Goal: Information Seeking & Learning: Understand process/instructions

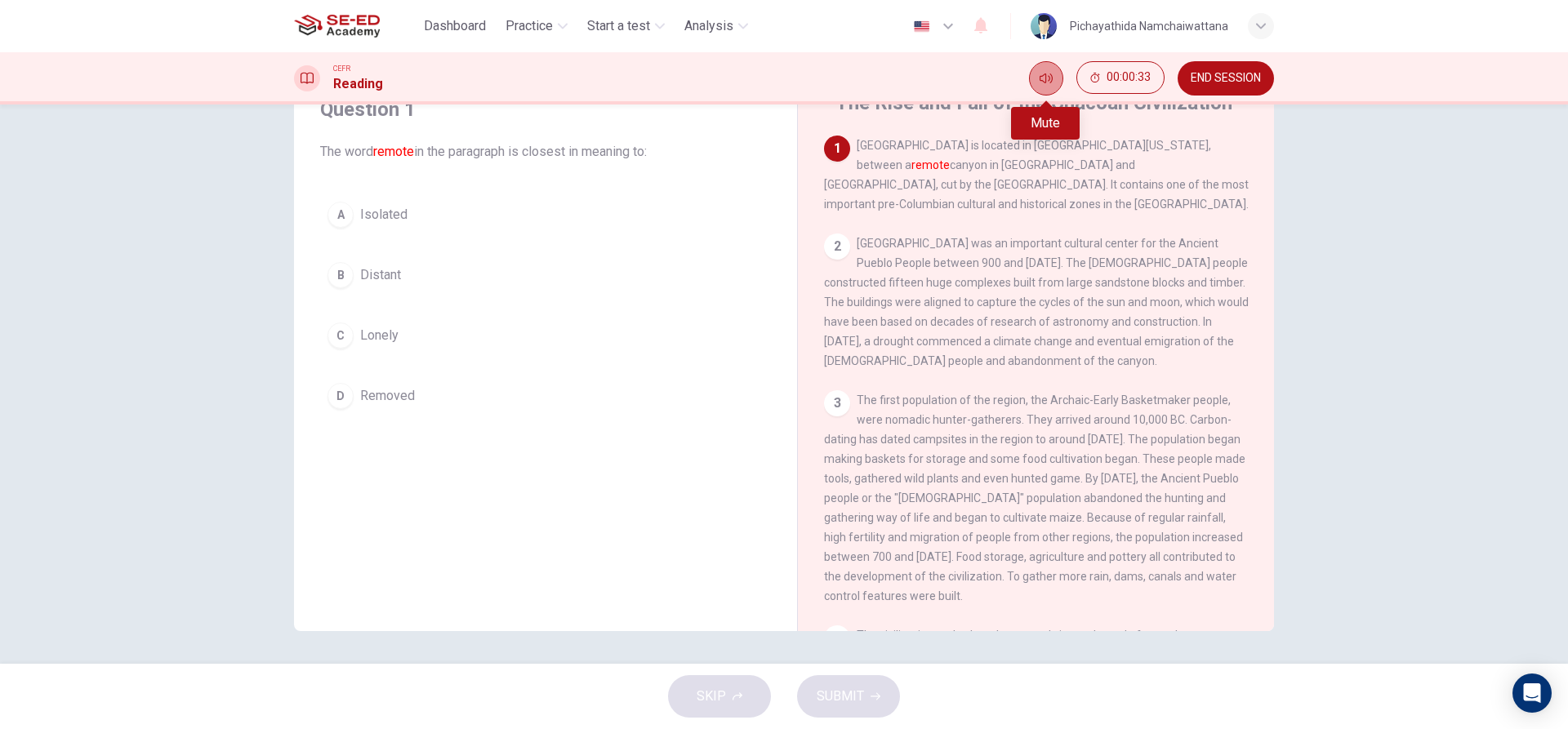
click at [1057, 74] on button "Mute" at bounding box center [1046, 78] width 34 height 34
click at [1047, 76] on icon "Unmute" at bounding box center [1046, 78] width 13 height 13
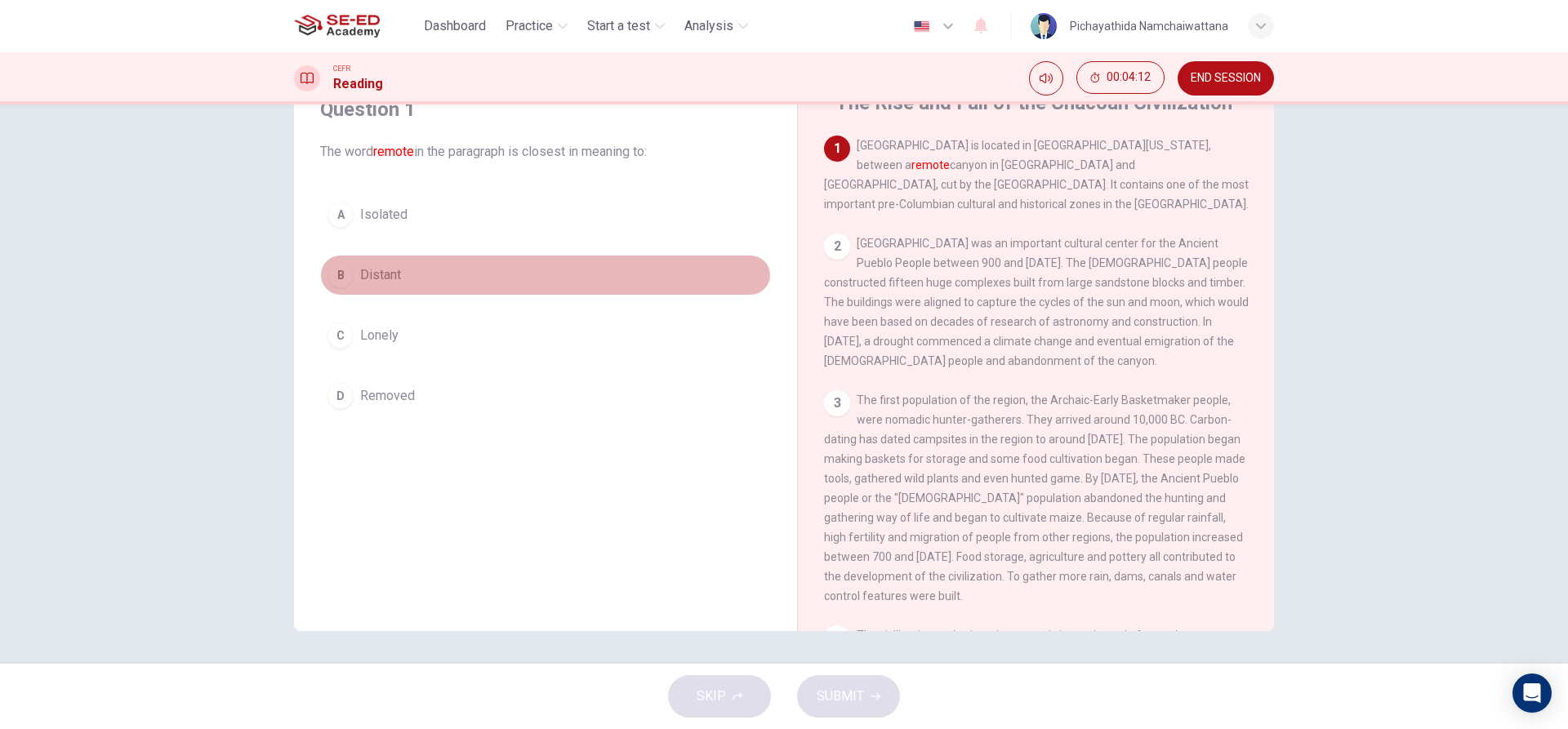
click at [352, 272] on button "B Distant" at bounding box center [545, 275] width 451 height 41
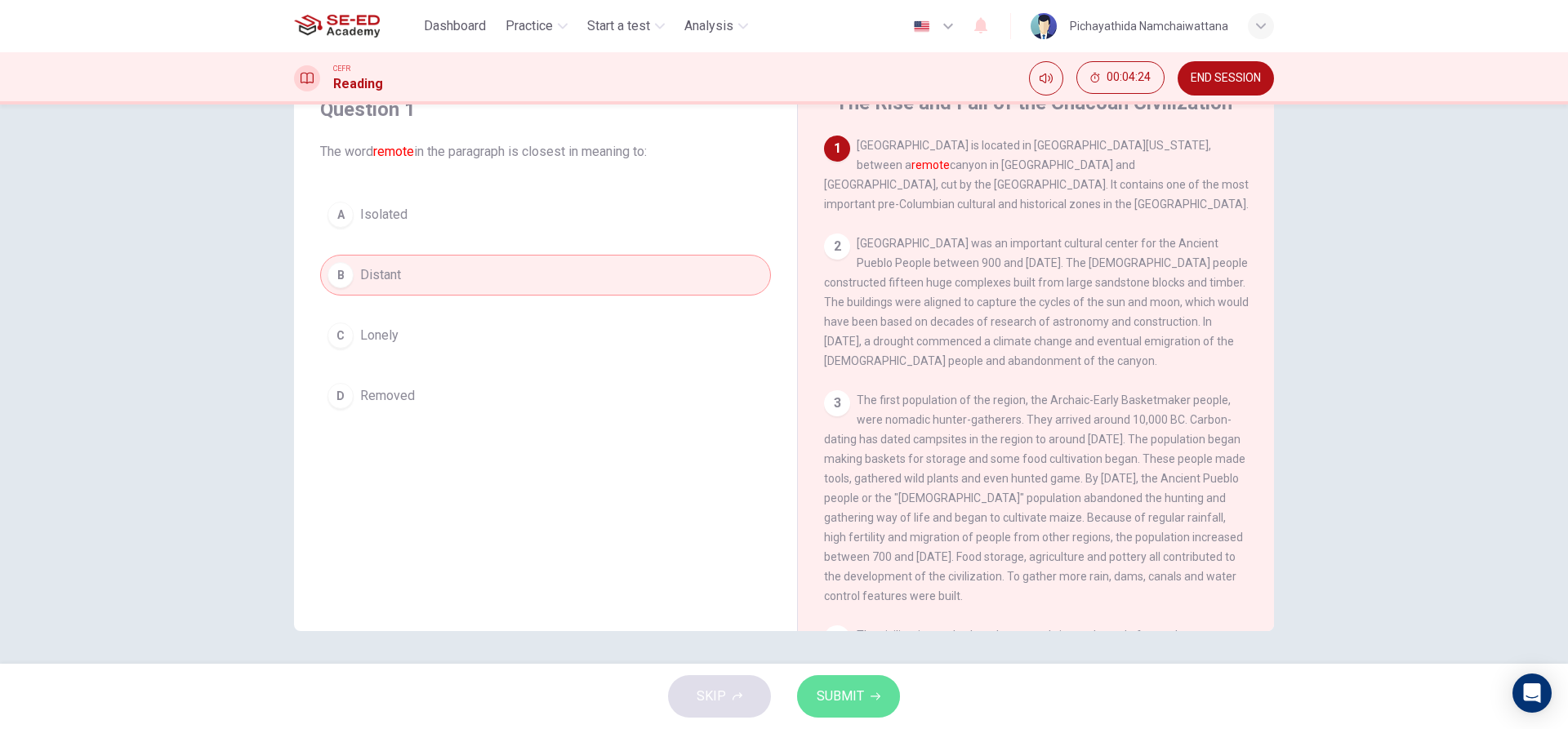
click at [846, 692] on span "SUBMIT" at bounding box center [840, 696] width 47 height 23
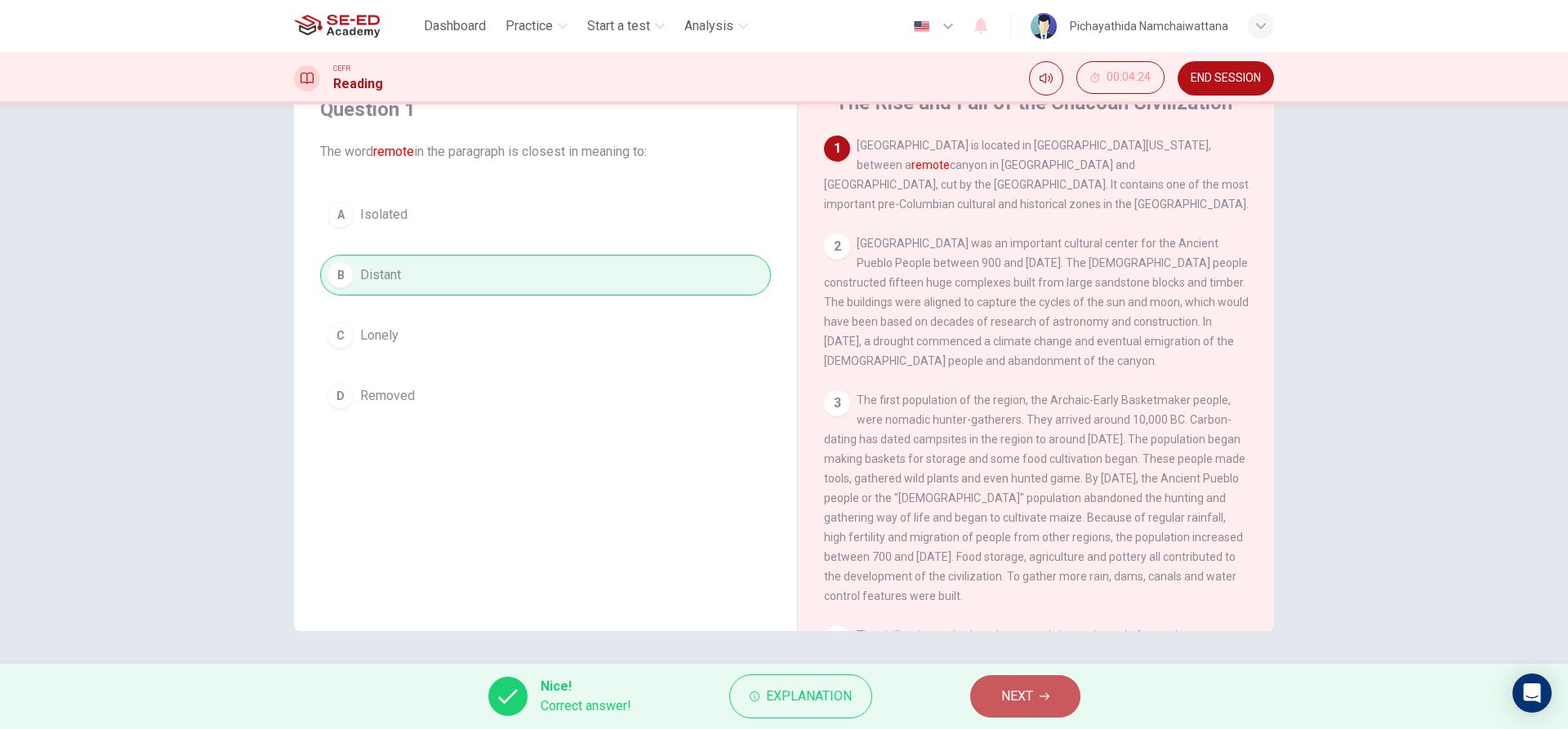
click at [1057, 689] on button "NEXT" at bounding box center [1025, 696] width 111 height 42
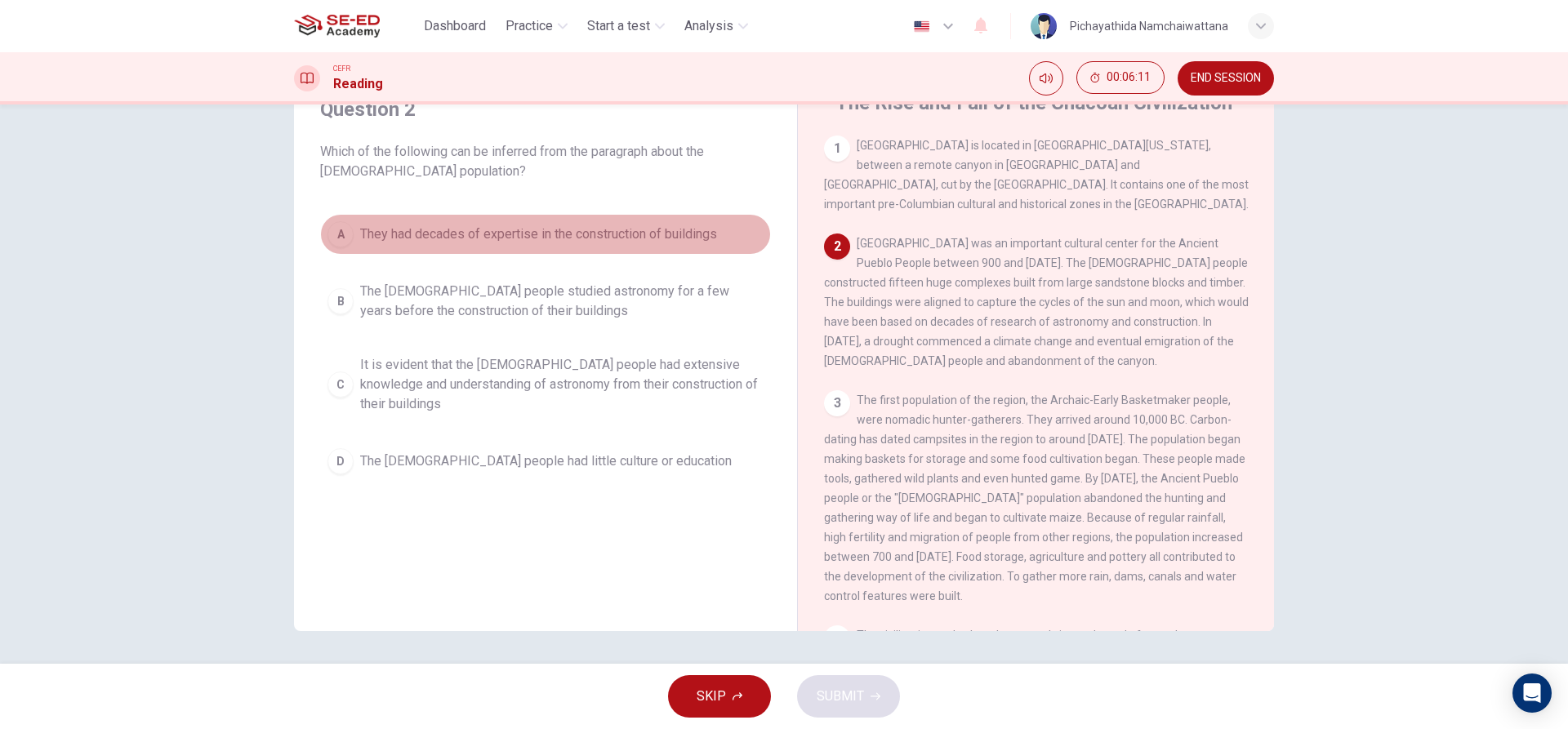
click at [346, 230] on div "A" at bounding box center [341, 234] width 26 height 26
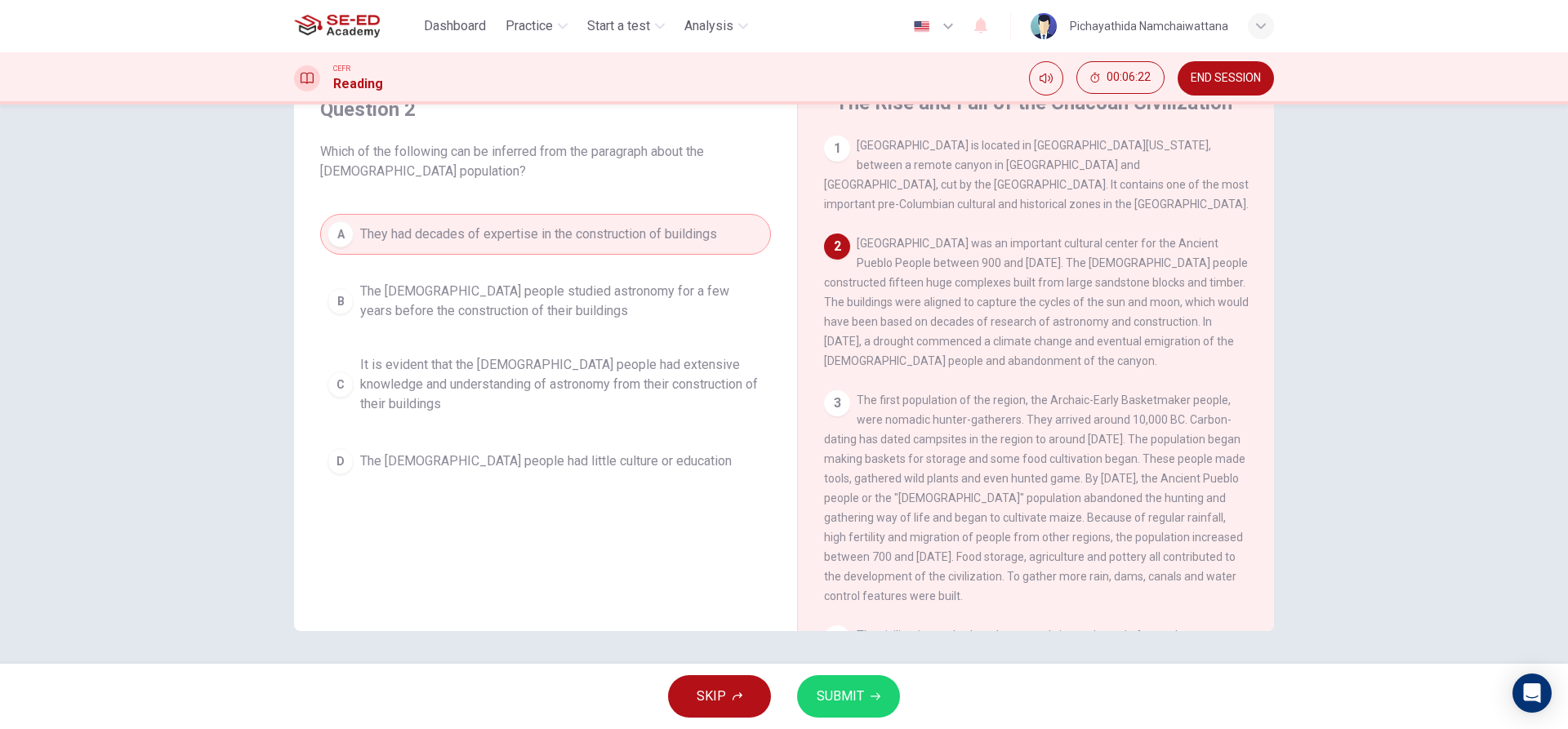
click at [834, 693] on span "SUBMIT" at bounding box center [840, 696] width 47 height 23
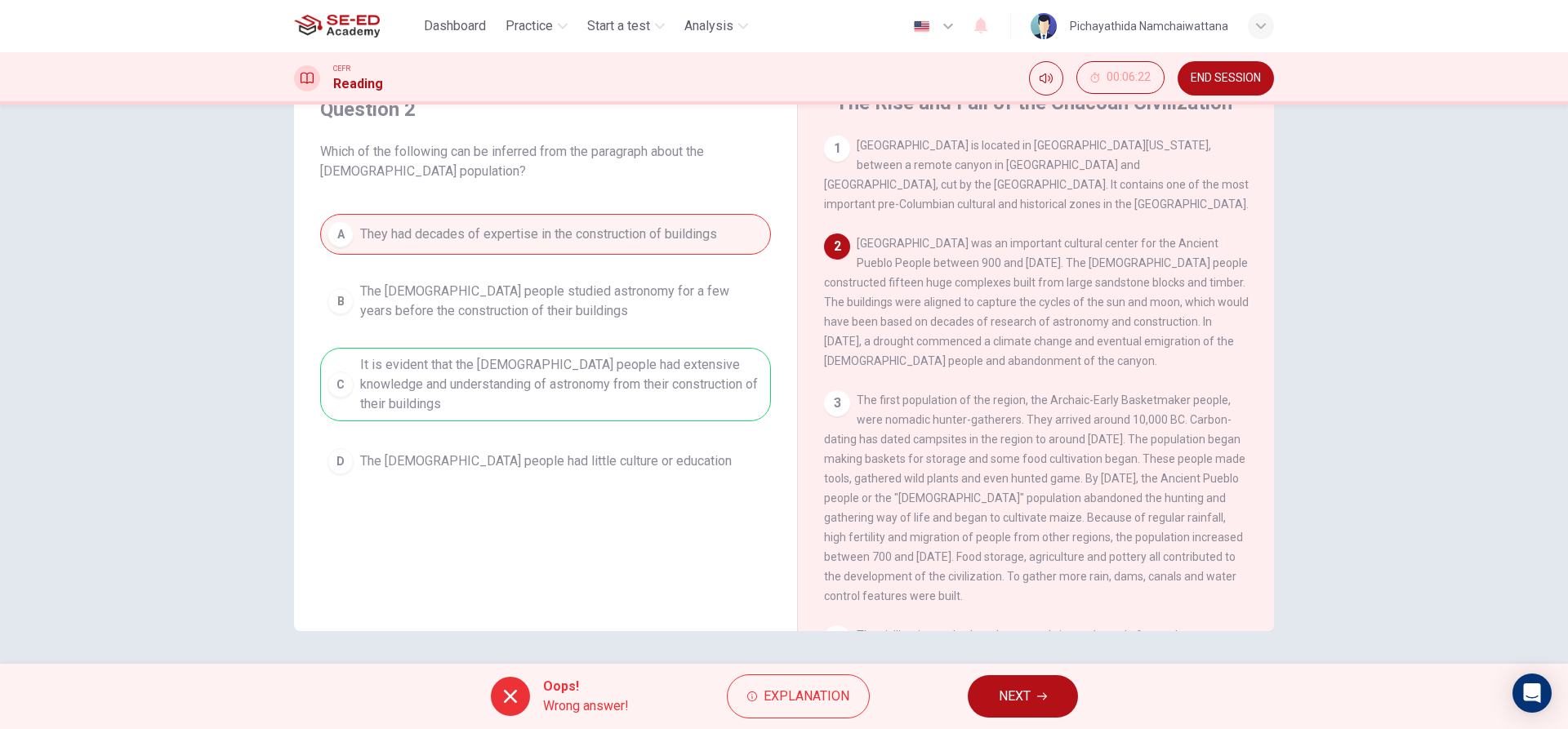
click at [1040, 691] on icon "button" at bounding box center [1042, 696] width 9 height 9
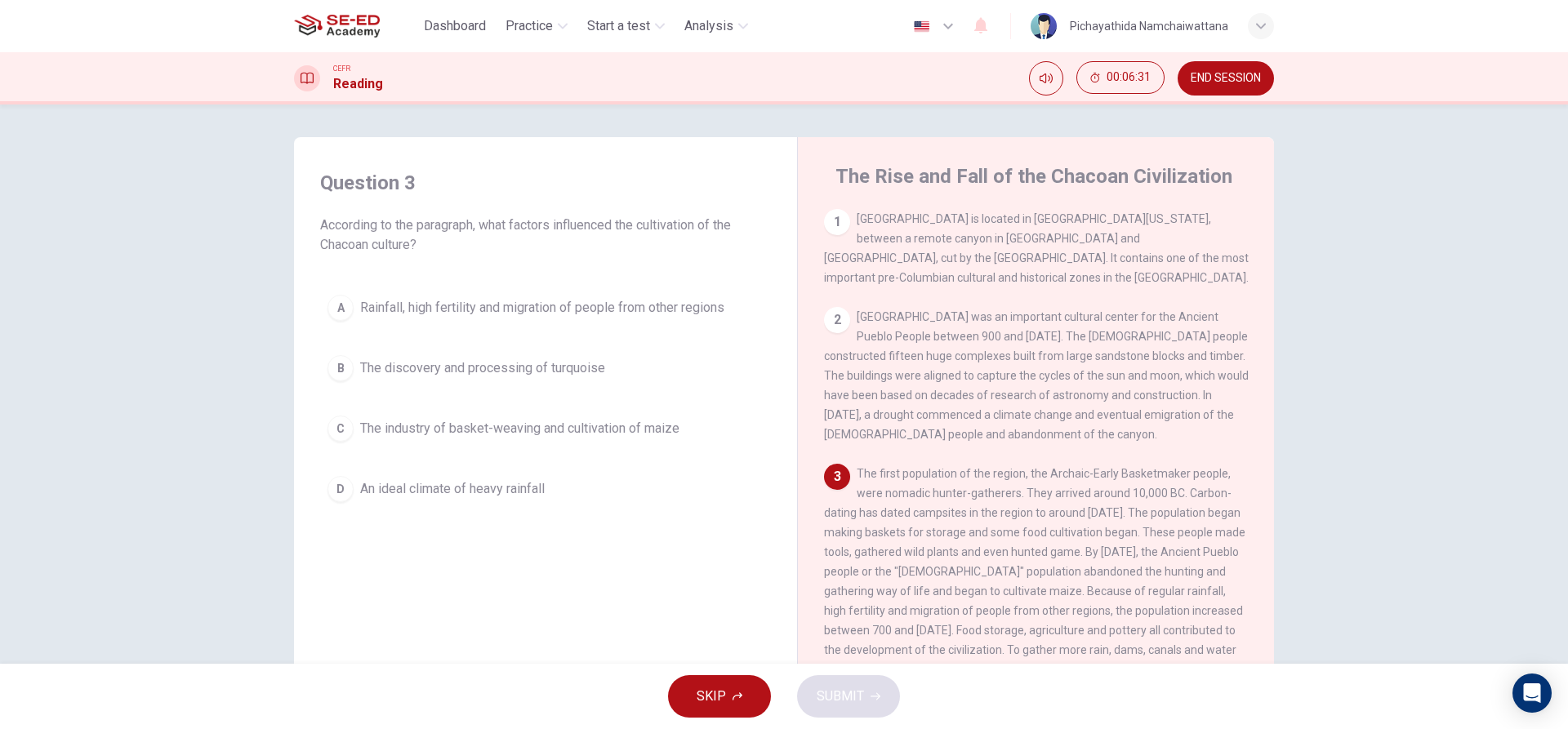
scroll to position [74, 0]
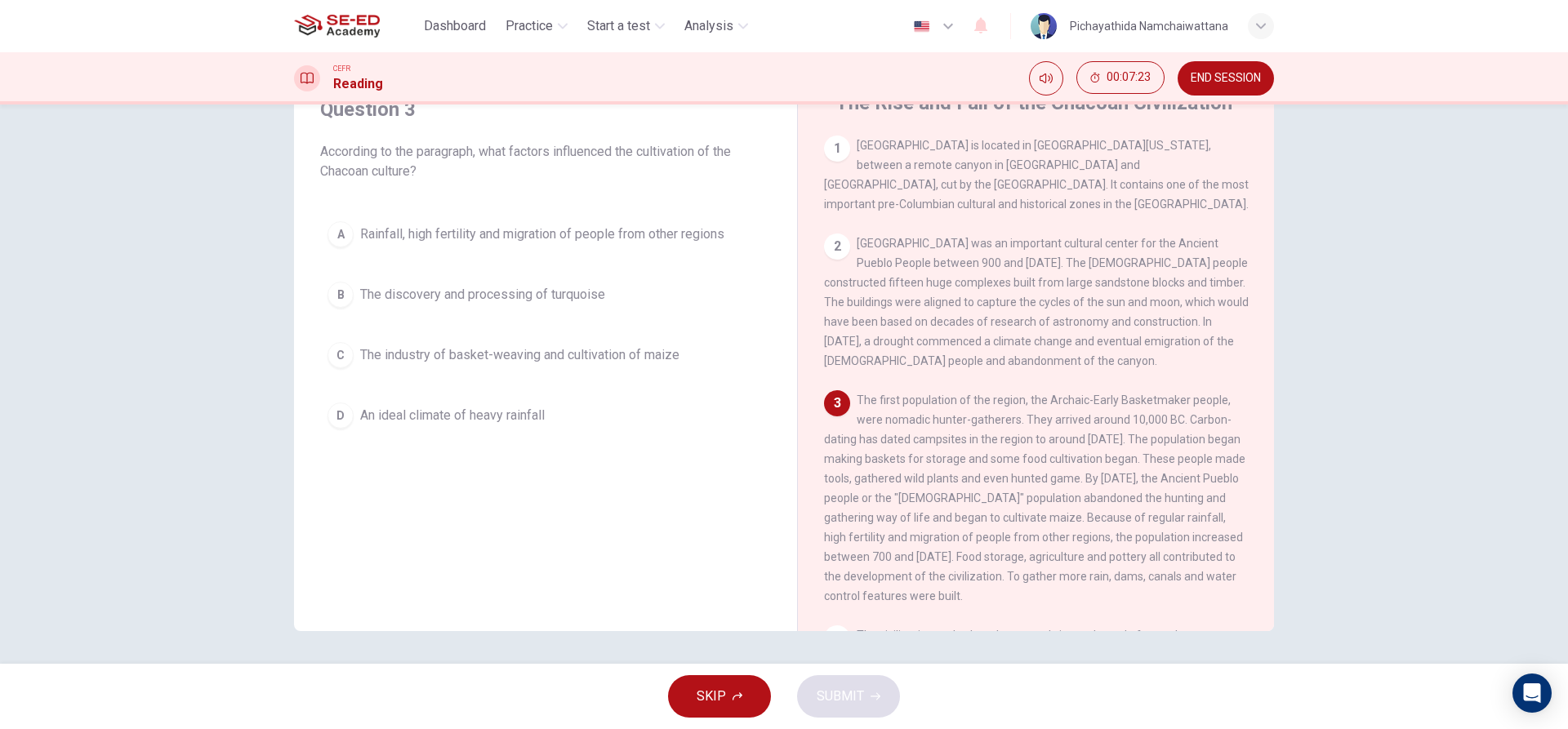
click at [350, 347] on button "C The industry of basket-weaving and cultivation of maize" at bounding box center [545, 354] width 451 height 41
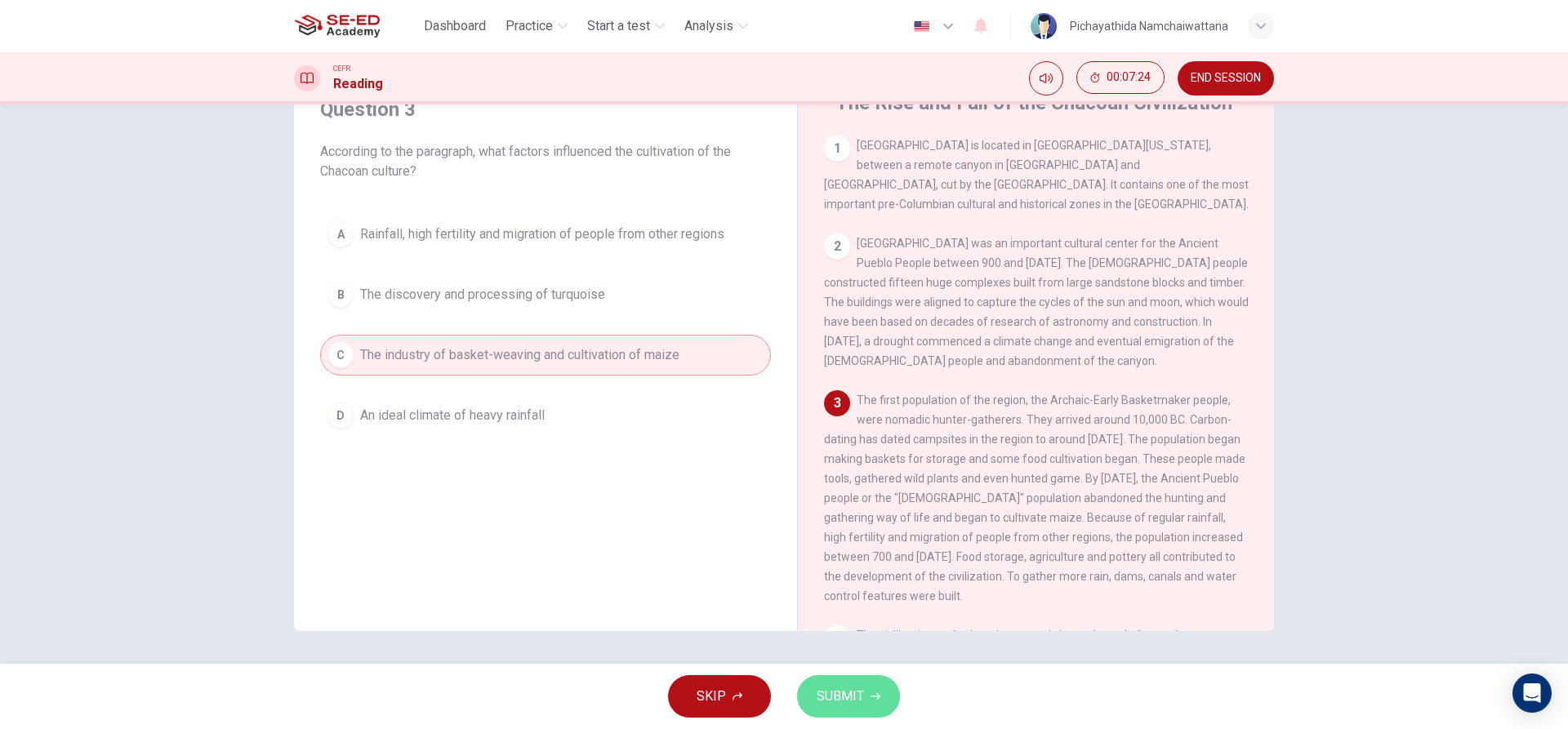
click at [882, 687] on button "SUBMIT" at bounding box center [848, 696] width 103 height 42
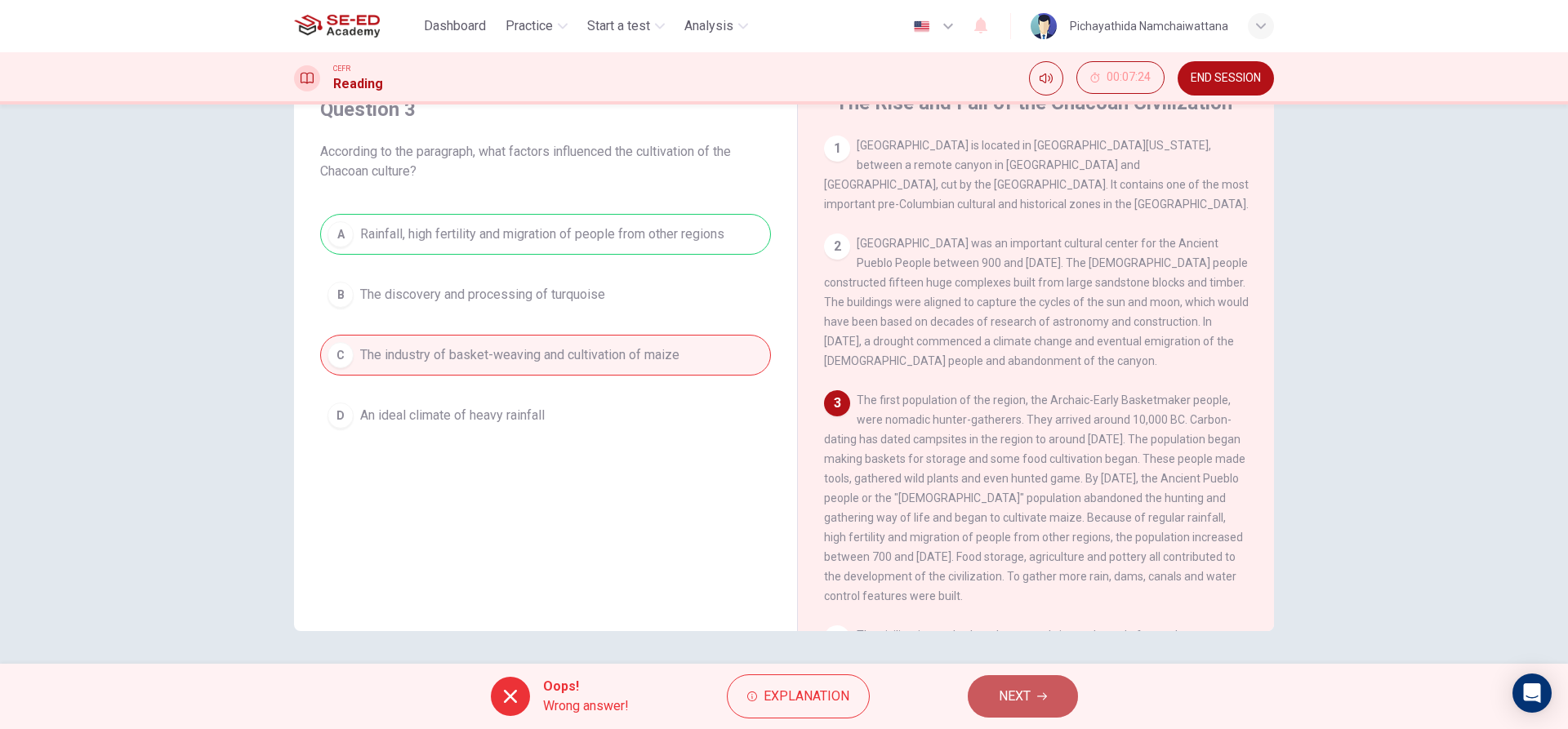
click at [1030, 695] on span "NEXT" at bounding box center [1014, 696] width 32 height 23
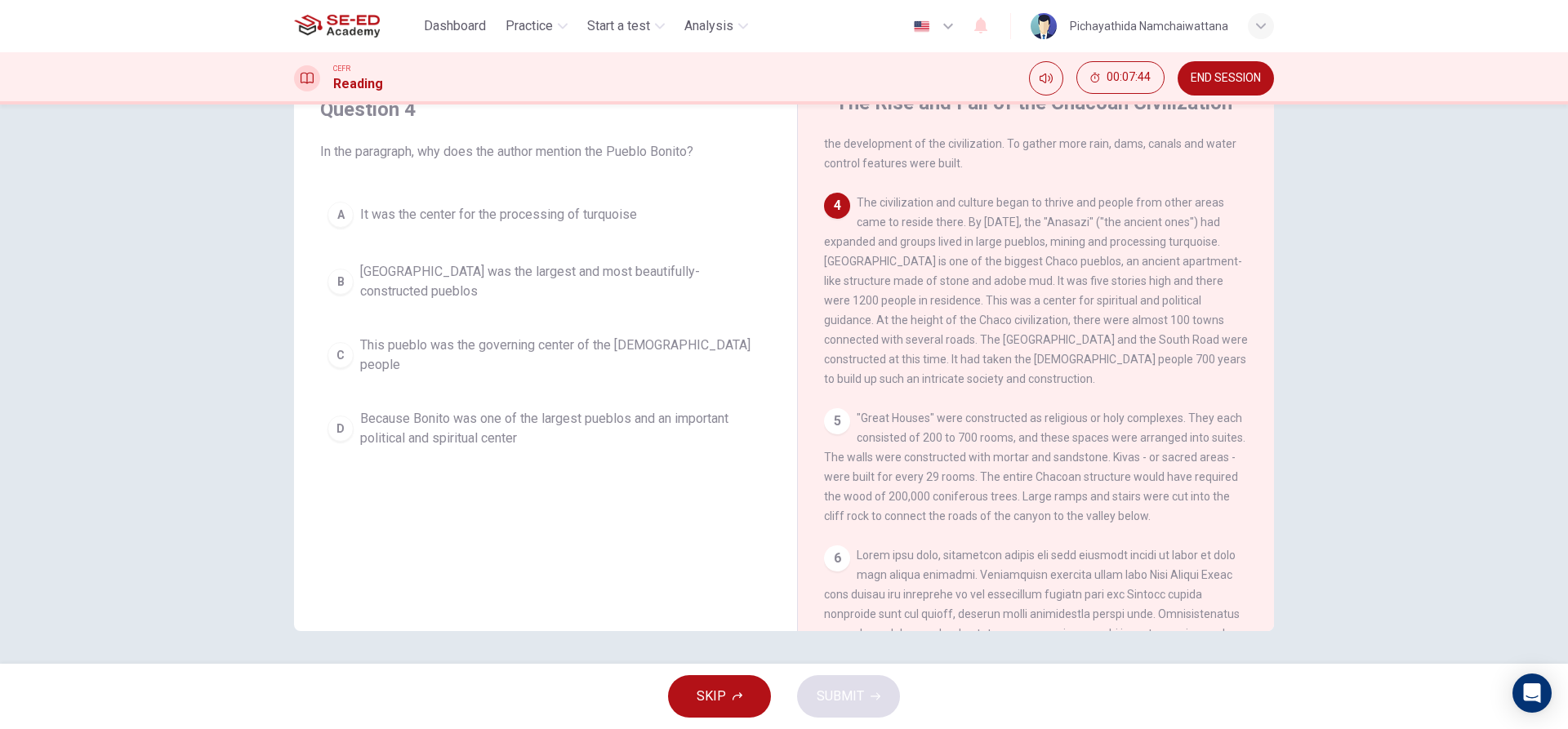
scroll to position [408, 0]
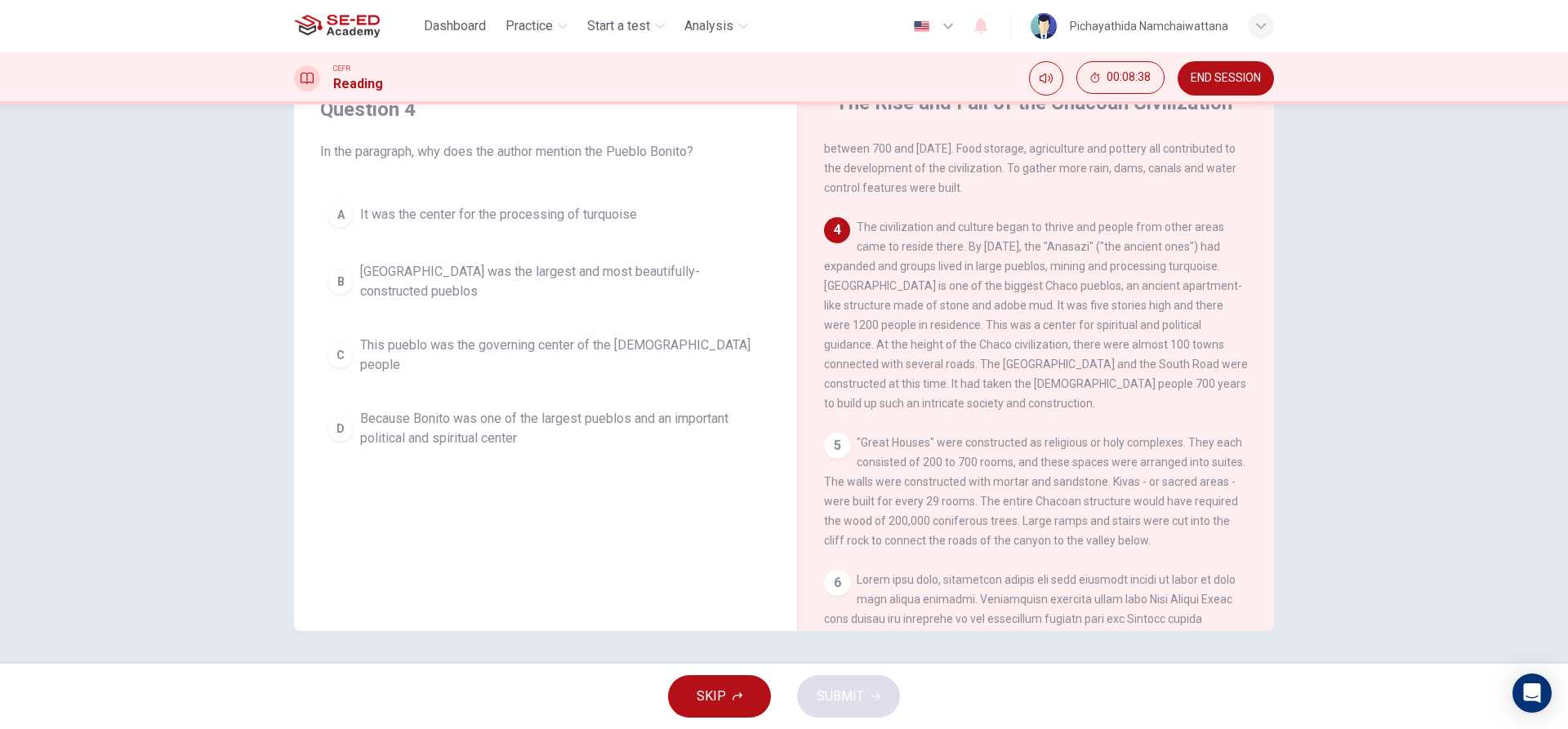
click at [352, 417] on button "D Because Bonito was one of the largest pueblos and an important political and …" at bounding box center [545, 428] width 451 height 54
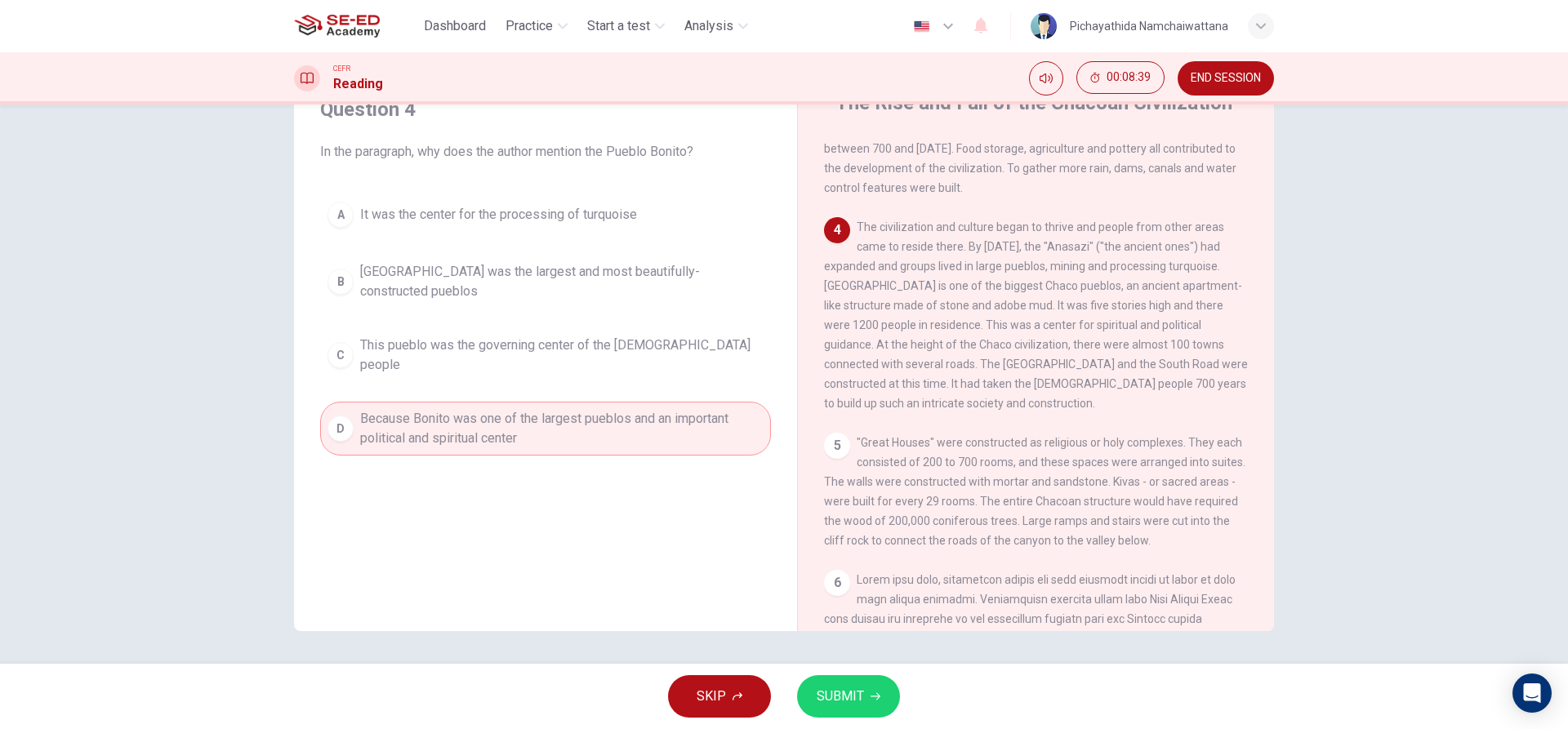
click at [874, 696] on icon "button" at bounding box center [876, 696] width 9 height 9
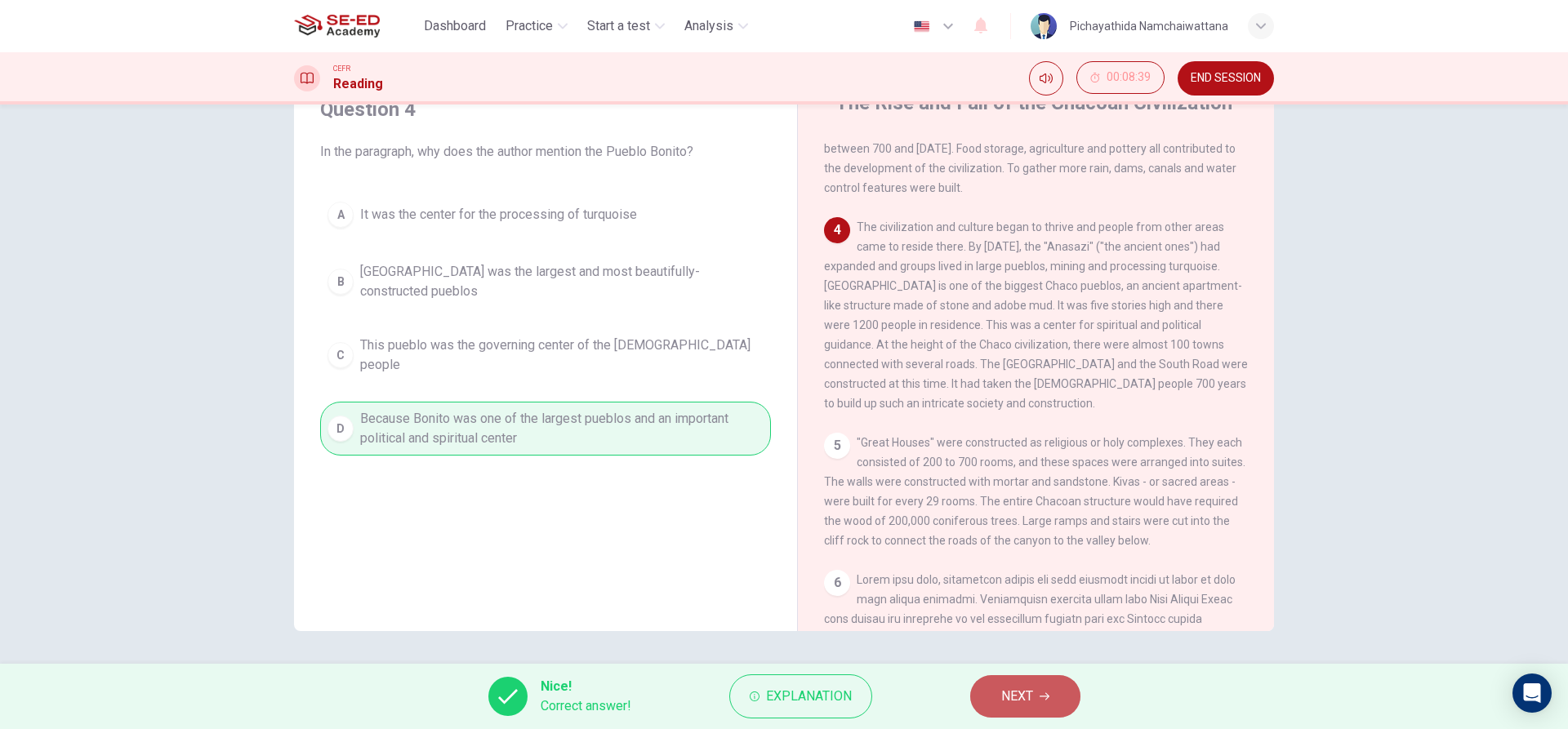
click at [1004, 687] on span "NEXT" at bounding box center [1017, 696] width 32 height 23
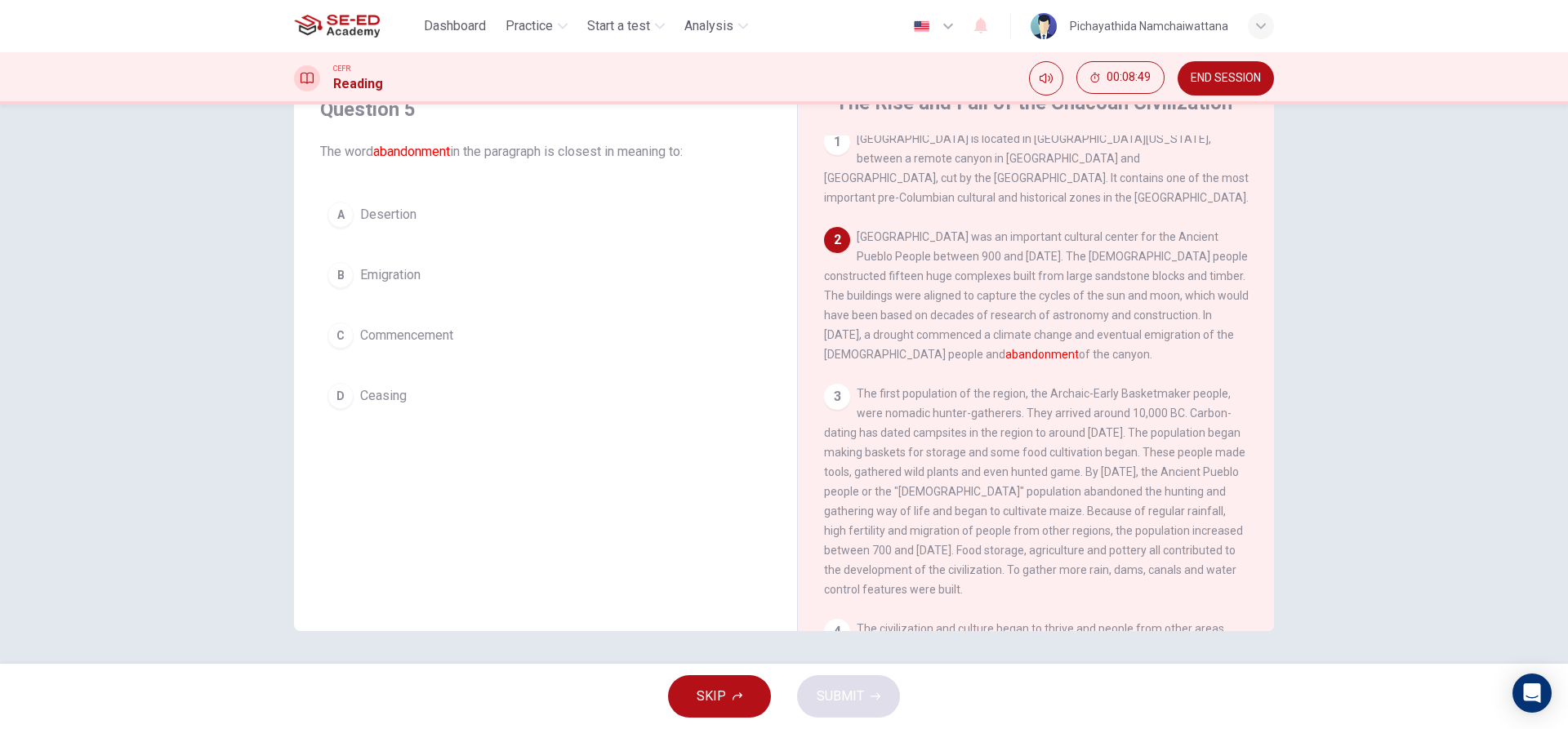
scroll to position [0, 0]
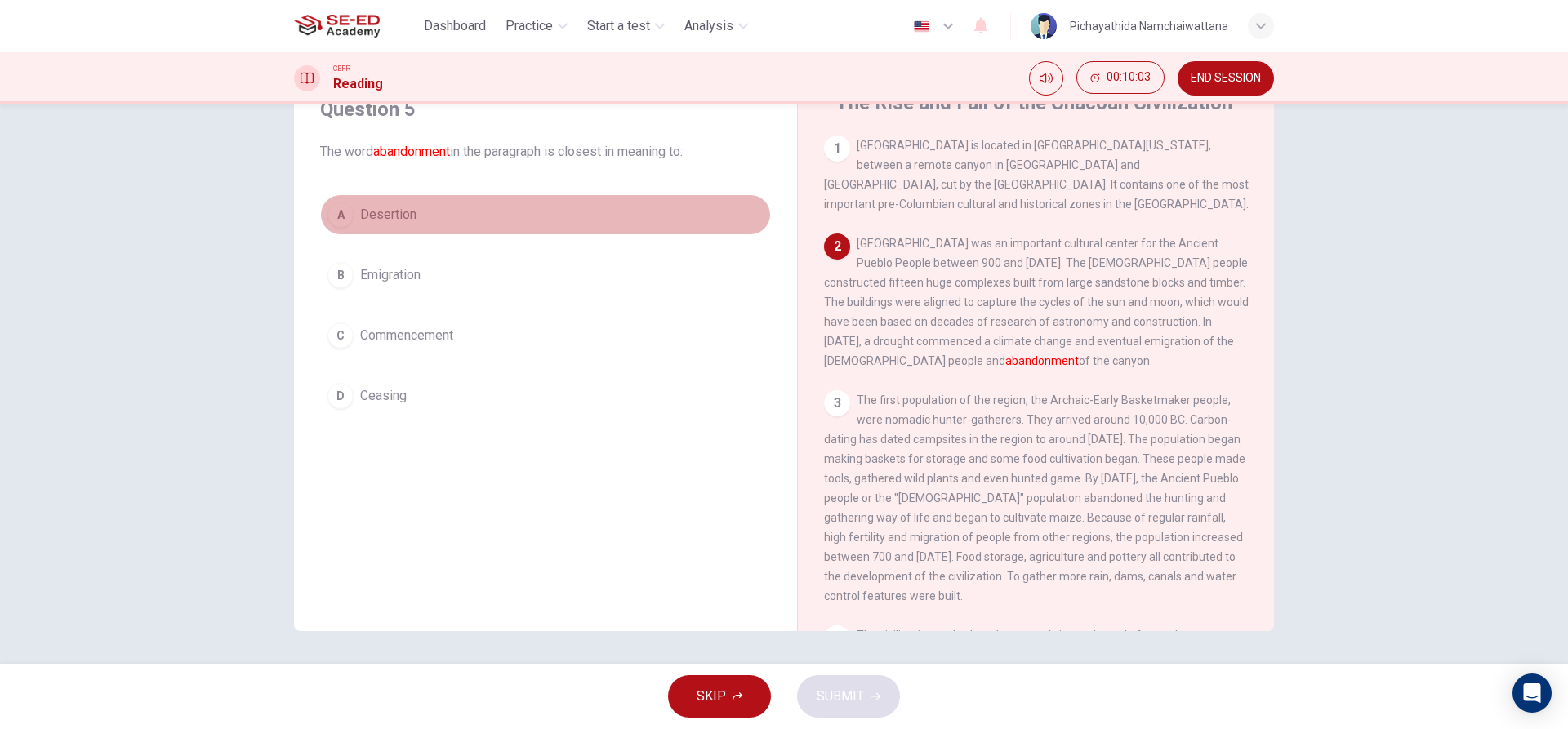
click at [360, 221] on span "Desertion" at bounding box center [388, 214] width 57 height 20
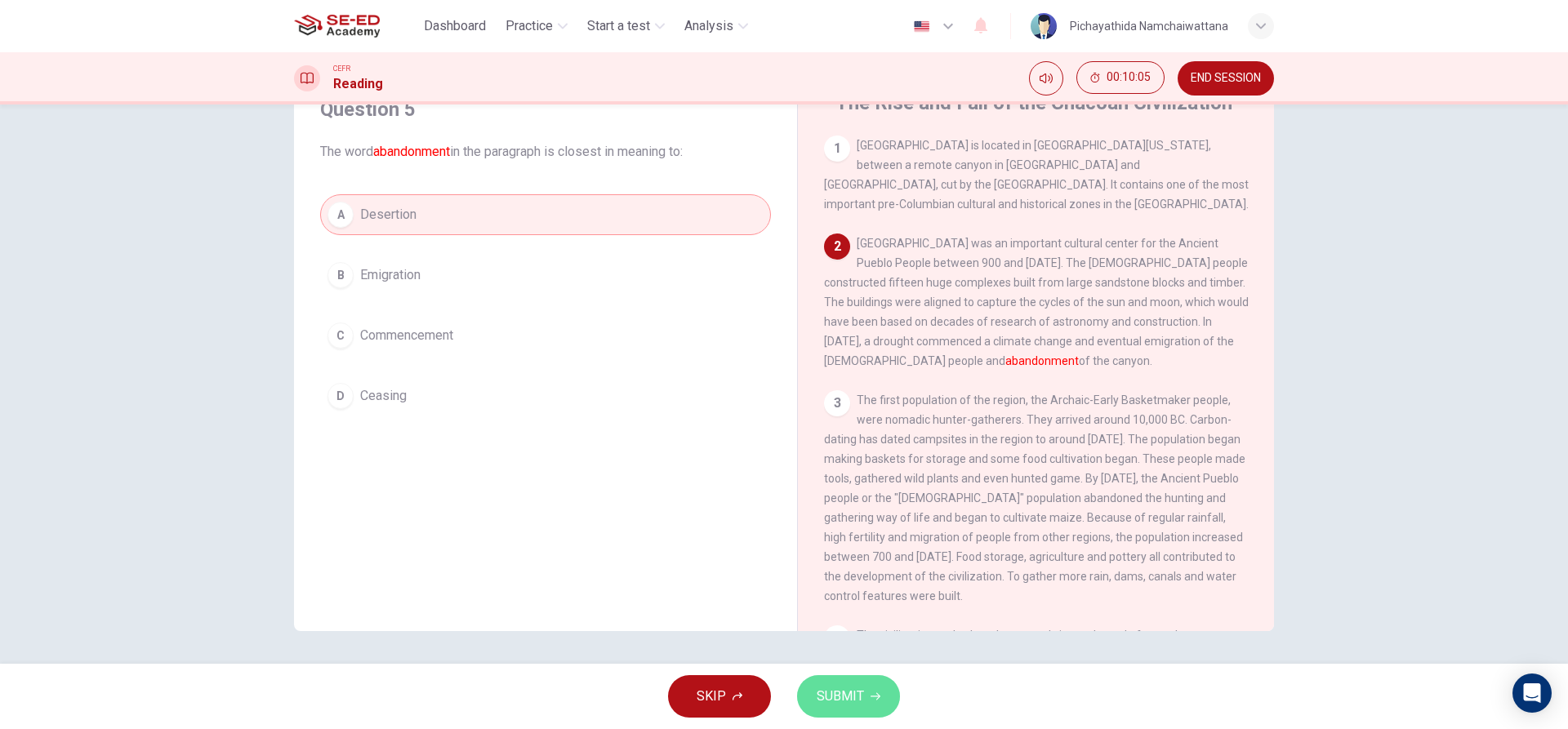
click at [847, 695] on span "SUBMIT" at bounding box center [840, 696] width 47 height 23
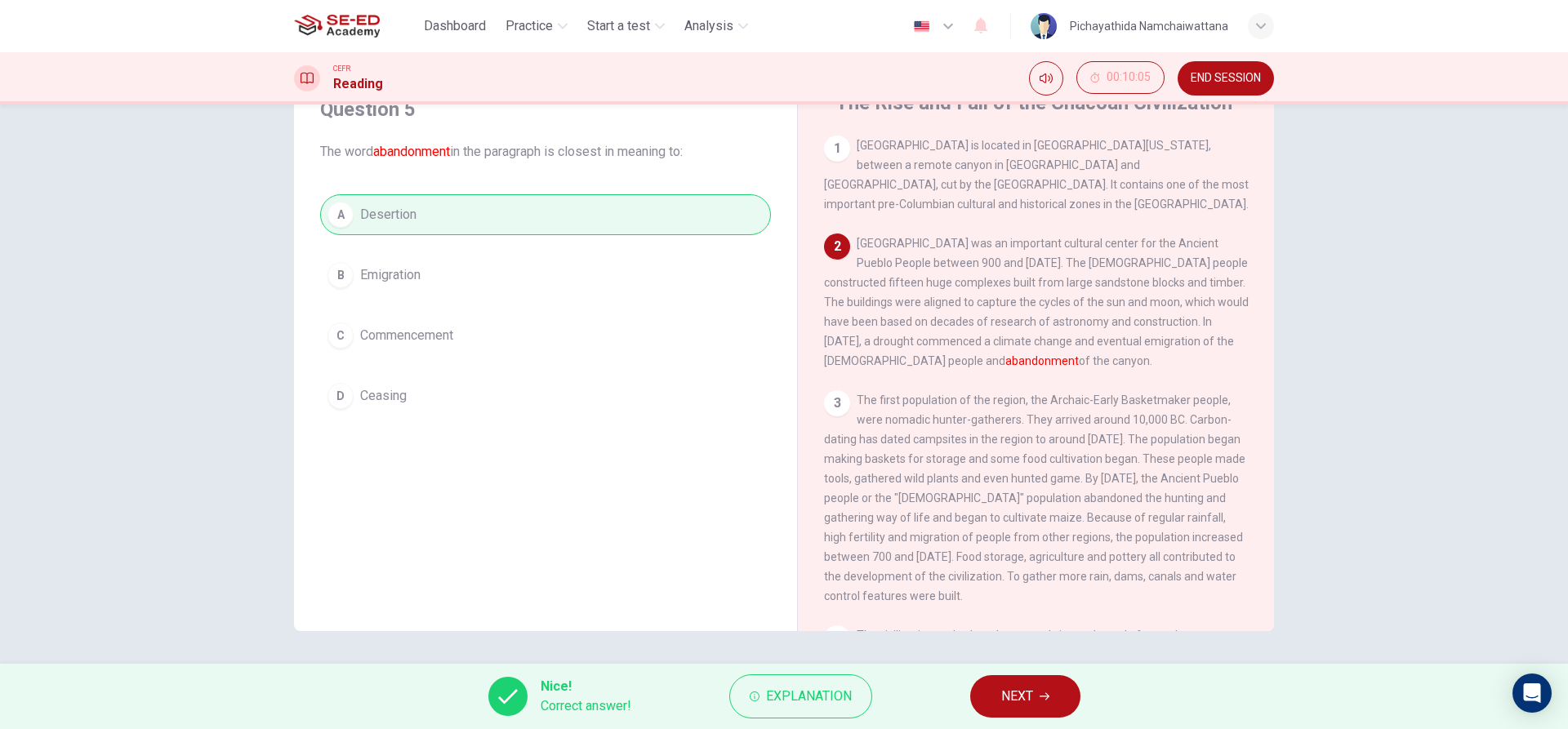
click at [1069, 684] on button "NEXT" at bounding box center [1025, 696] width 111 height 42
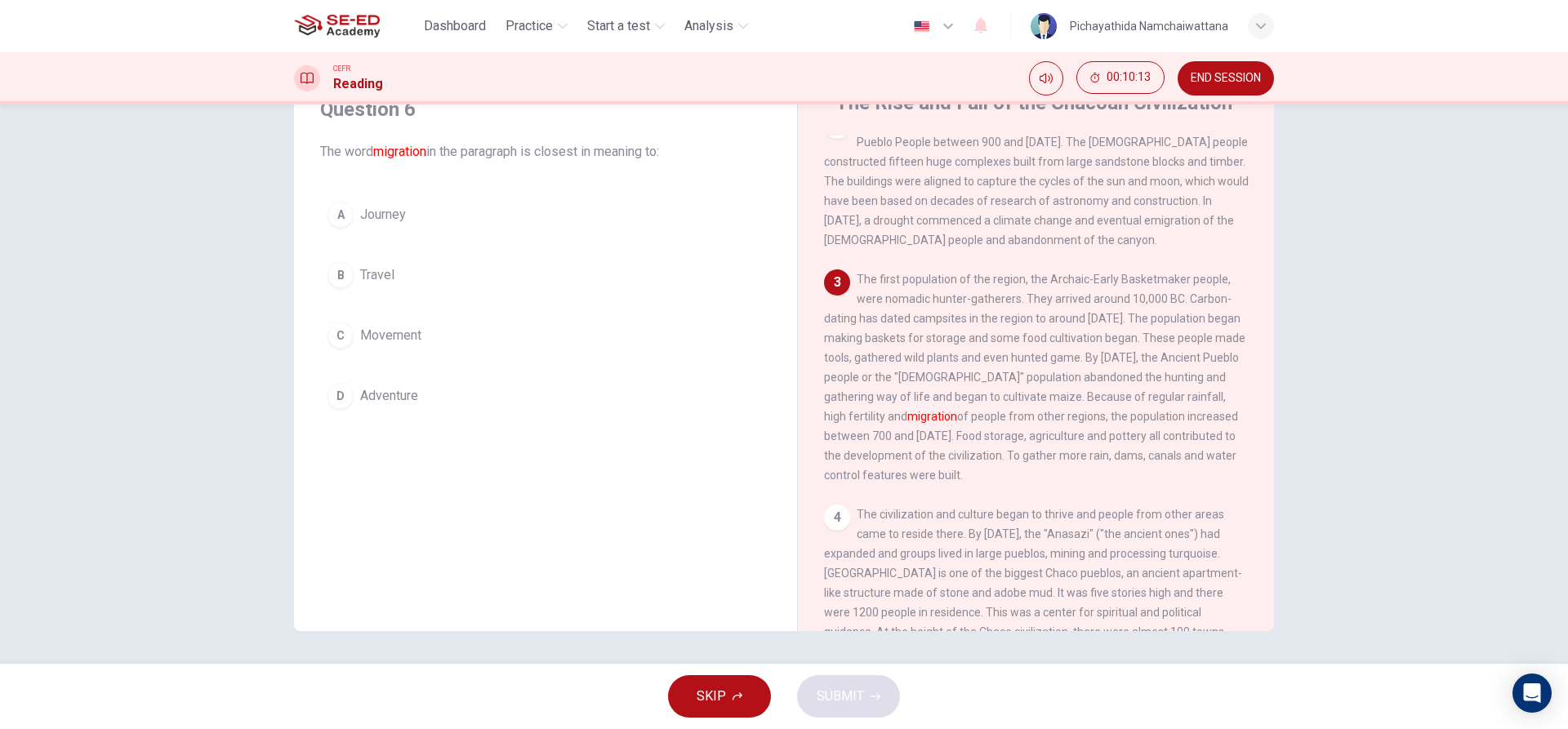
scroll to position [163, 0]
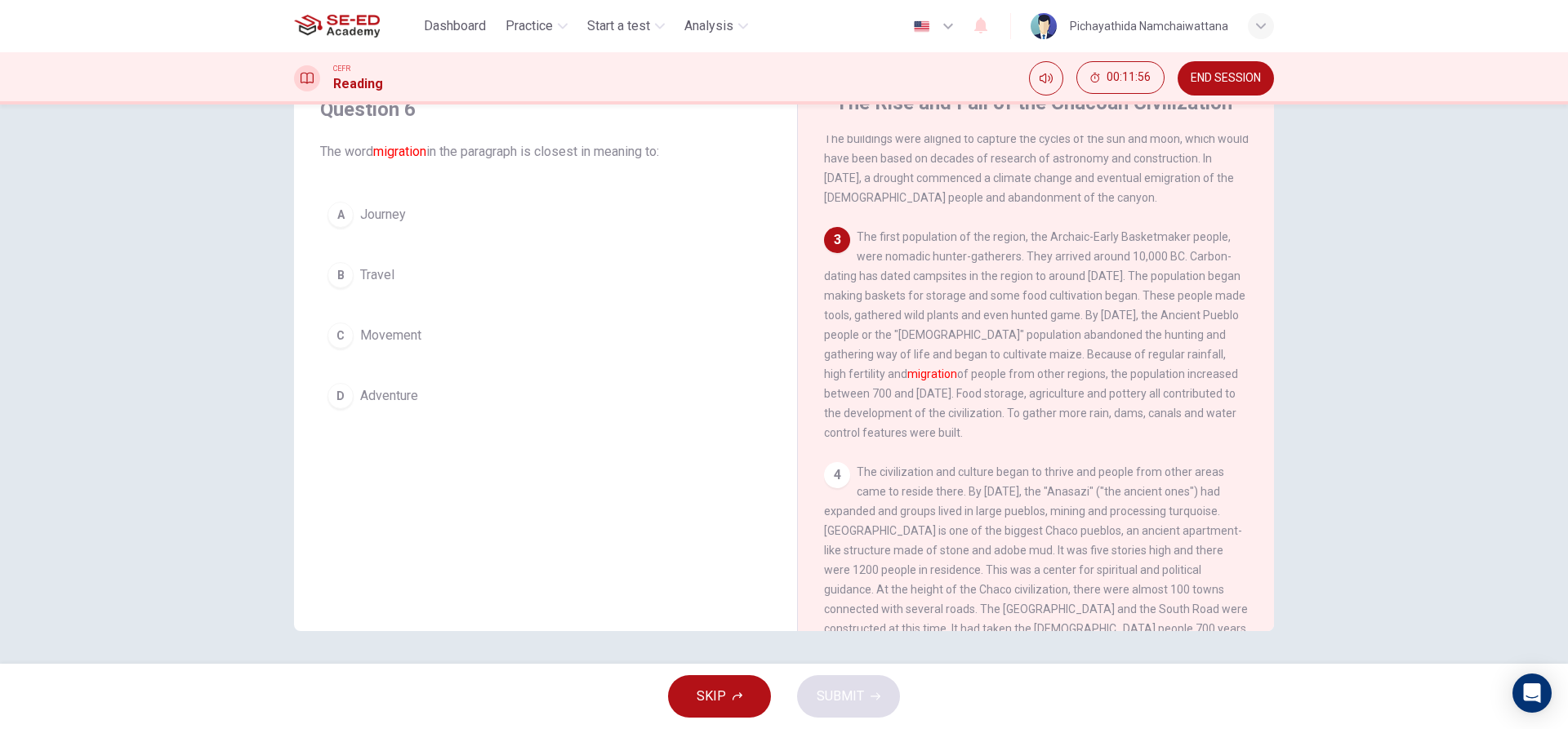
click at [383, 199] on button "A Journey" at bounding box center [545, 214] width 451 height 41
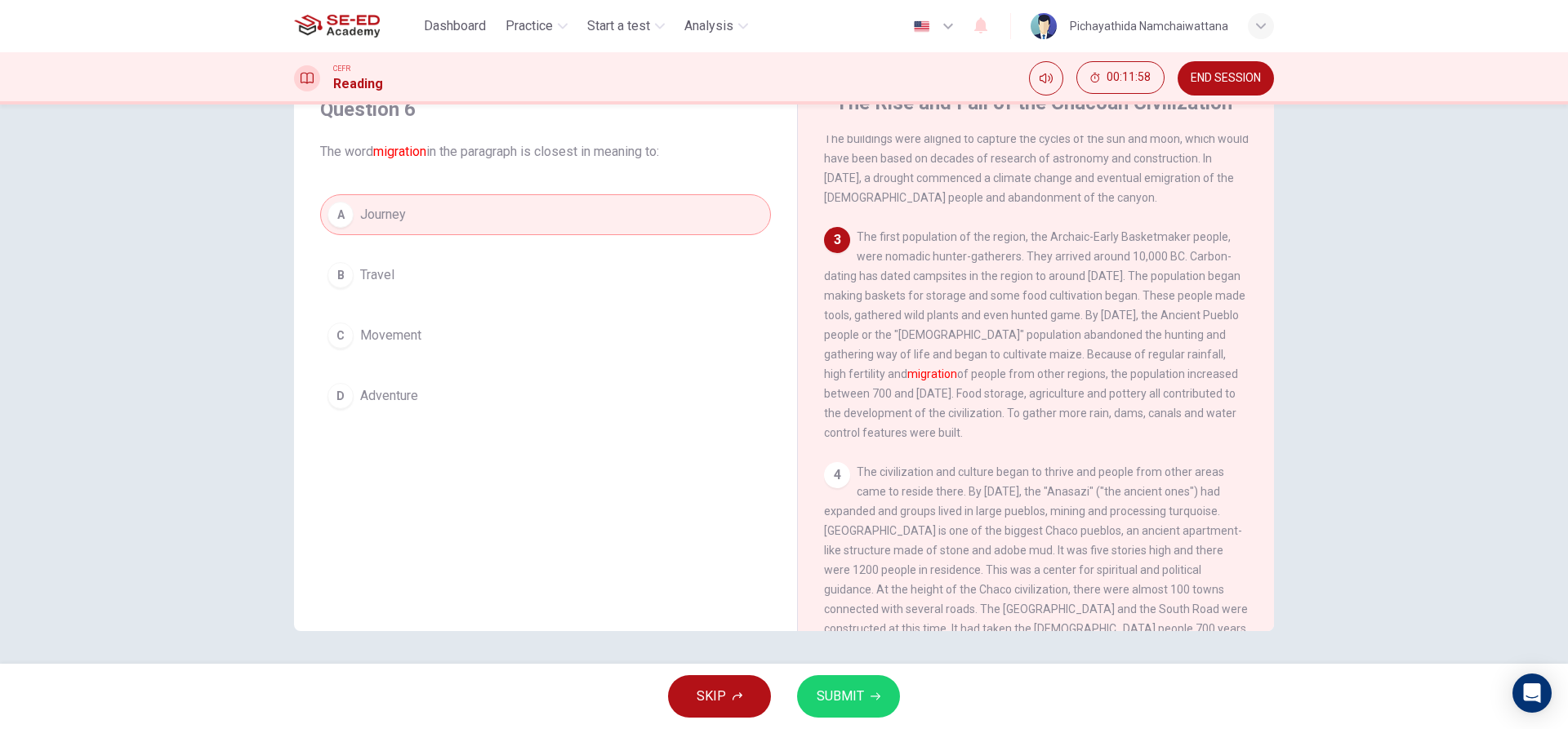
click at [854, 697] on span "SUBMIT" at bounding box center [840, 696] width 47 height 23
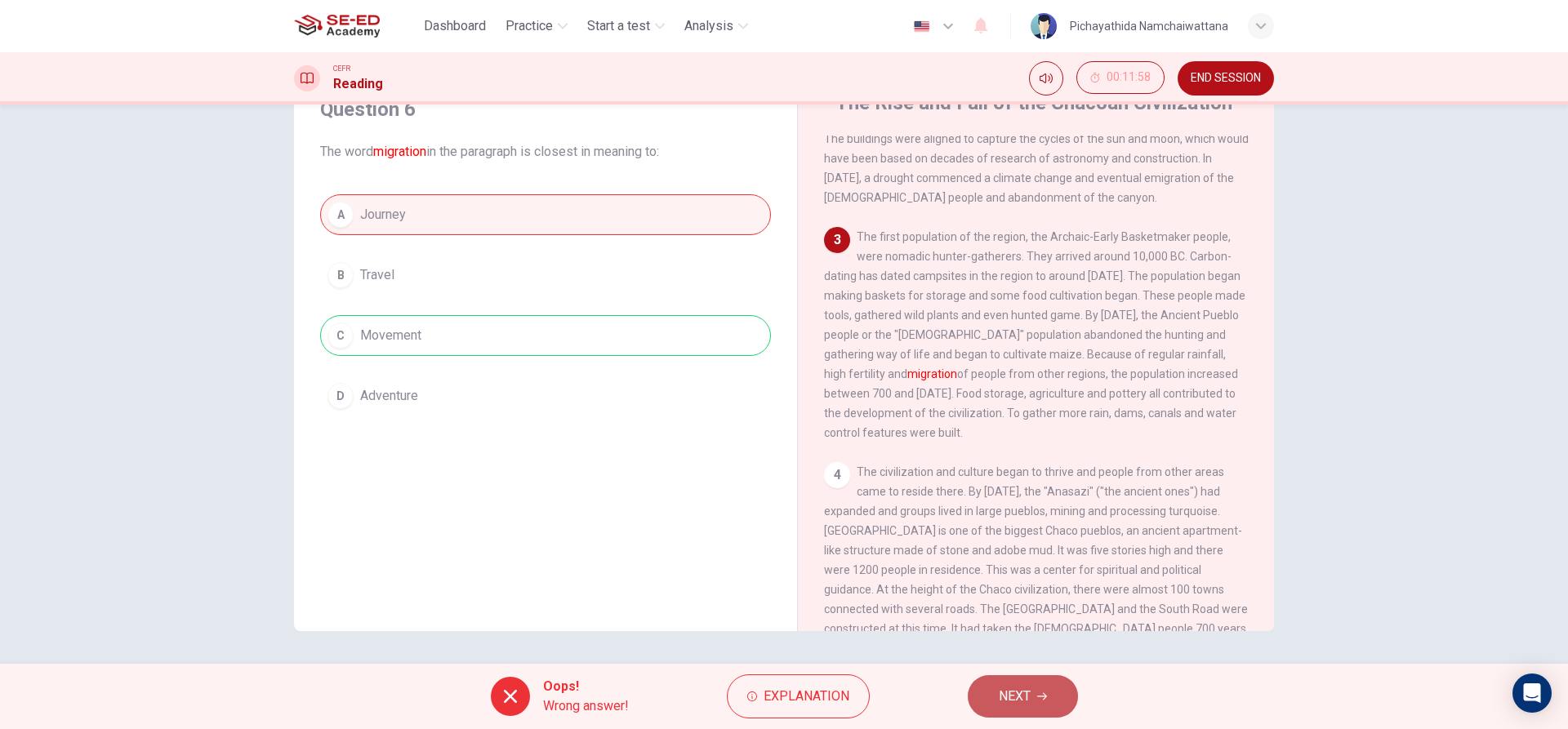
click at [1039, 691] on icon "button" at bounding box center [1042, 696] width 9 height 9
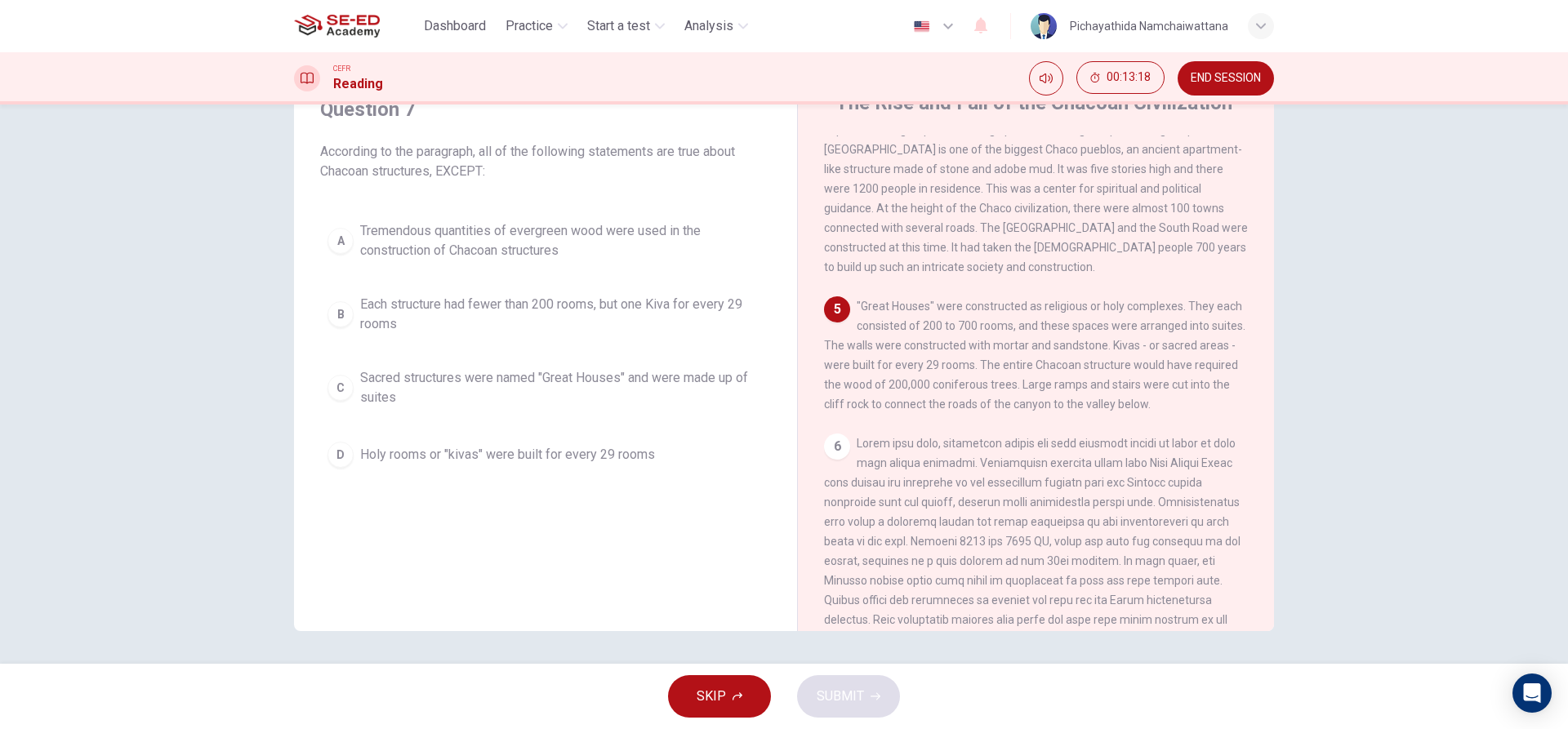
scroll to position [571, 0]
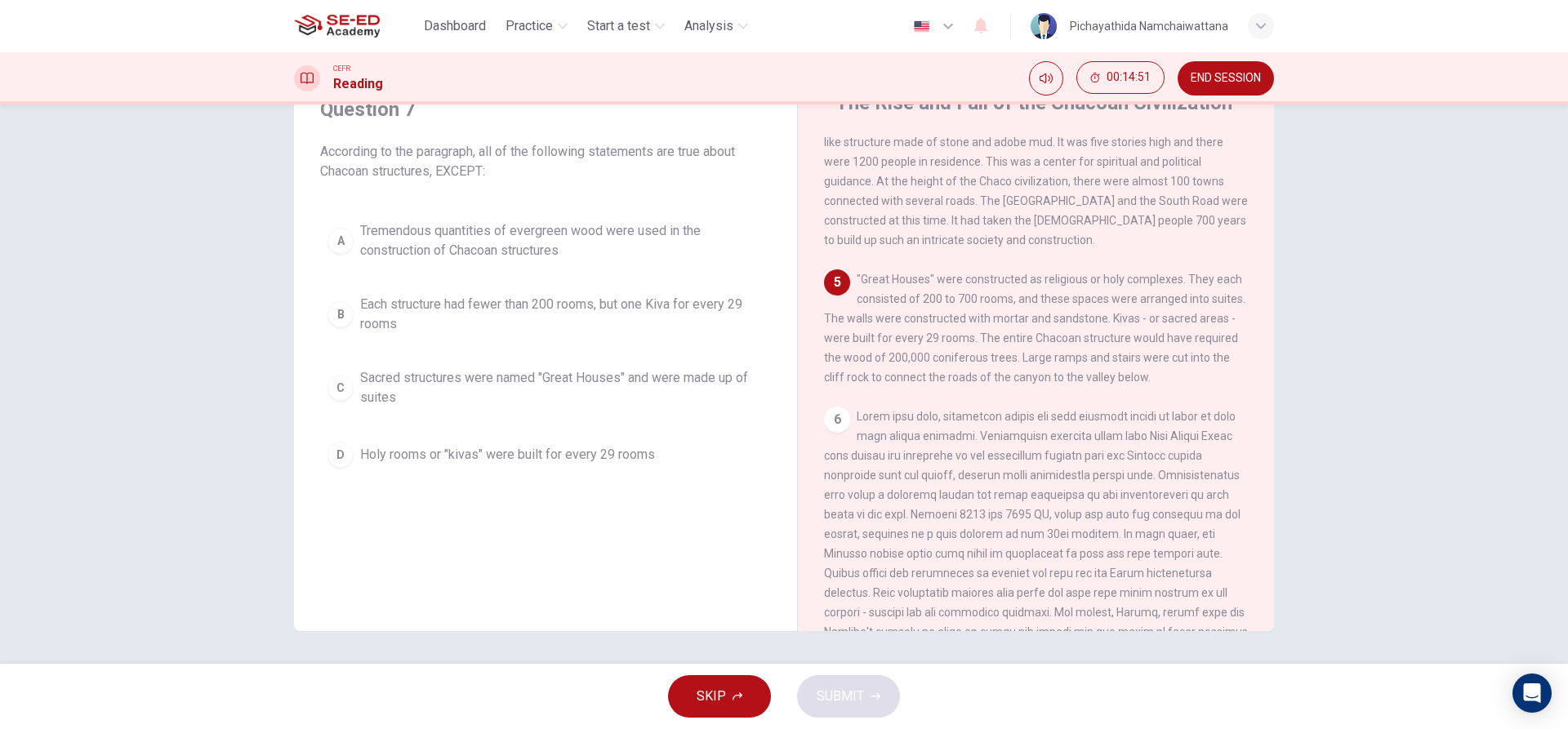
click at [348, 452] on div "D" at bounding box center [341, 455] width 26 height 26
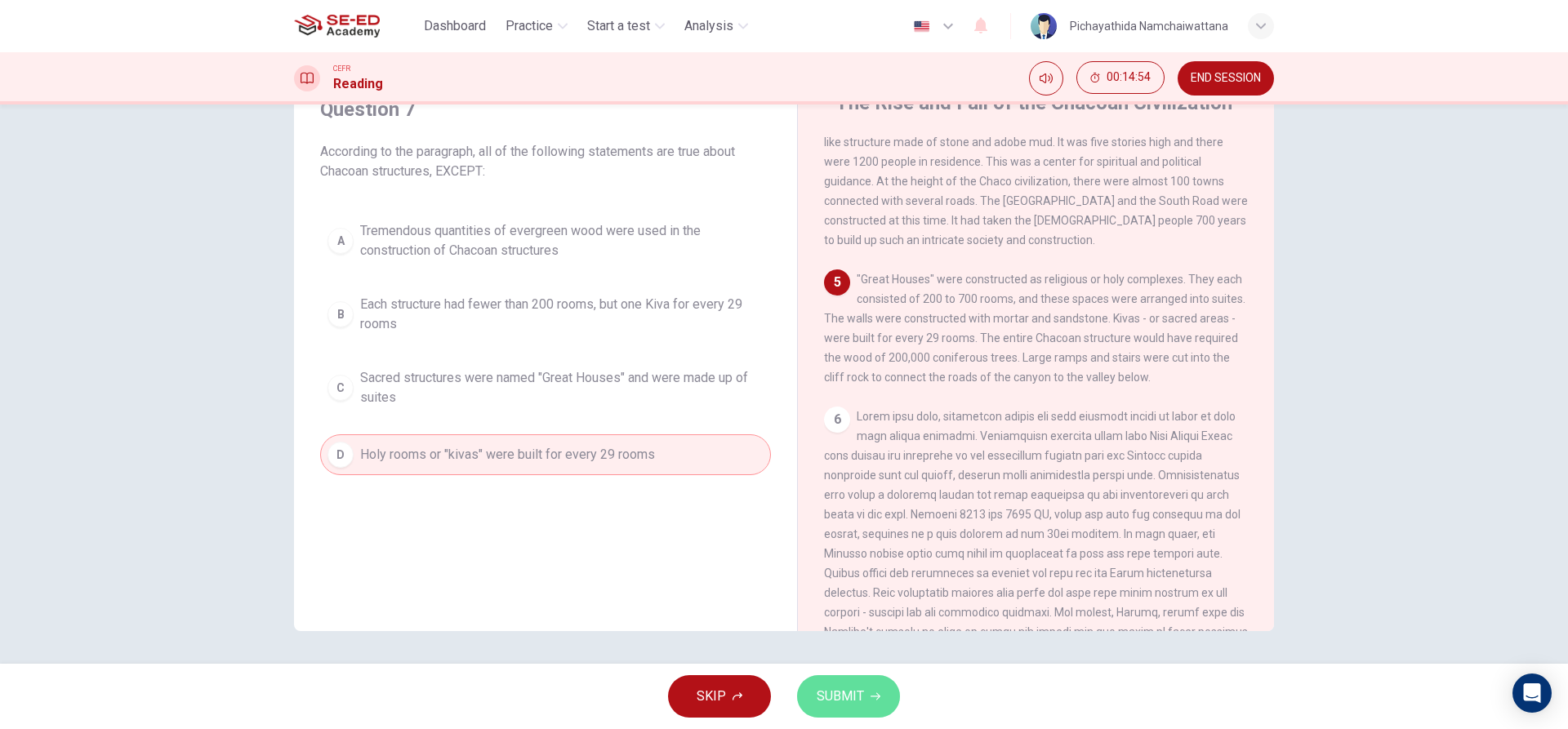
click at [840, 689] on span "SUBMIT" at bounding box center [840, 696] width 47 height 23
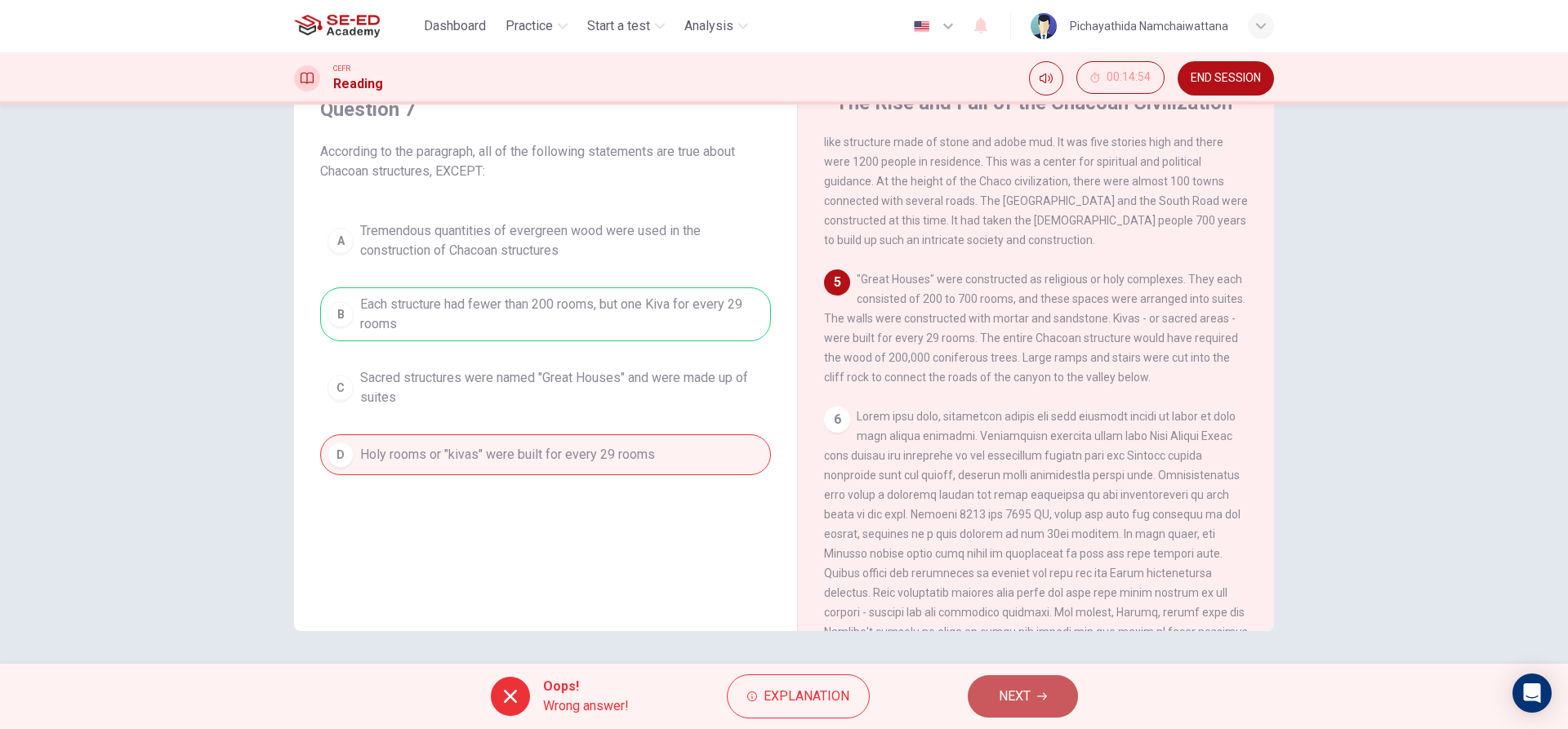
click at [1041, 687] on button "NEXT" at bounding box center [1022, 696] width 111 height 42
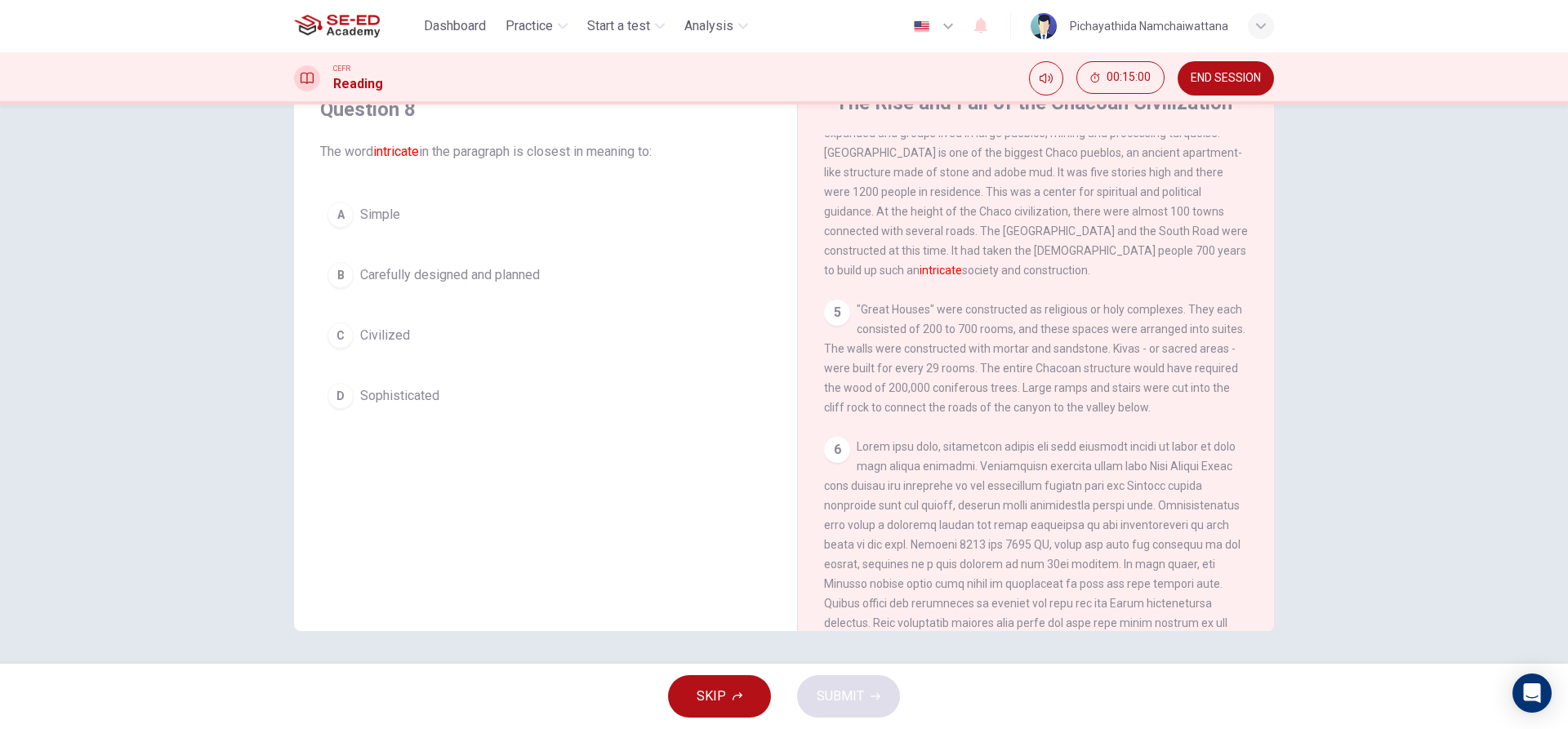
scroll to position [275, 0]
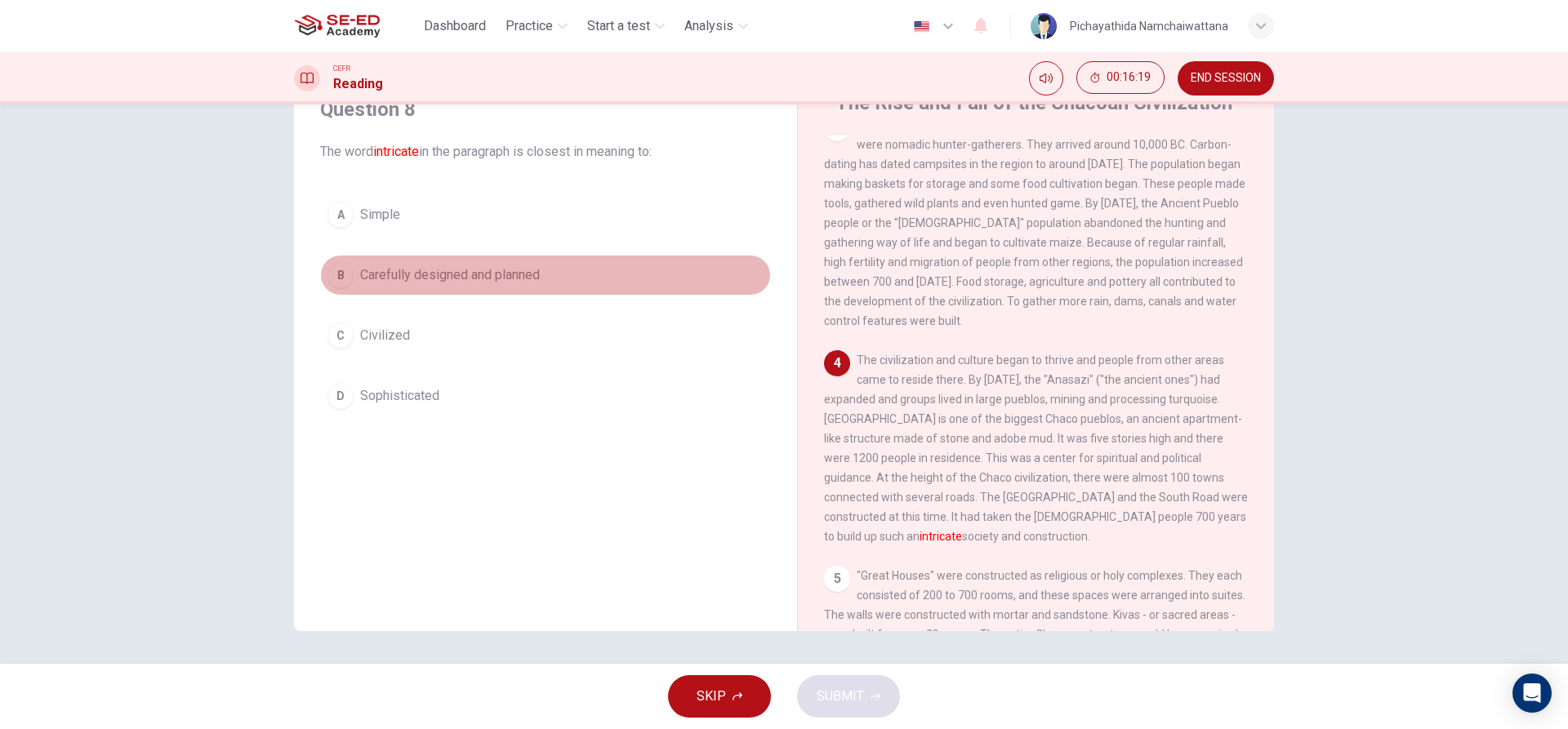
click at [448, 268] on span "Carefully designed and planned" at bounding box center [450, 275] width 179 height 20
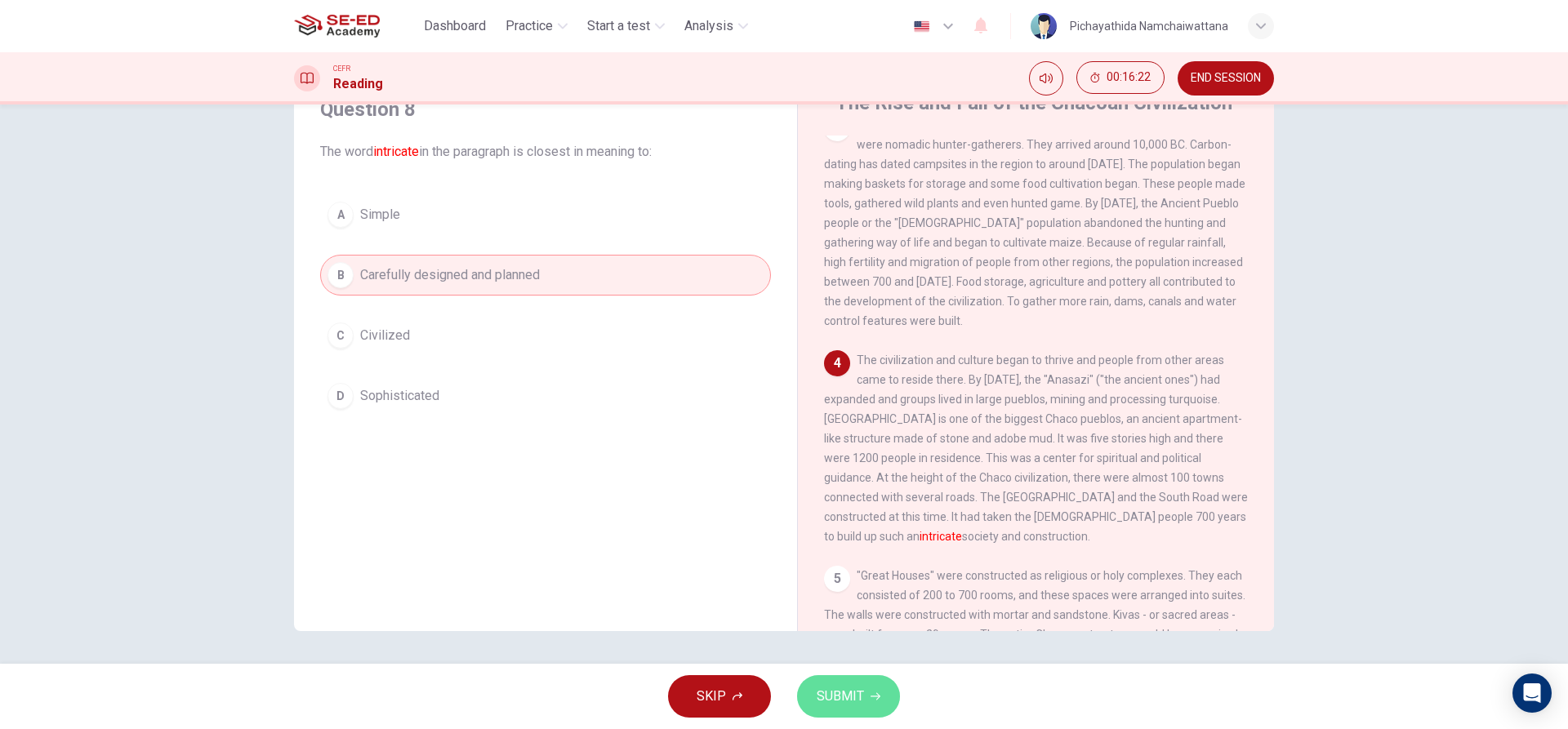
click at [864, 694] on button "SUBMIT" at bounding box center [848, 696] width 103 height 42
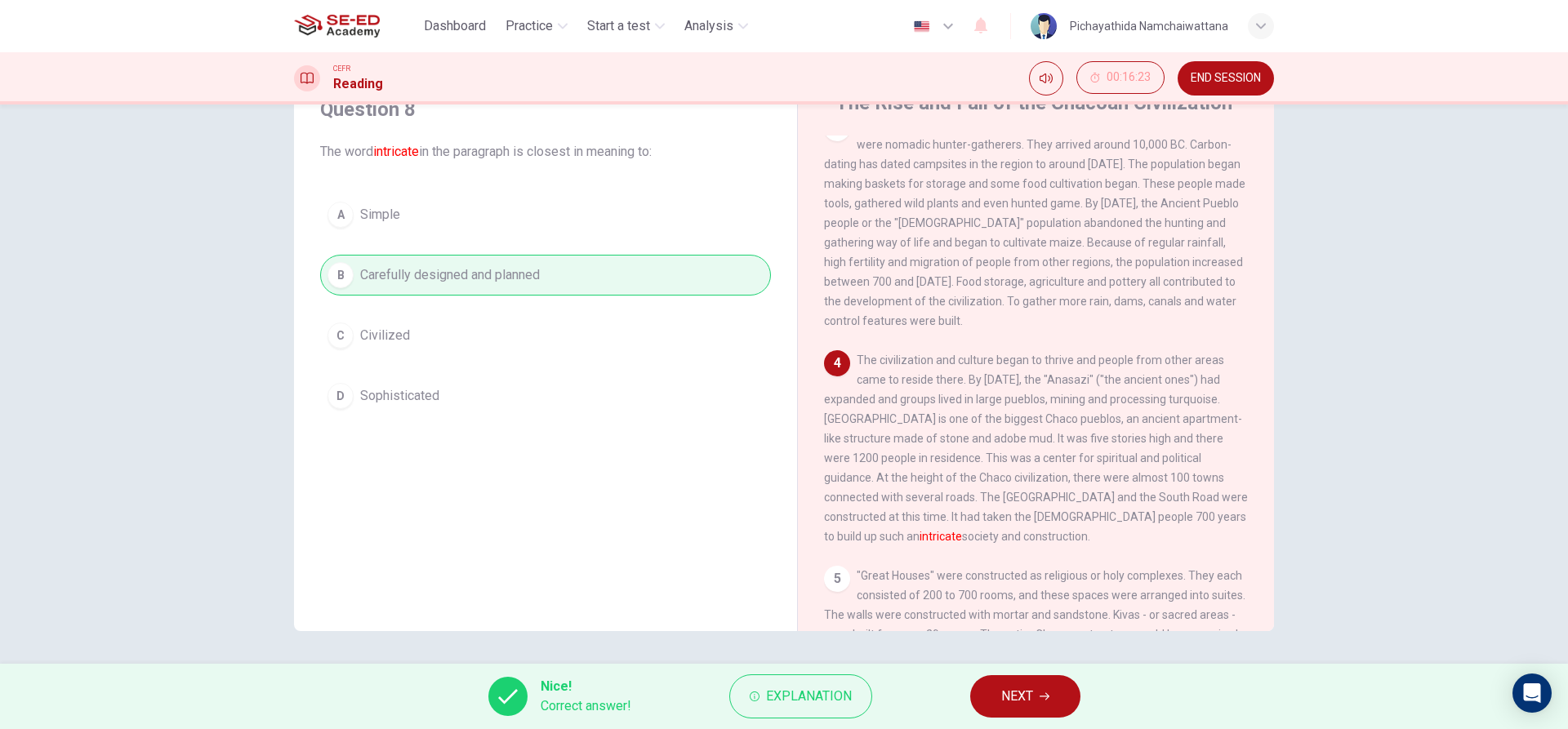
click at [1046, 690] on button "NEXT" at bounding box center [1025, 696] width 111 height 42
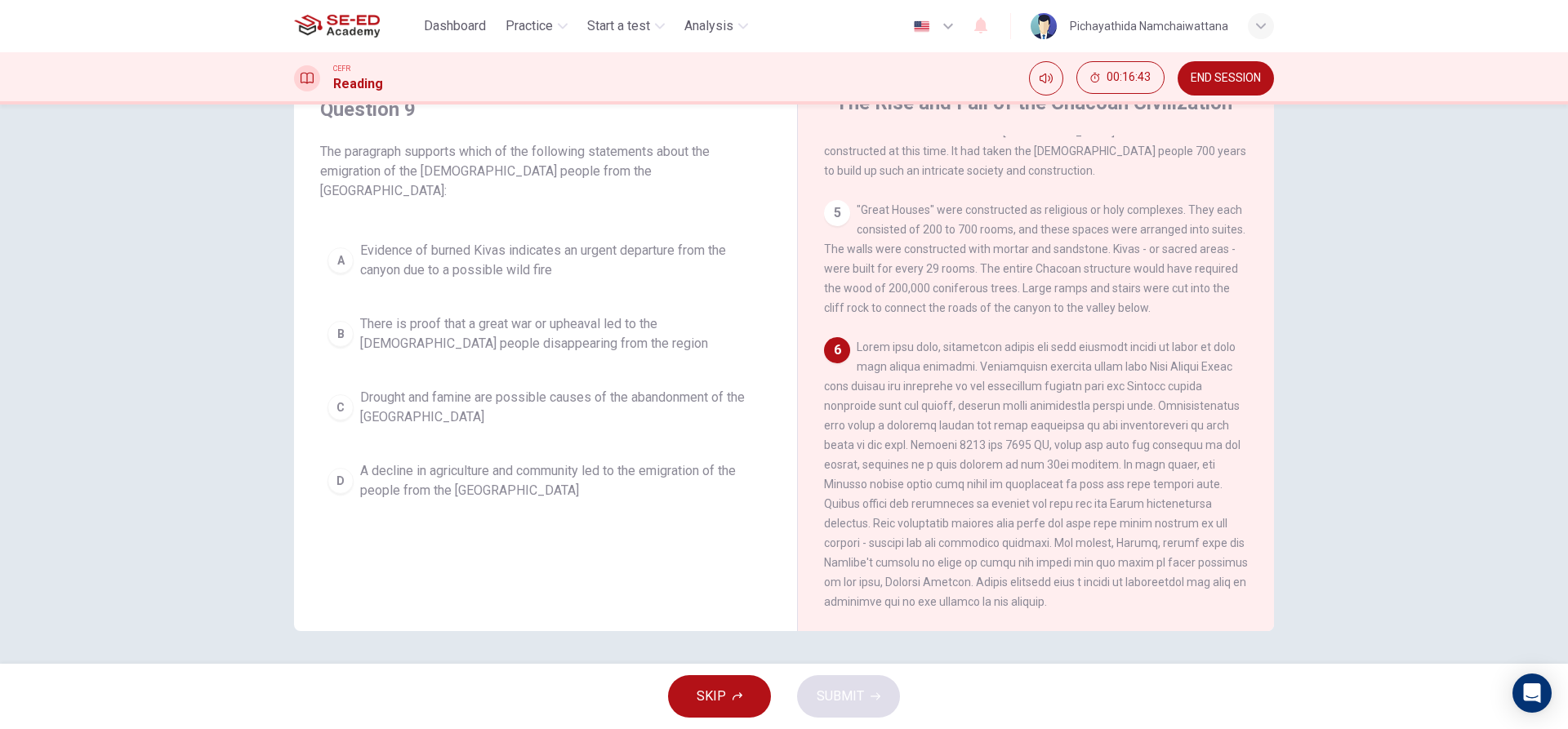
scroll to position [684, 0]
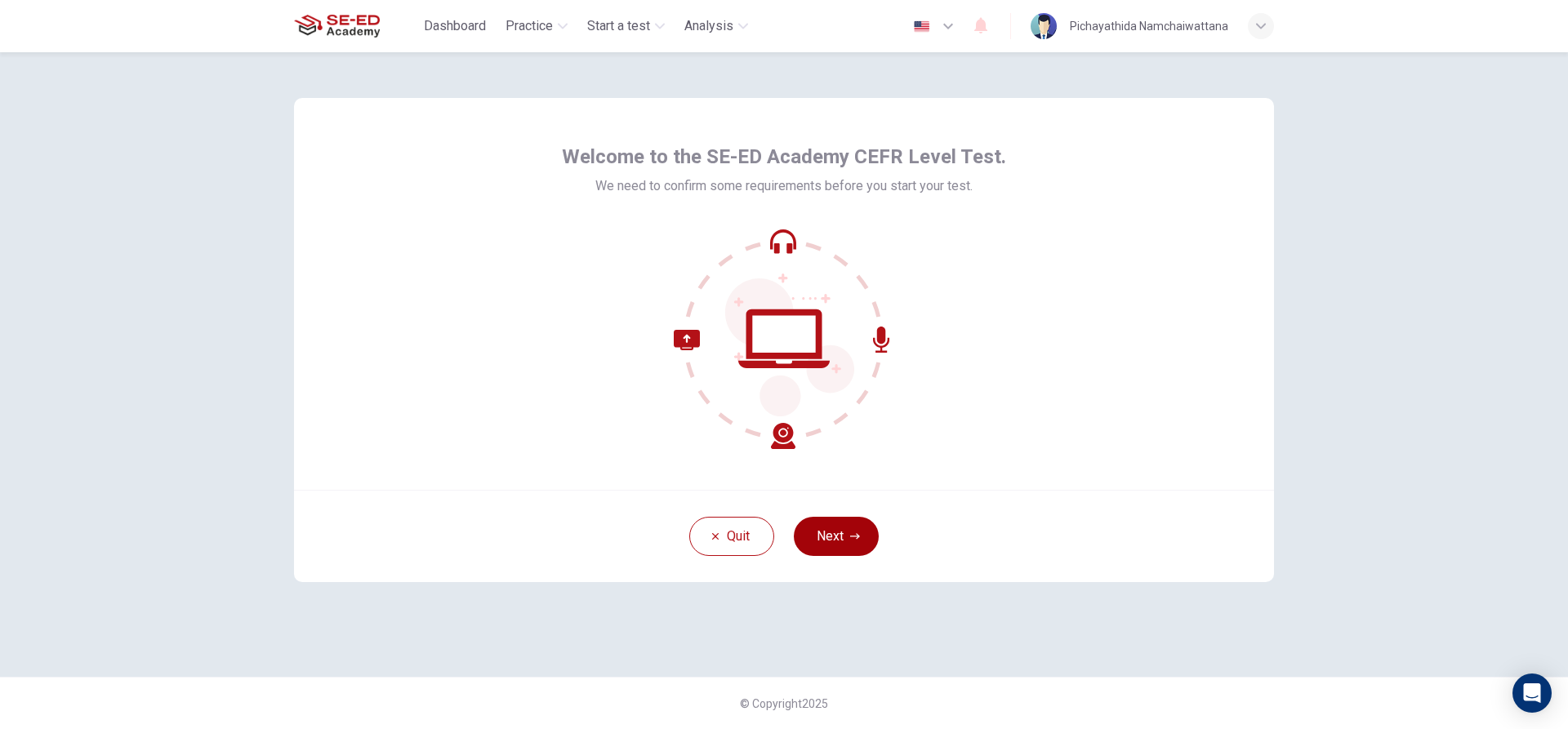
click at [868, 537] on button "Next" at bounding box center [836, 535] width 85 height 39
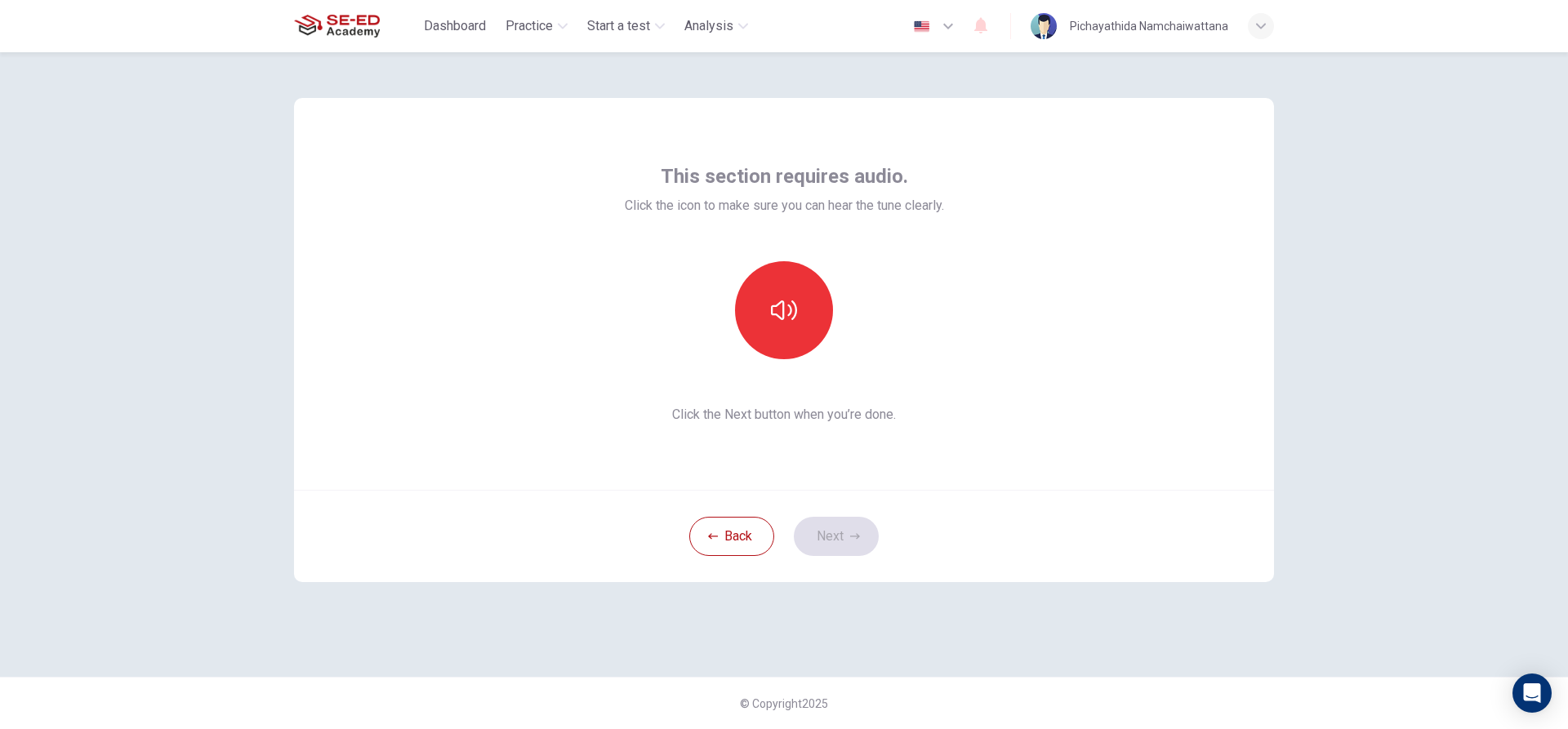
click at [861, 529] on div "Back Next" at bounding box center [783, 536] width 980 height 93
click at [1385, 237] on div "This section requires audio. Click the icon to make sure you can hear the tune …" at bounding box center [784, 390] width 1568 height 677
click at [785, 308] on icon "button" at bounding box center [784, 311] width 26 height 26
click at [822, 306] on button "button" at bounding box center [784, 311] width 98 height 98
click at [765, 313] on button "button" at bounding box center [784, 311] width 98 height 98
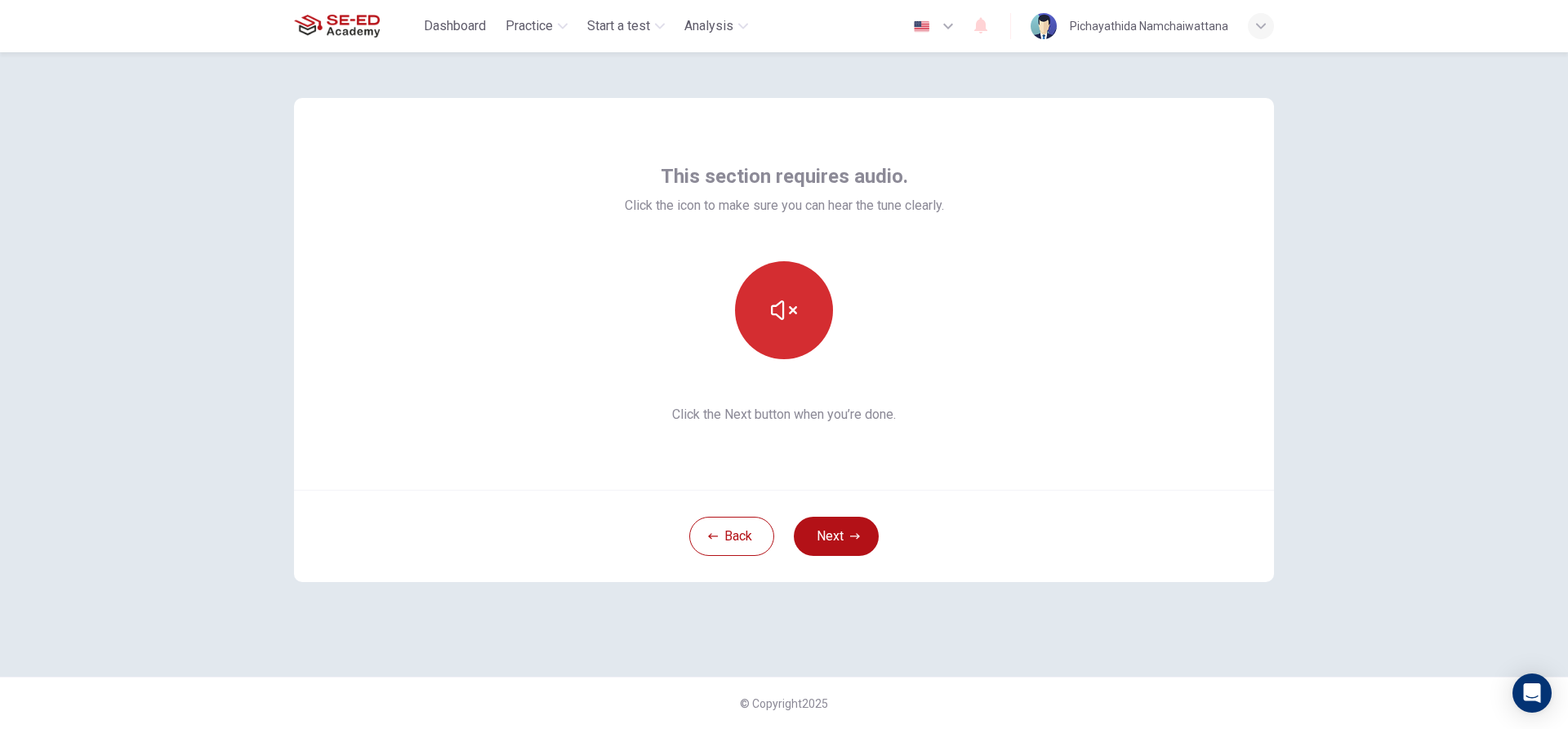
click at [810, 298] on button "button" at bounding box center [784, 311] width 98 height 98
click at [808, 321] on button "button" at bounding box center [784, 311] width 98 height 98
click at [1381, 244] on div "This section requires audio. Click the icon to make sure you can hear the tune …" at bounding box center [784, 390] width 1568 height 677
click at [769, 314] on button "button" at bounding box center [784, 311] width 98 height 98
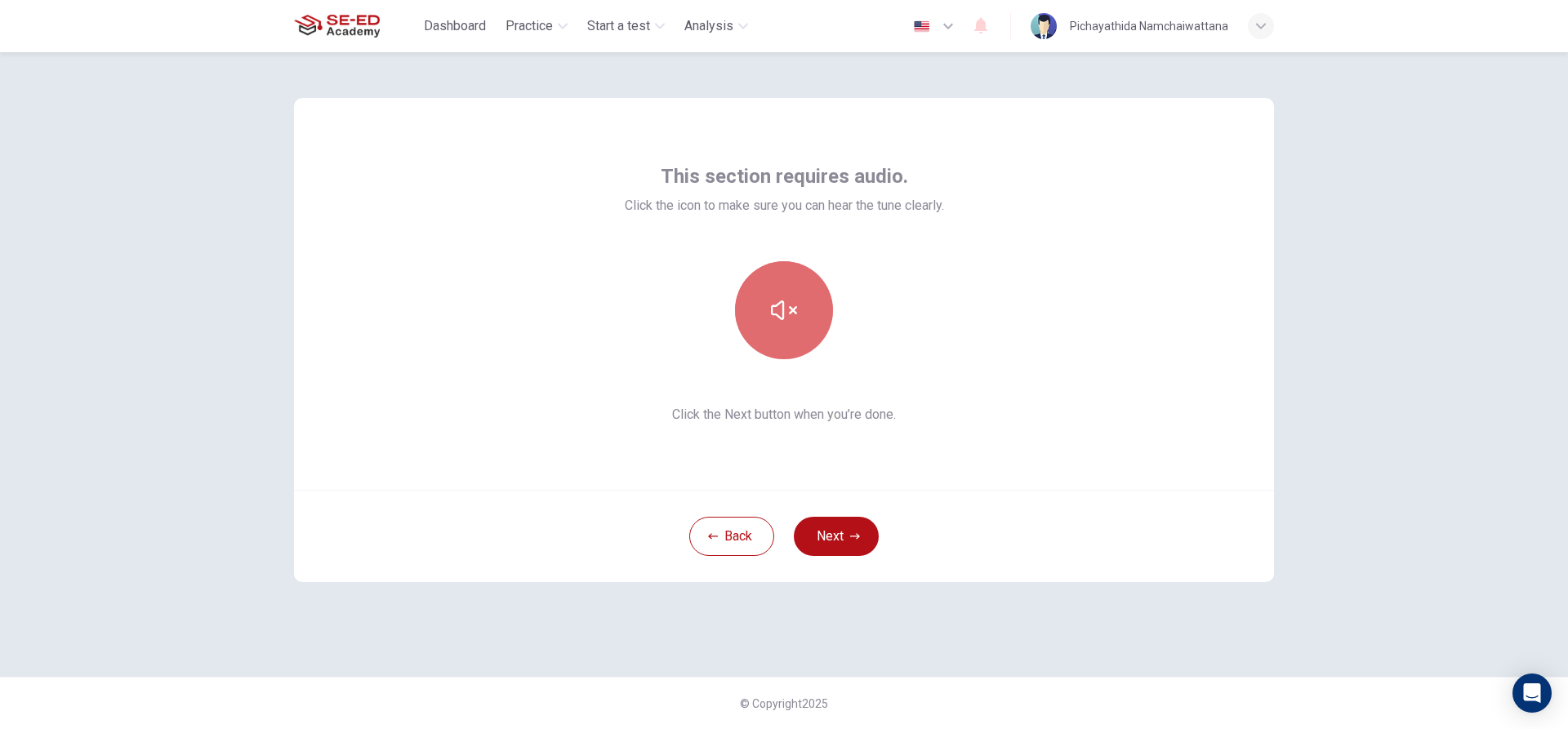
click at [773, 314] on icon "button" at bounding box center [784, 310] width 26 height 20
click at [780, 302] on icon "button" at bounding box center [784, 310] width 26 height 20
drag, startPoint x: 775, startPoint y: 312, endPoint x: 778, endPoint y: 321, distance: 9.5
click at [776, 316] on icon "button" at bounding box center [784, 311] width 26 height 26
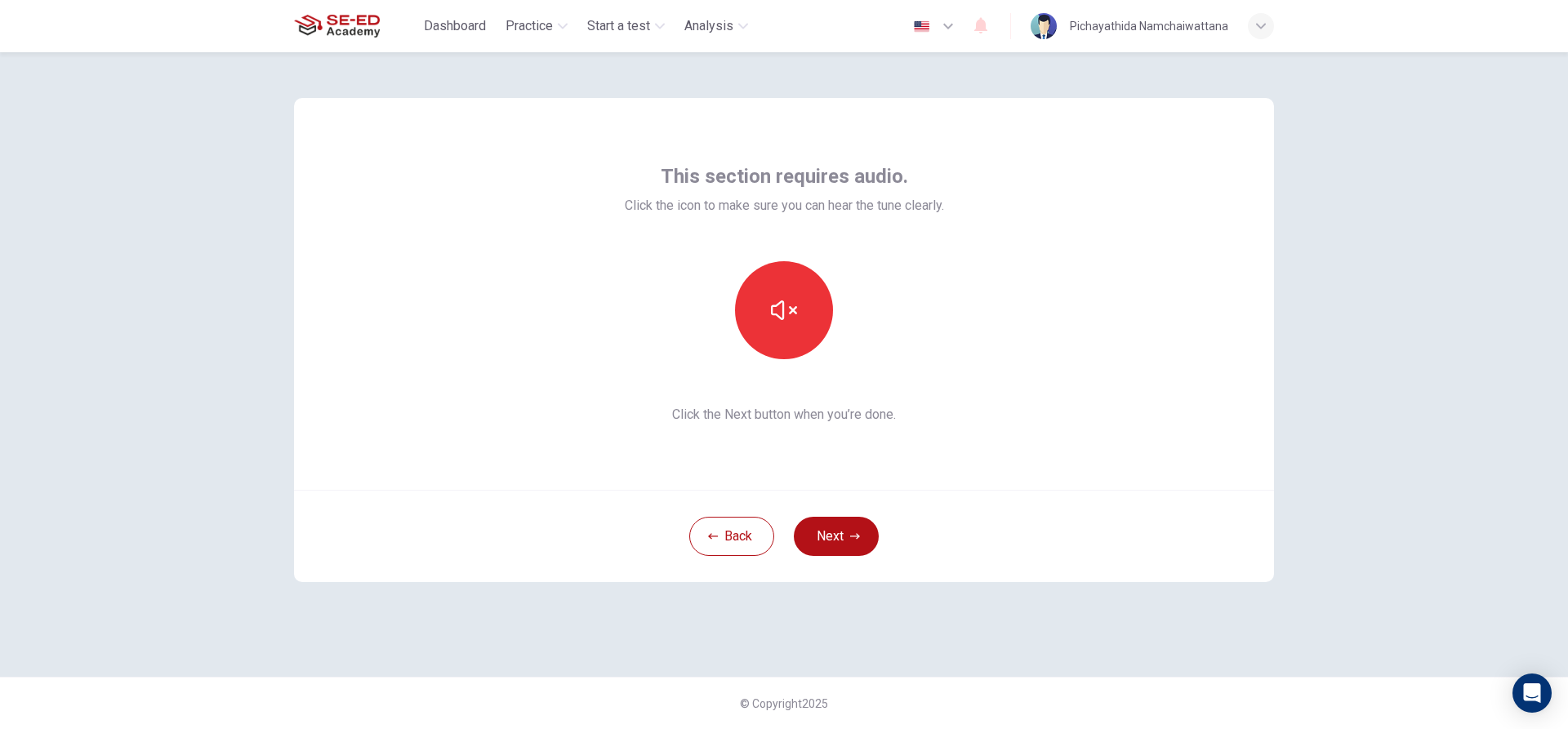
click at [788, 243] on div "This section requires audio. Click the icon to make sure you can hear the tune …" at bounding box center [784, 294] width 319 height 262
click at [826, 524] on button "Next" at bounding box center [836, 535] width 85 height 39
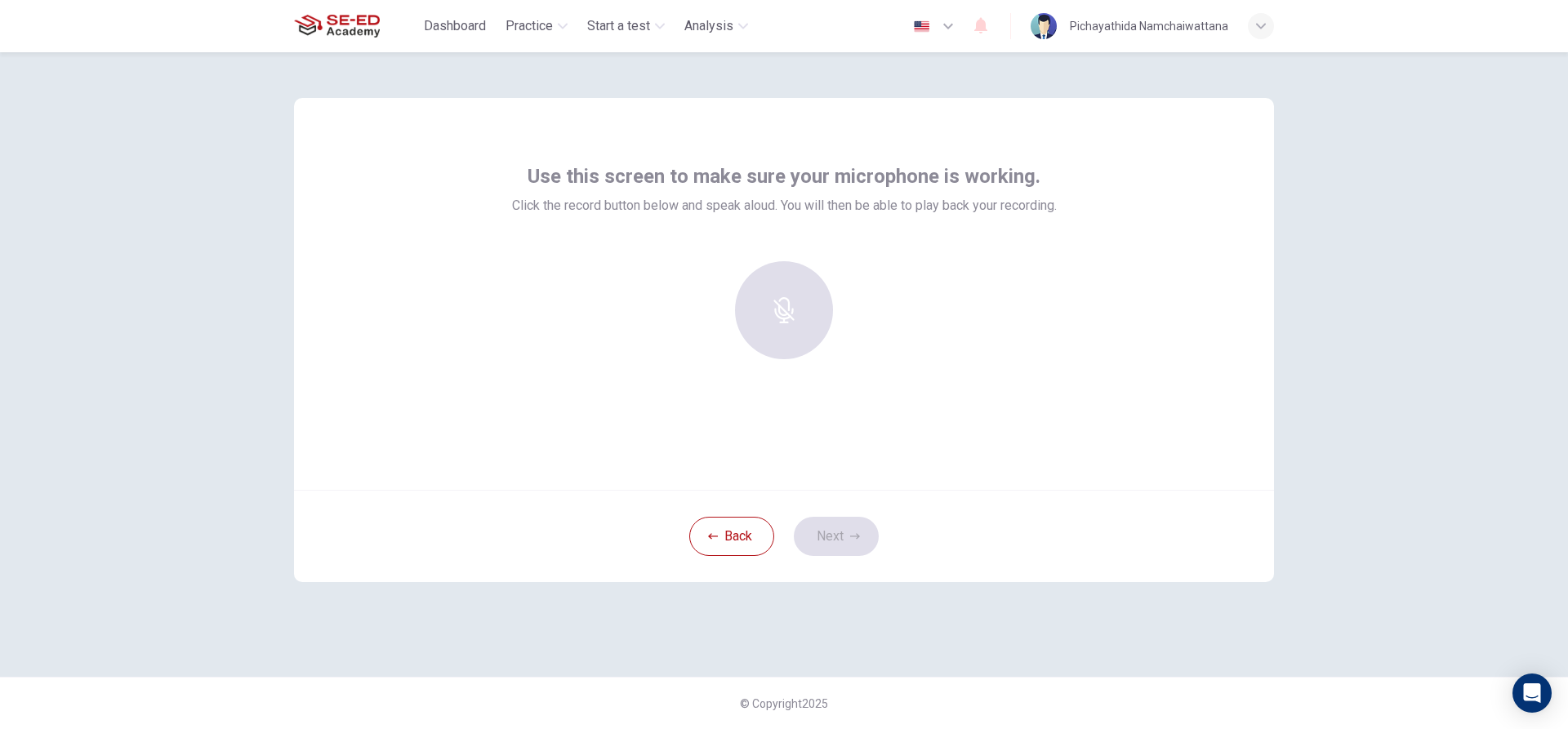
click at [812, 322] on div at bounding box center [784, 311] width 177 height 98
click at [798, 297] on div at bounding box center [784, 311] width 177 height 98
click at [809, 305] on div at bounding box center [784, 311] width 177 height 98
click at [780, 318] on div at bounding box center [784, 311] width 177 height 98
click at [776, 325] on div at bounding box center [784, 311] width 177 height 98
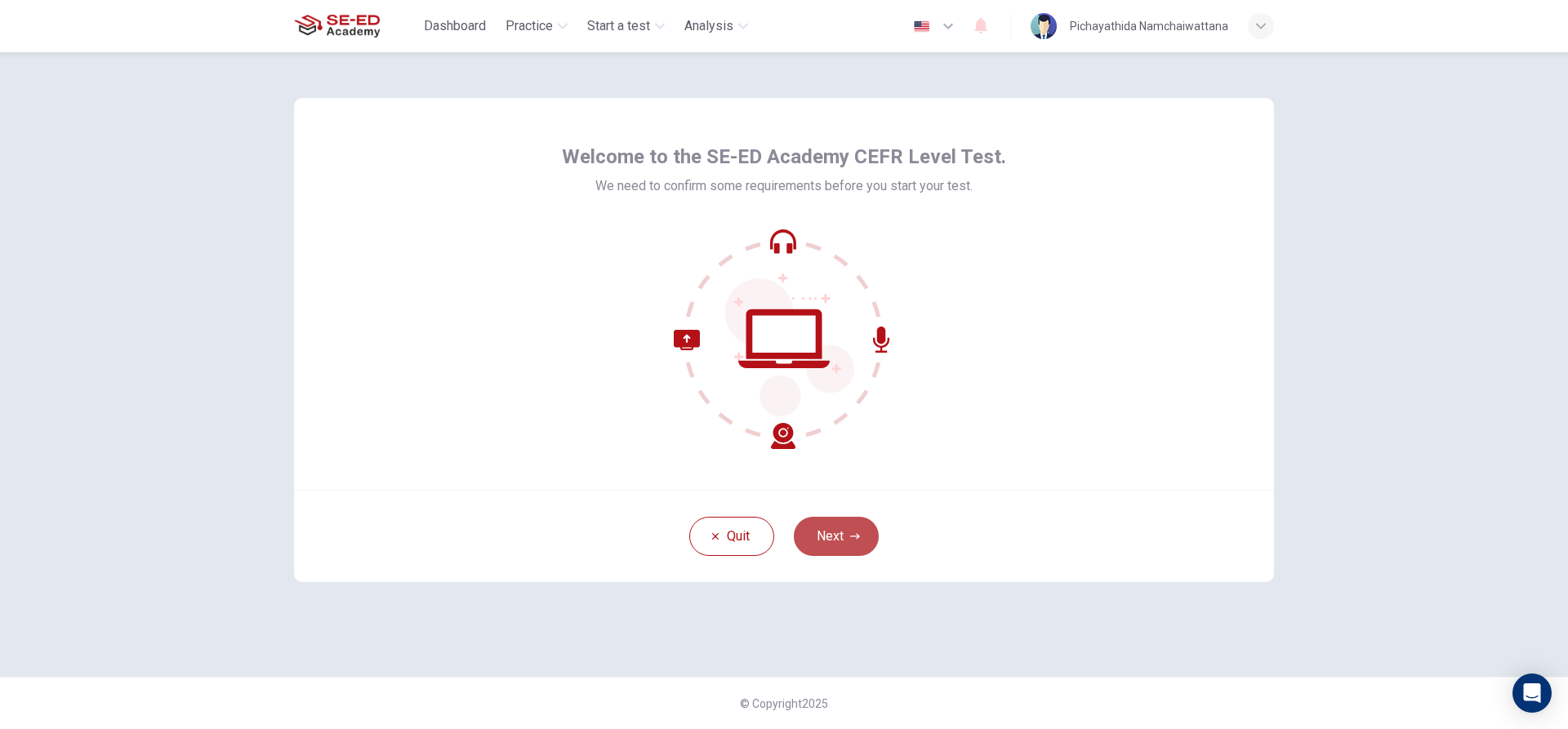
click at [834, 535] on button "Next" at bounding box center [836, 535] width 85 height 39
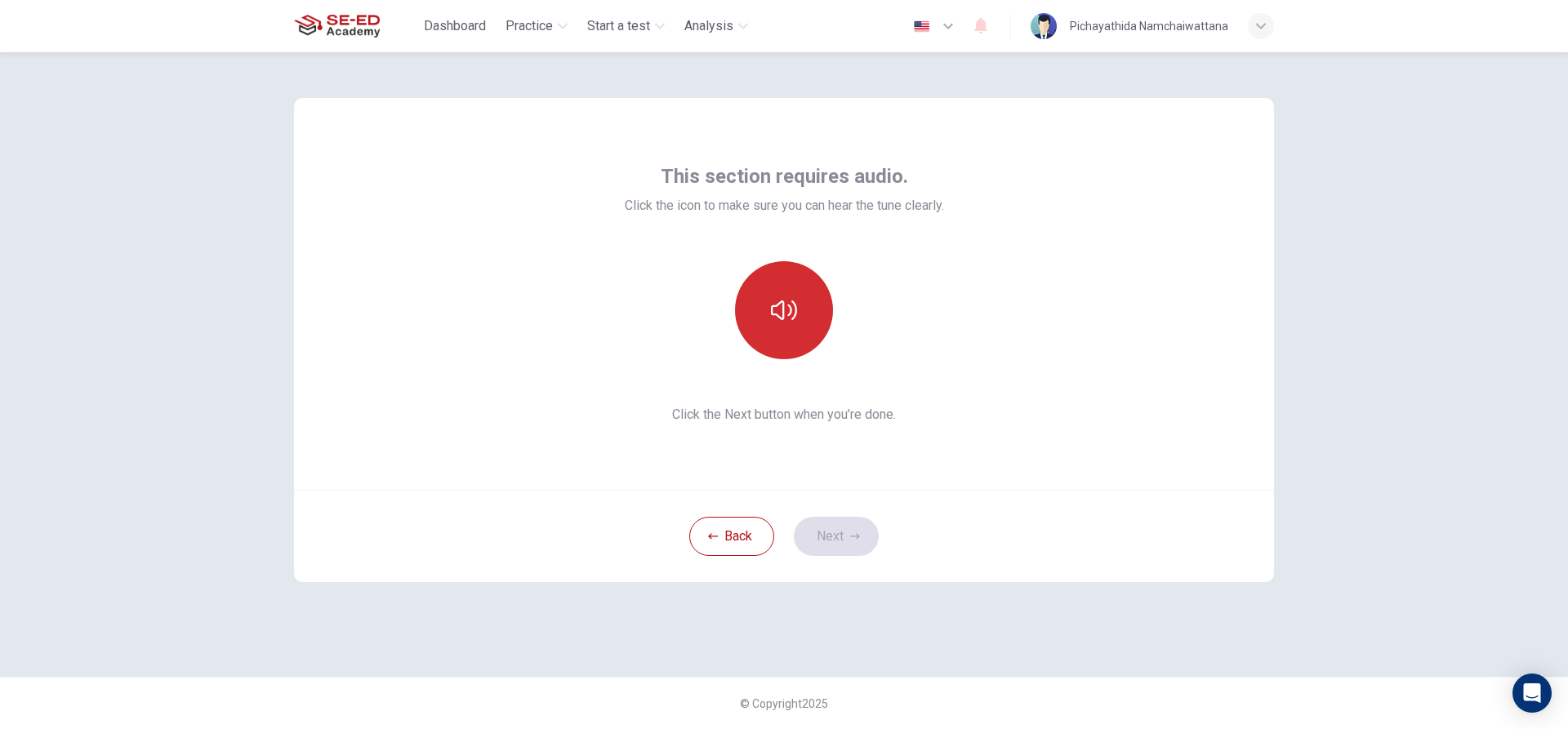
click at [787, 334] on button "button" at bounding box center [784, 311] width 98 height 98
click at [798, 537] on button "Next" at bounding box center [836, 535] width 85 height 39
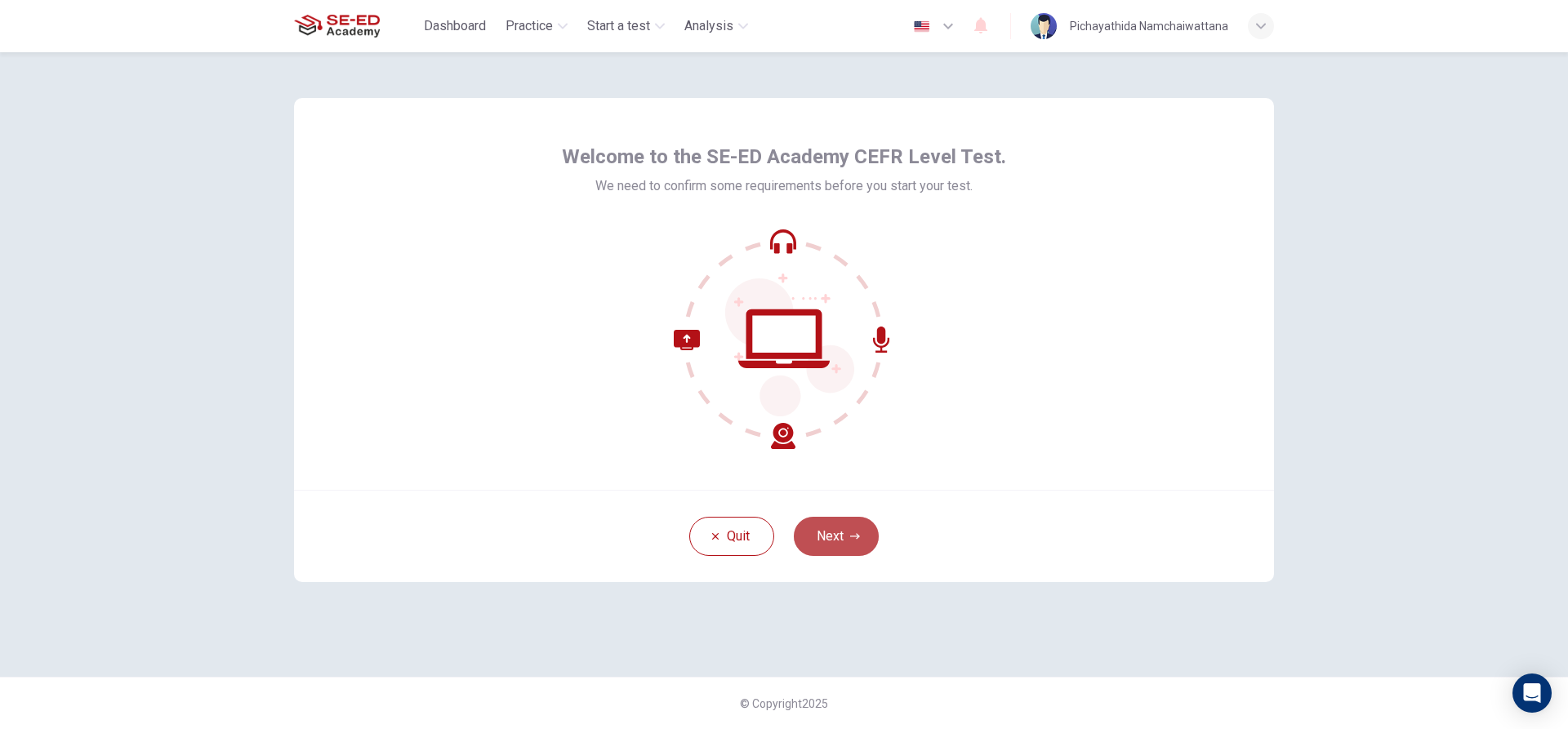
click at [846, 532] on button "Next" at bounding box center [836, 535] width 85 height 39
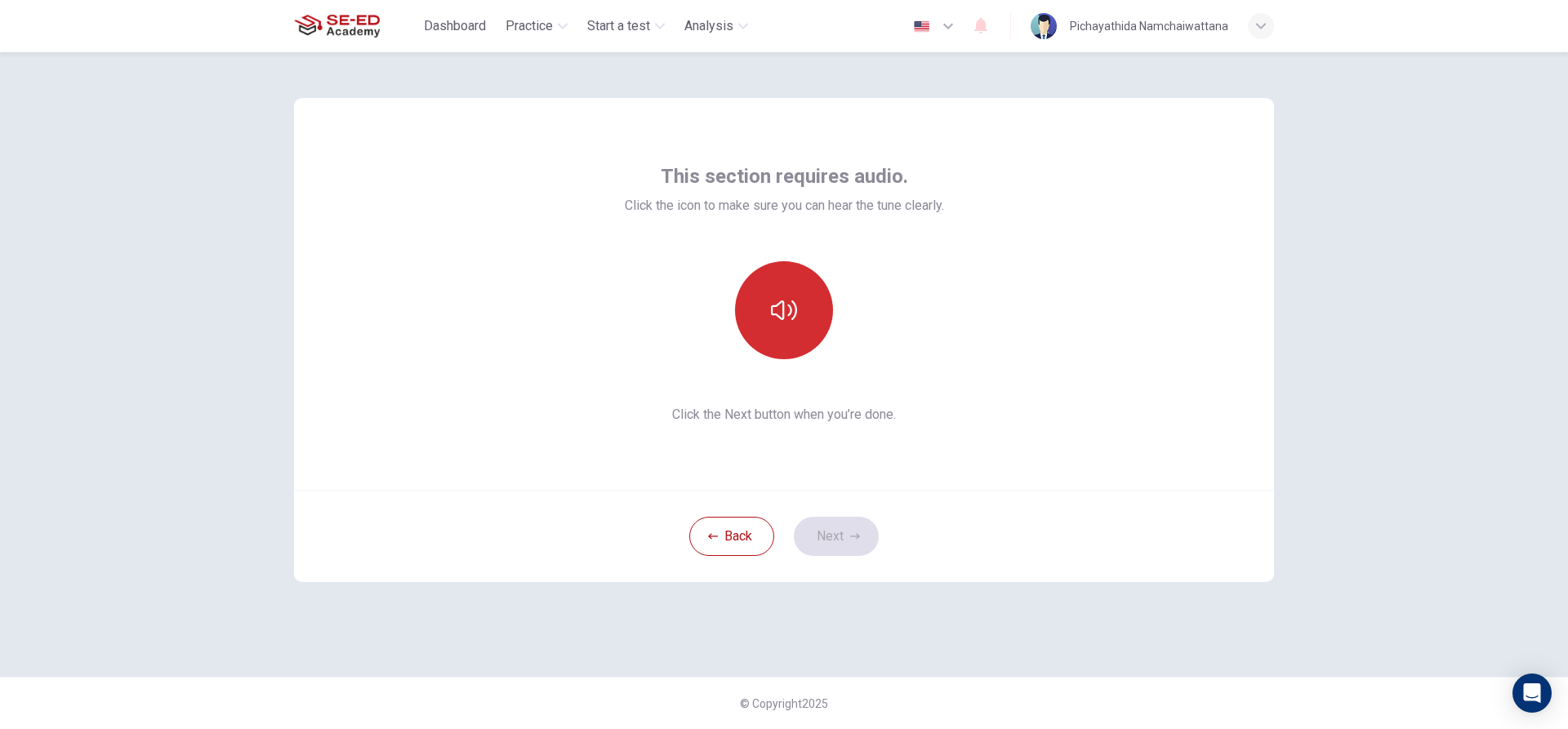
click at [804, 310] on button "button" at bounding box center [784, 311] width 98 height 98
click at [852, 541] on button "Next" at bounding box center [836, 535] width 85 height 39
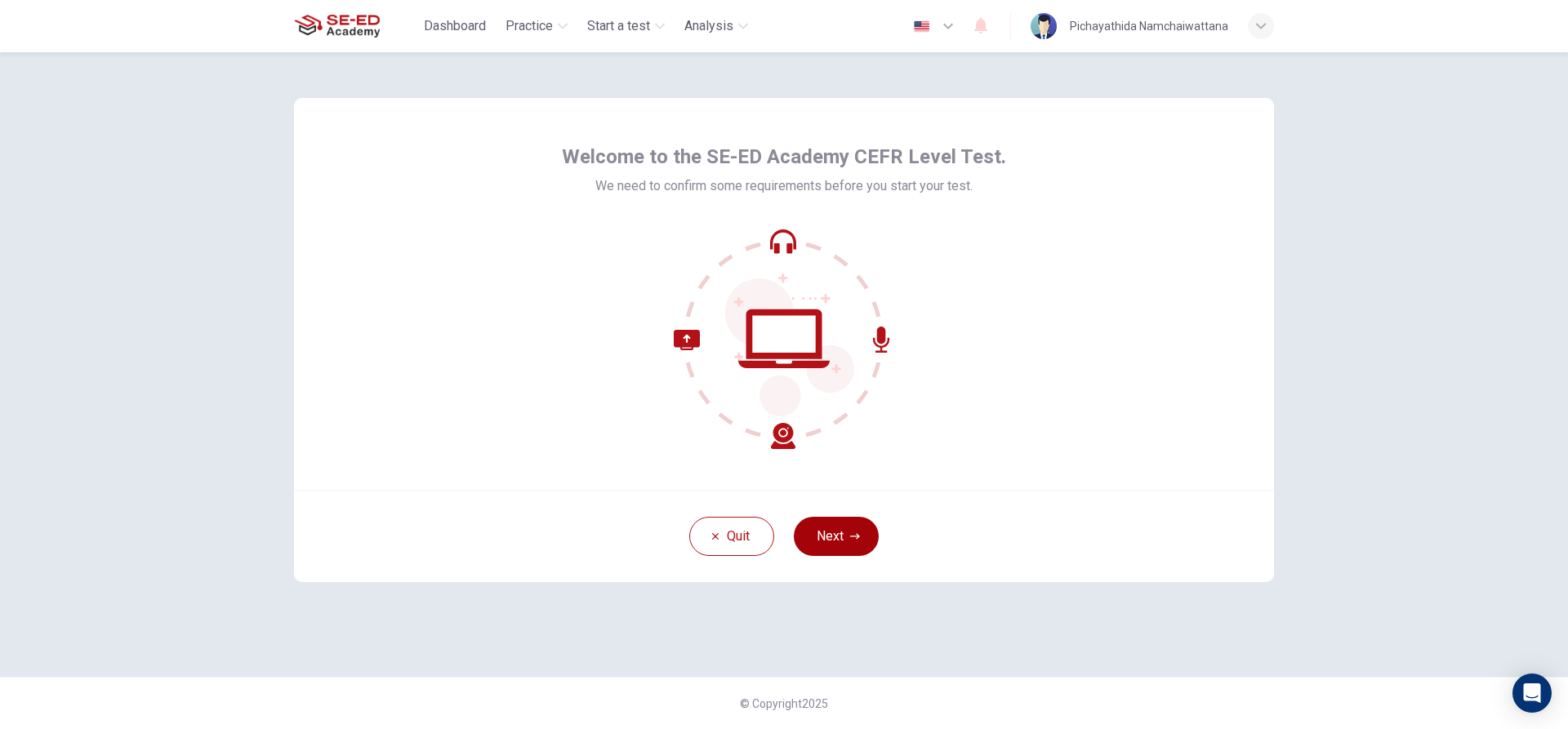
click at [827, 532] on button "Next" at bounding box center [836, 535] width 85 height 39
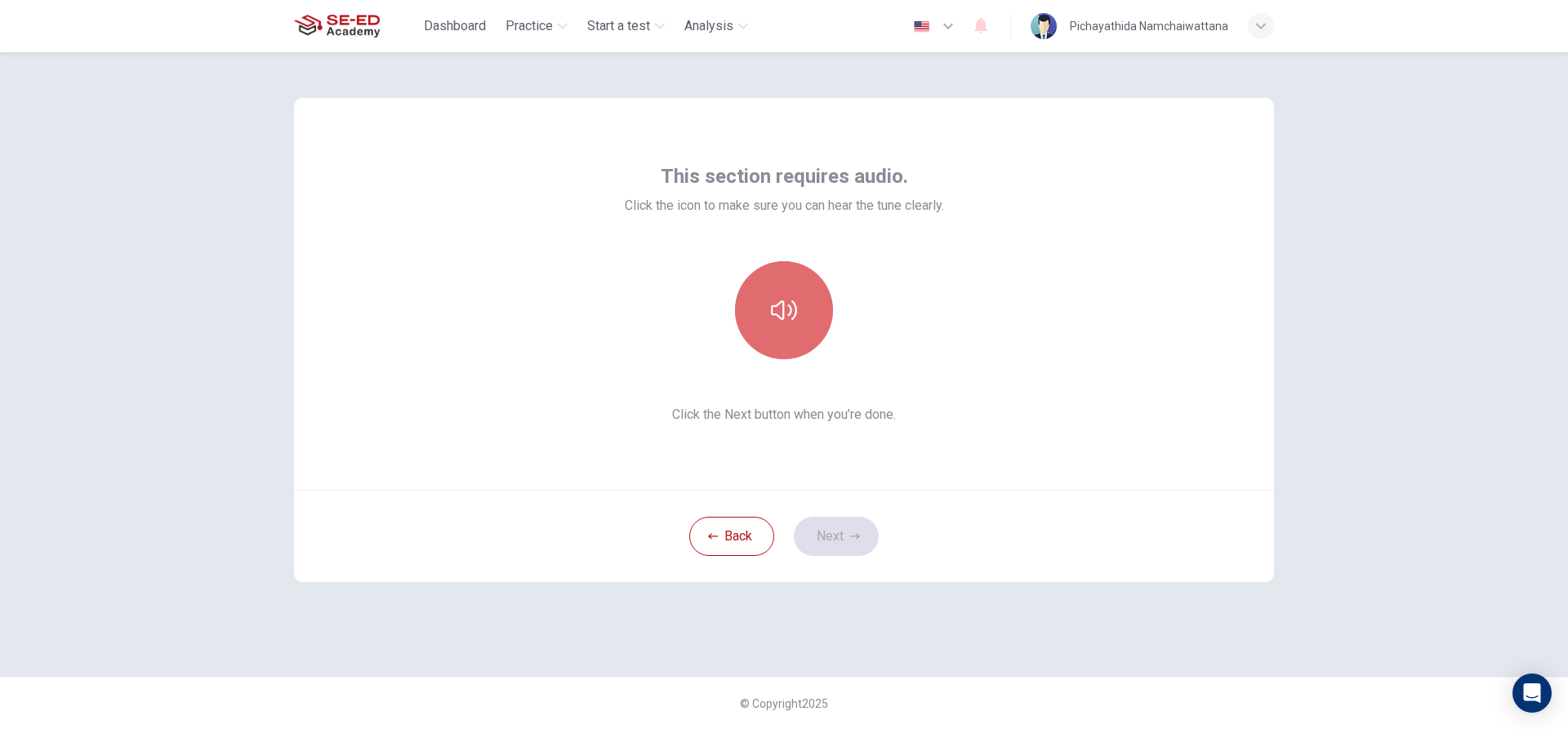
click at [784, 325] on button "button" at bounding box center [784, 311] width 98 height 98
click at [820, 537] on button "Next" at bounding box center [836, 535] width 85 height 39
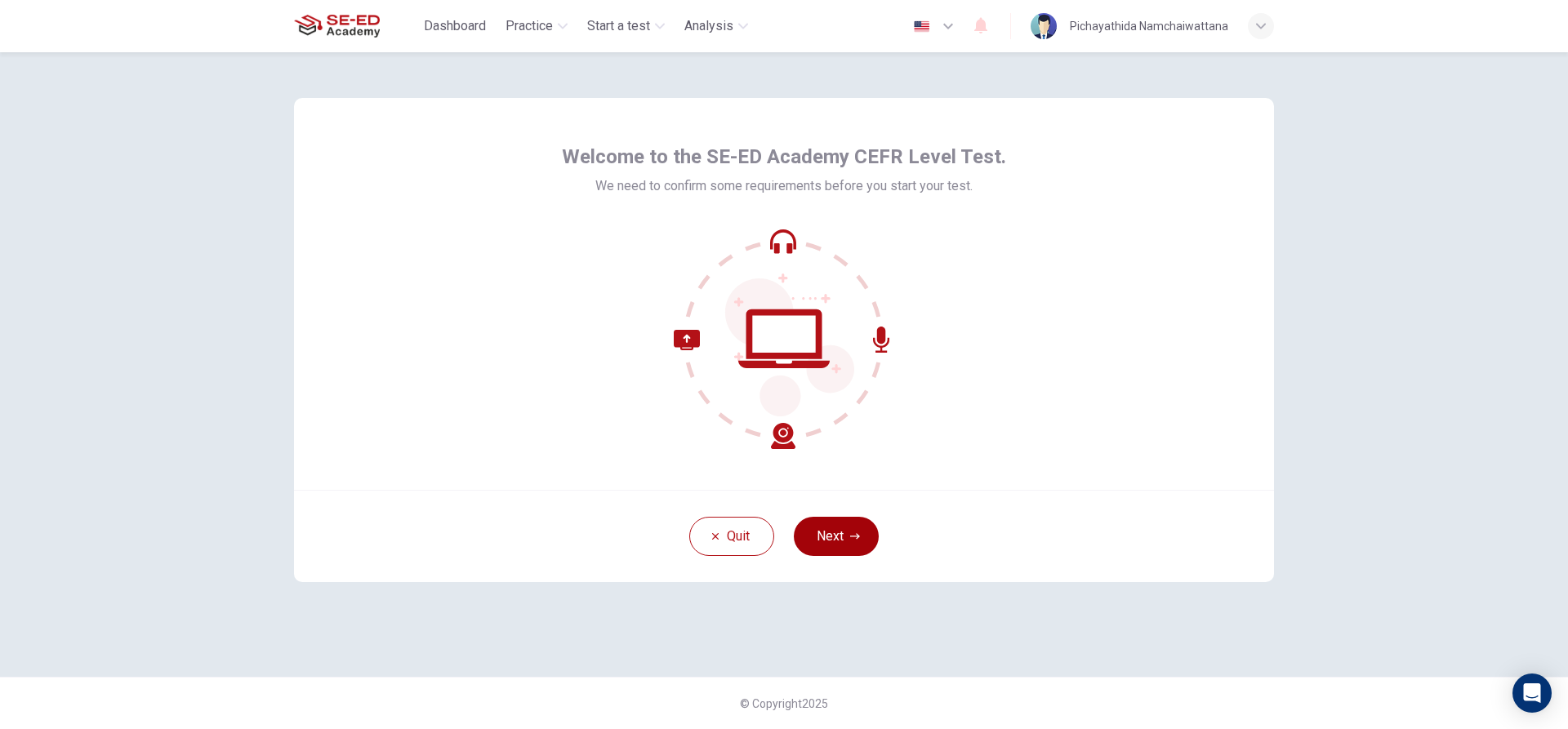
click at [859, 527] on button "Next" at bounding box center [836, 535] width 85 height 39
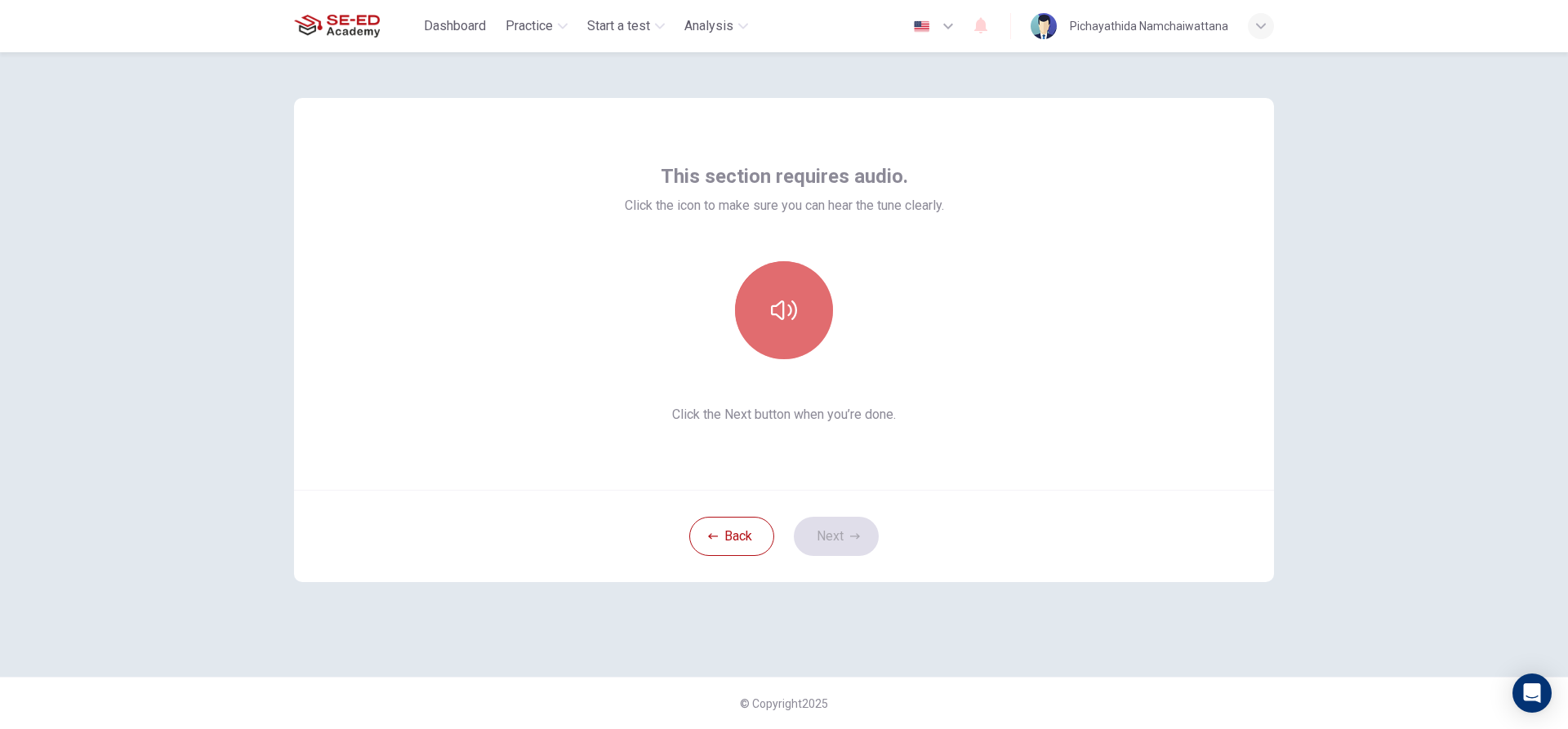
drag, startPoint x: 798, startPoint y: 300, endPoint x: 827, endPoint y: 318, distance: 34.1
click at [812, 311] on button "button" at bounding box center [784, 311] width 98 height 98
click at [821, 539] on button "Next" at bounding box center [836, 535] width 85 height 39
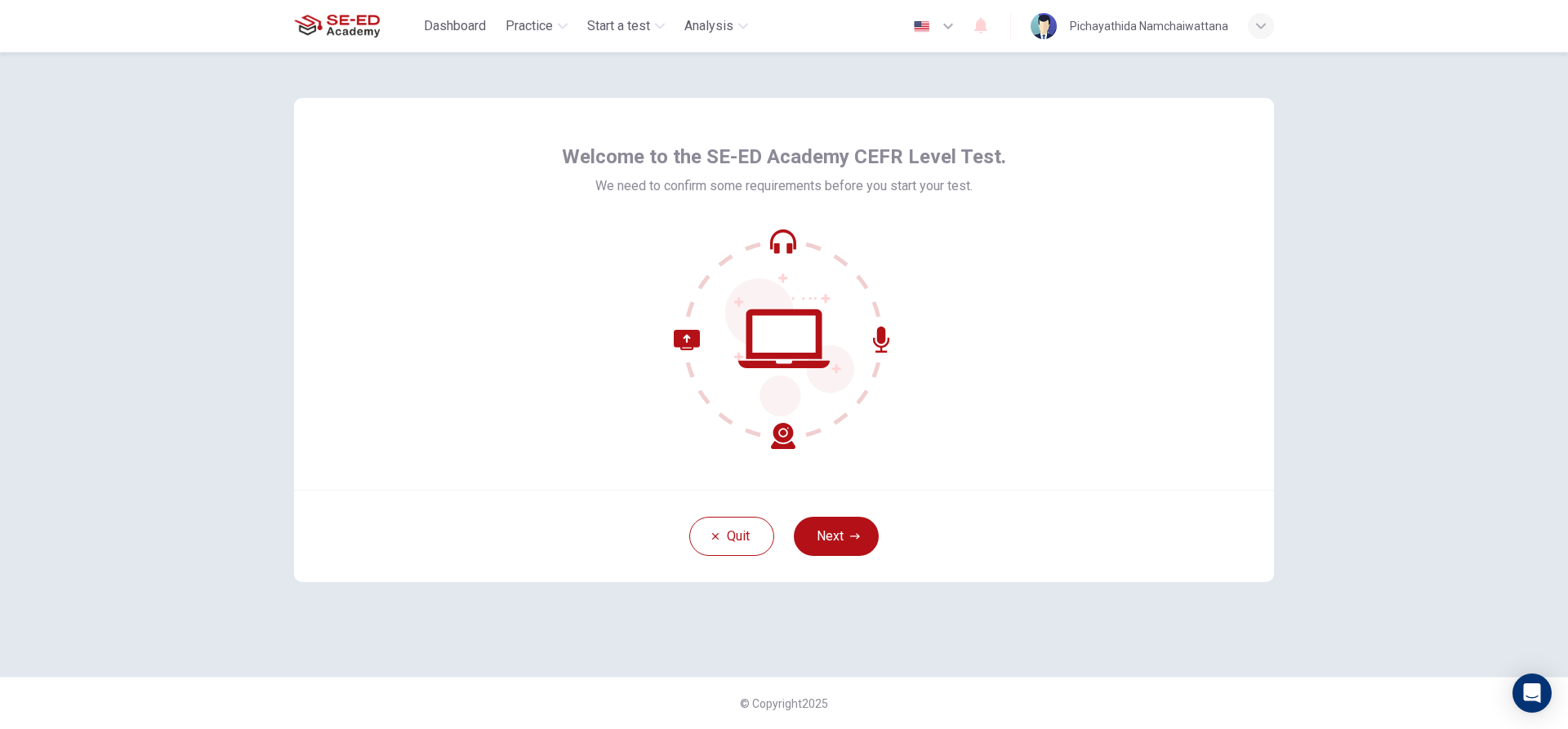
click at [850, 526] on button "Next" at bounding box center [836, 535] width 85 height 39
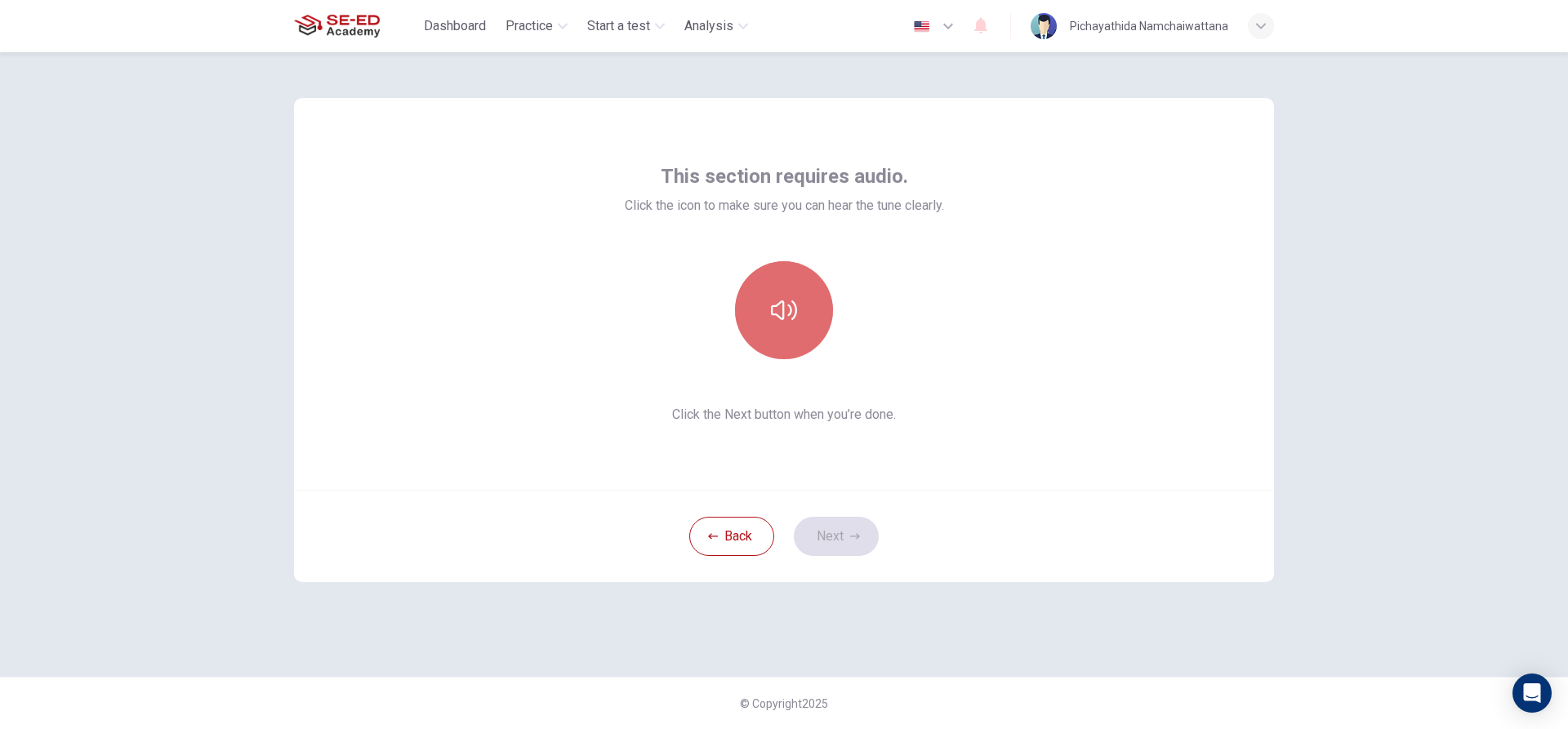
click at [803, 315] on button "button" at bounding box center [784, 311] width 98 height 98
drag, startPoint x: 847, startPoint y: 527, endPoint x: 839, endPoint y: 526, distance: 8.1
click at [846, 527] on button "Next" at bounding box center [836, 535] width 85 height 39
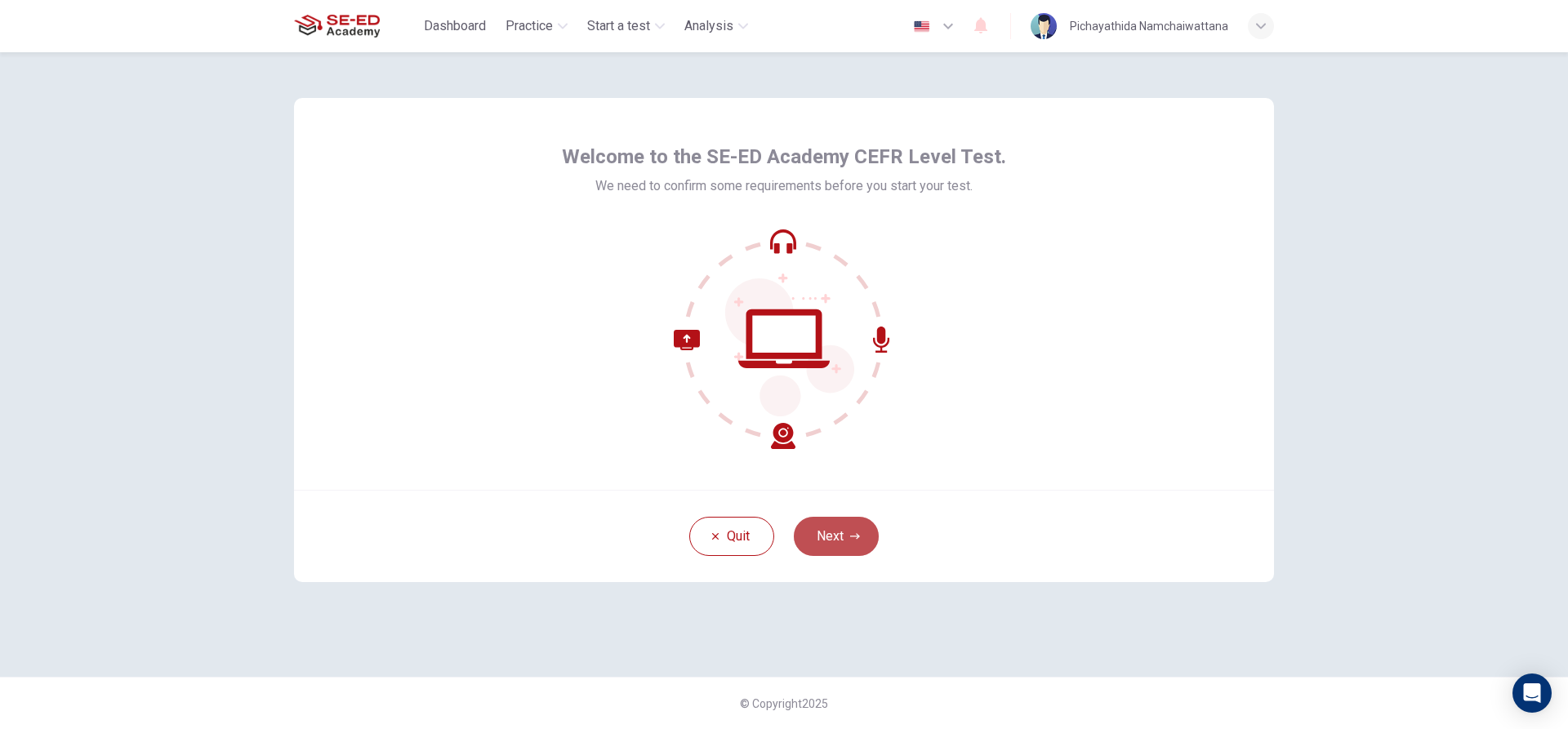
click at [866, 534] on button "Next" at bounding box center [836, 535] width 85 height 39
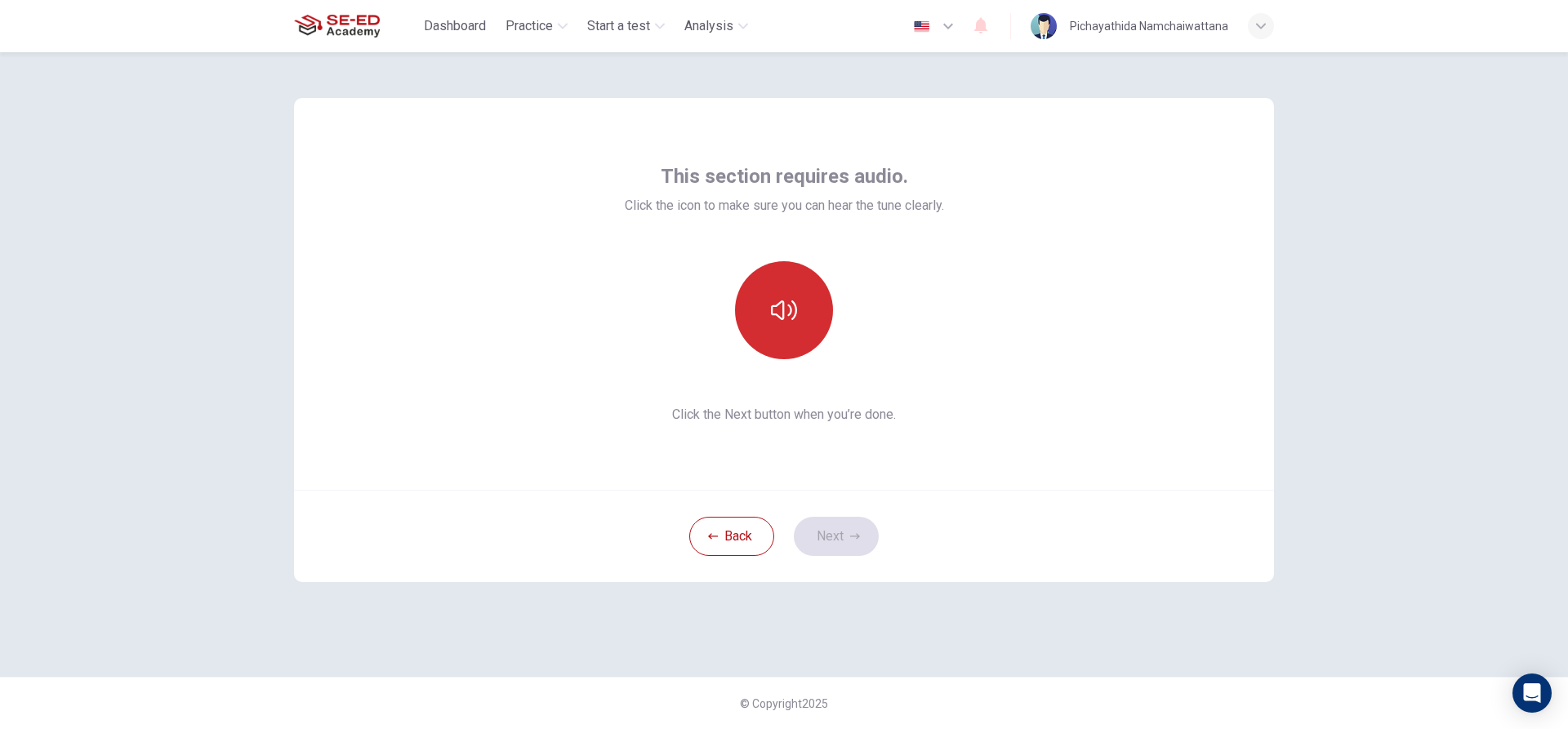
click at [746, 292] on button "button" at bounding box center [784, 311] width 98 height 98
click at [842, 547] on button "Next" at bounding box center [836, 535] width 85 height 39
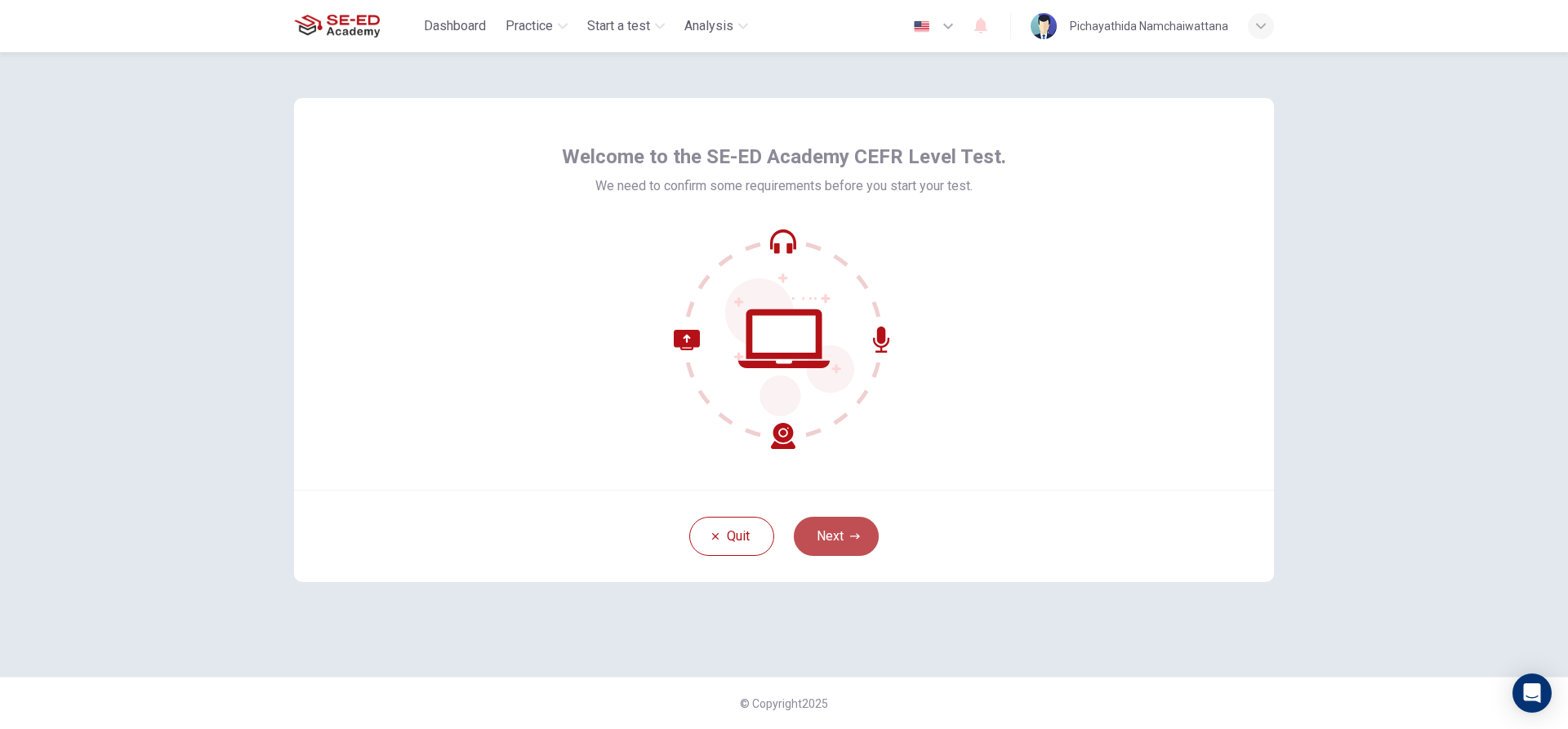
click at [841, 521] on button "Next" at bounding box center [836, 535] width 85 height 39
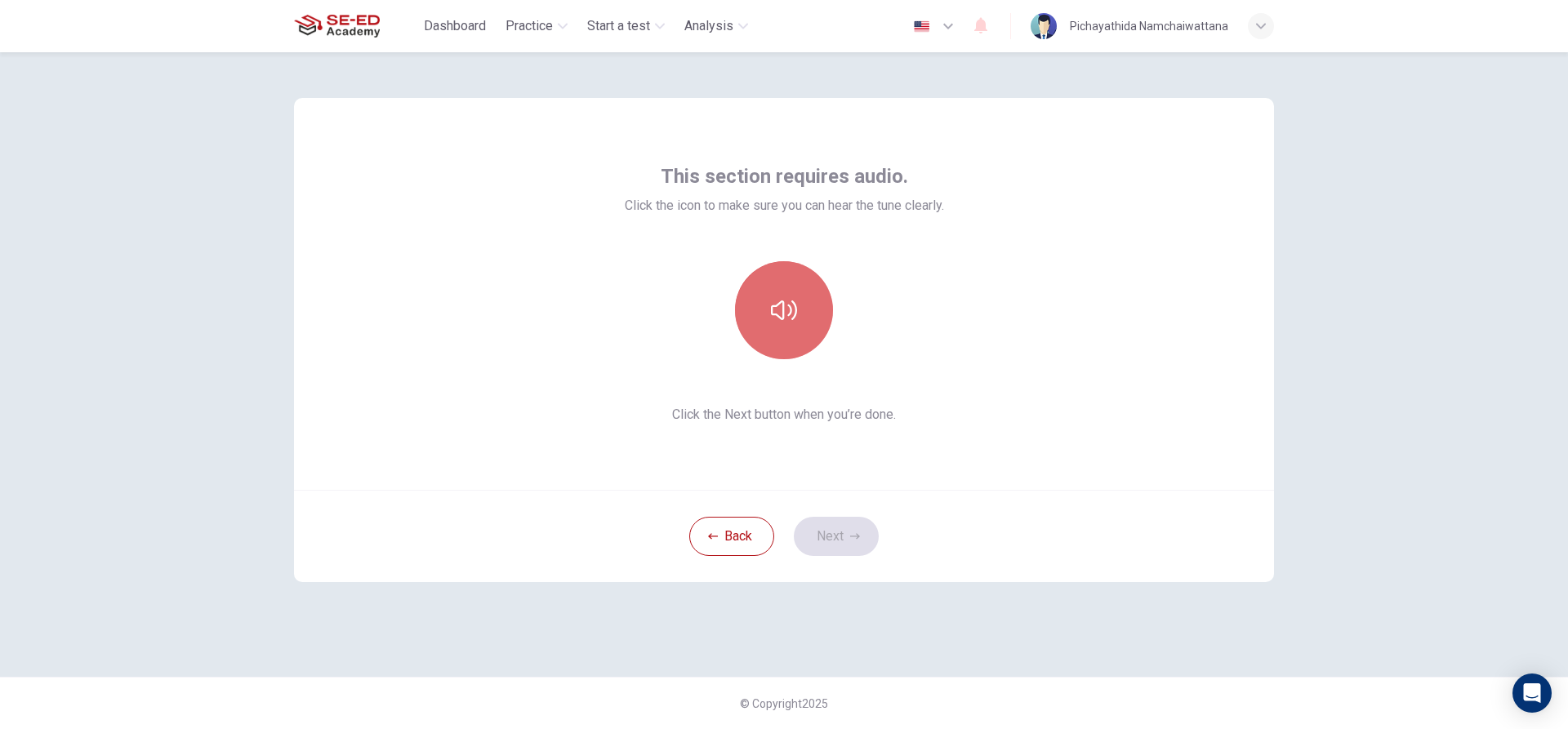
click at [788, 328] on button "button" at bounding box center [784, 311] width 98 height 98
click at [839, 533] on button "Next" at bounding box center [836, 535] width 85 height 39
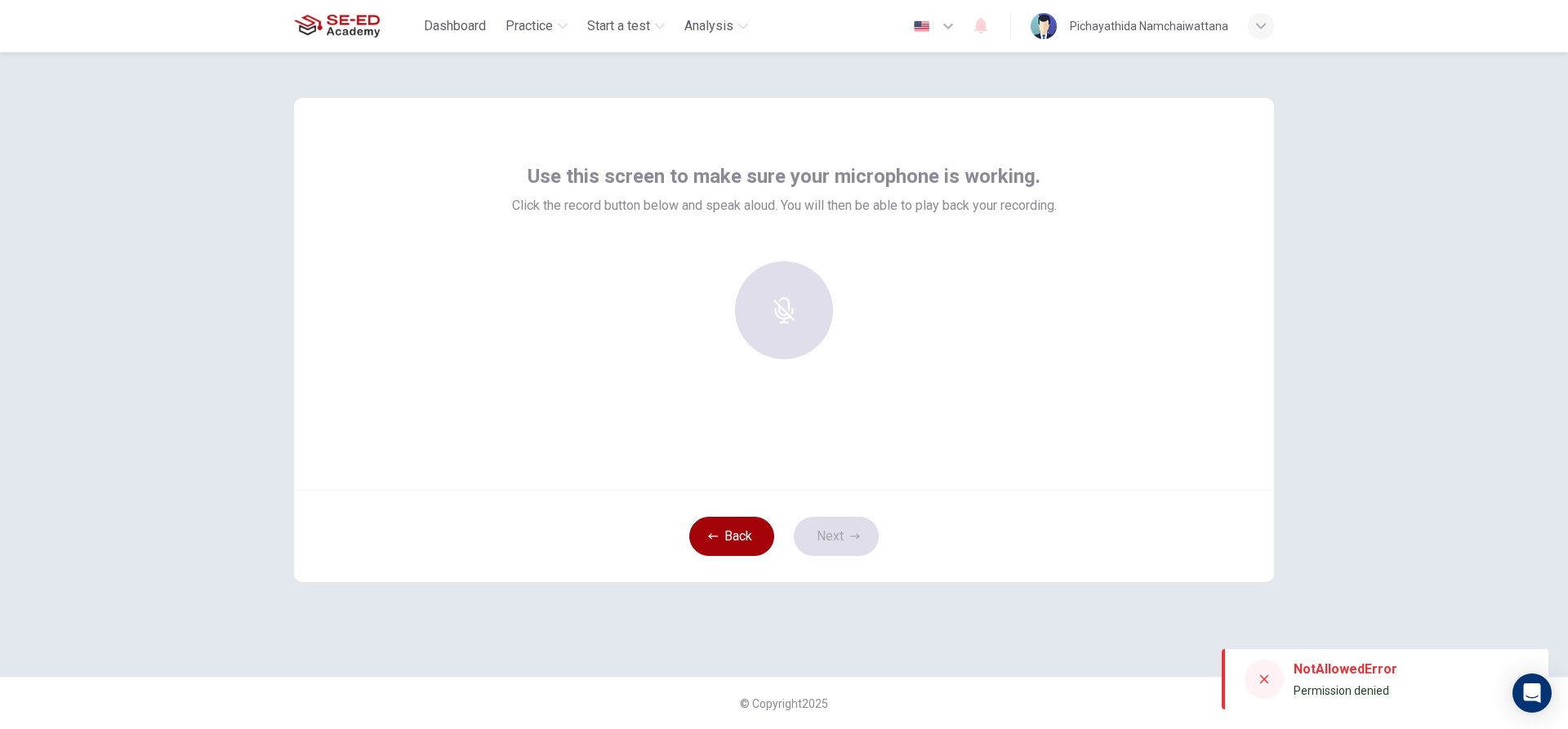
click at [753, 535] on button "Back" at bounding box center [732, 535] width 85 height 39
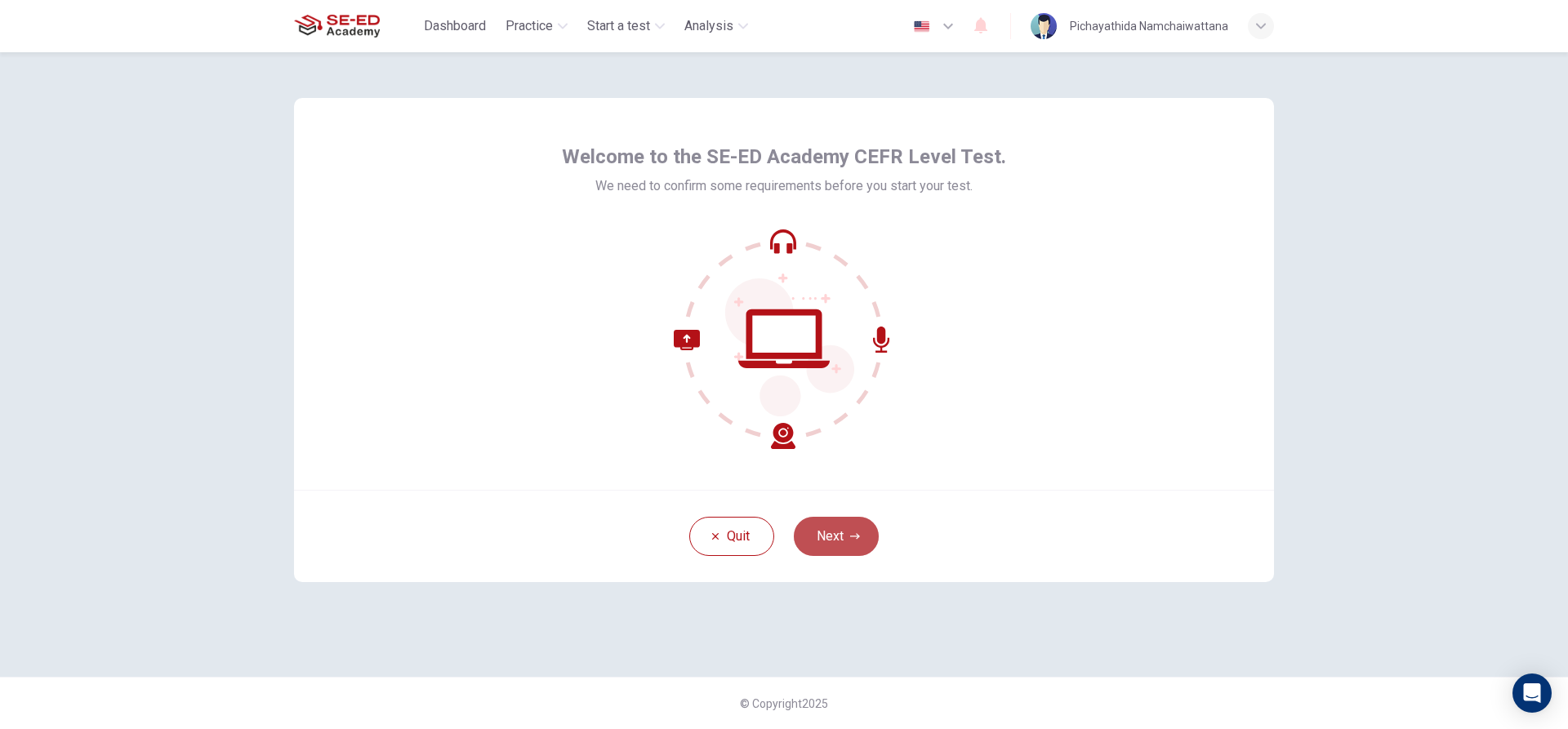
click at [845, 534] on button "Next" at bounding box center [836, 535] width 85 height 39
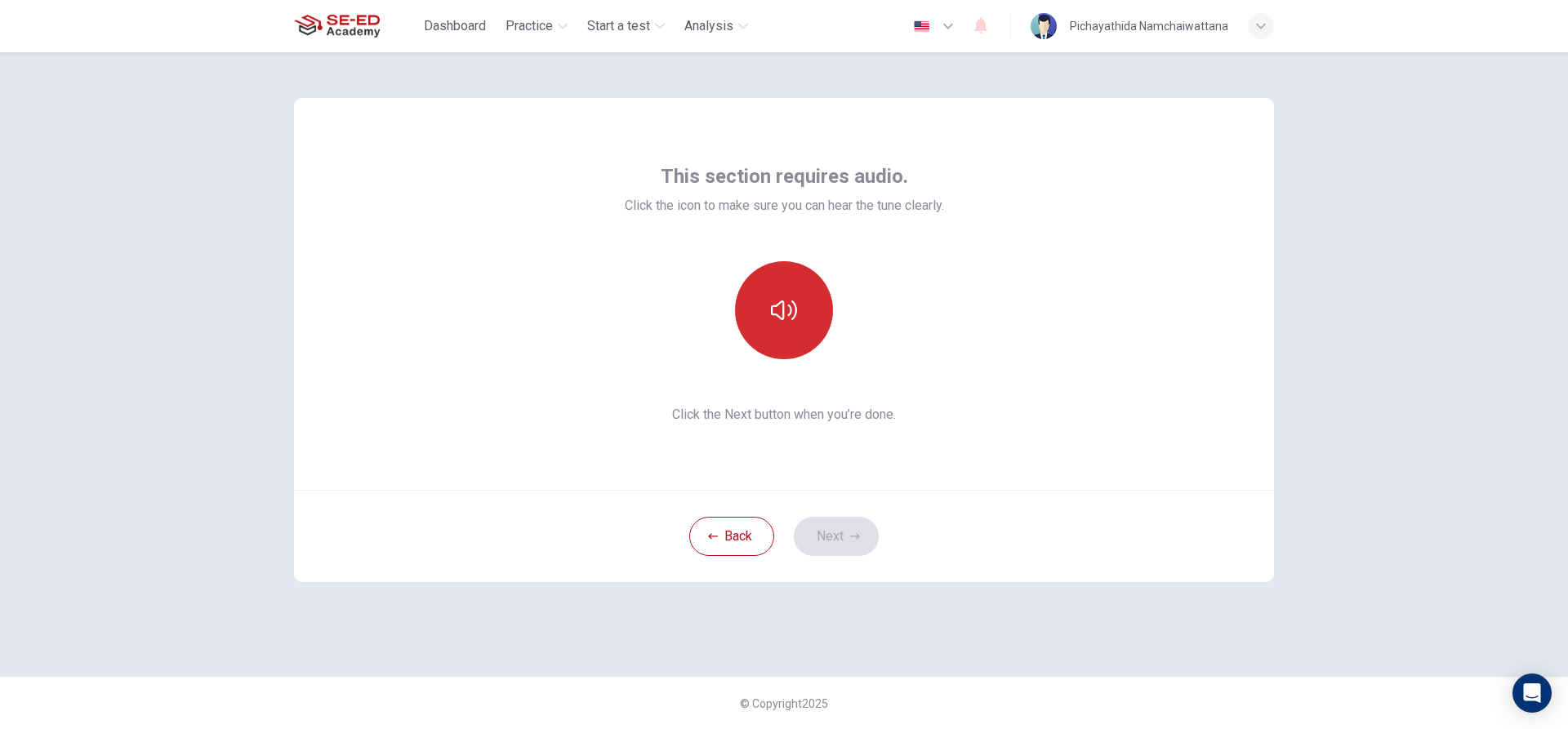
click at [802, 322] on button "button" at bounding box center [784, 311] width 98 height 98
click at [857, 521] on button "Next" at bounding box center [836, 535] width 85 height 39
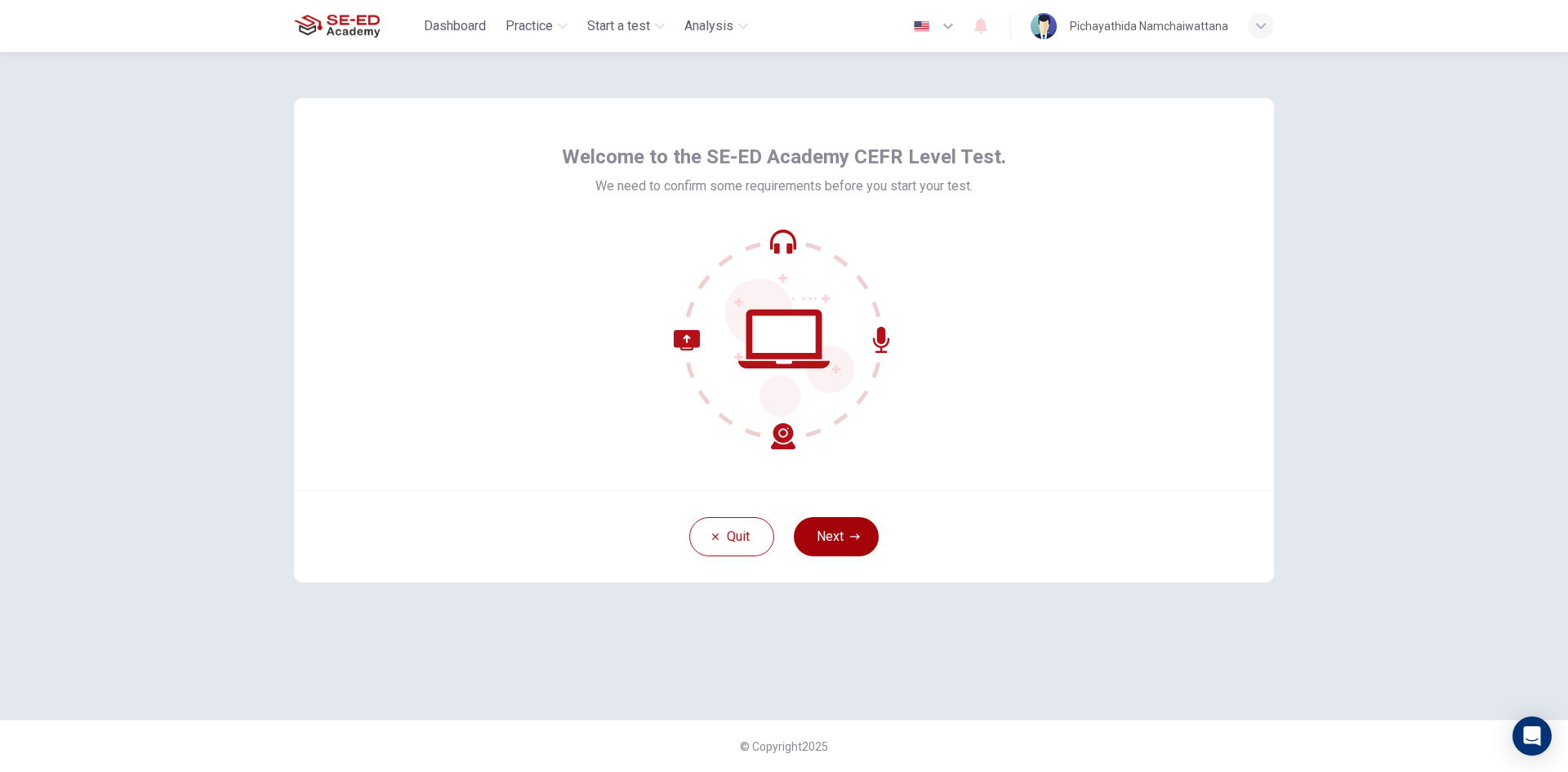
click at [858, 533] on icon "button" at bounding box center [855, 537] width 9 height 9
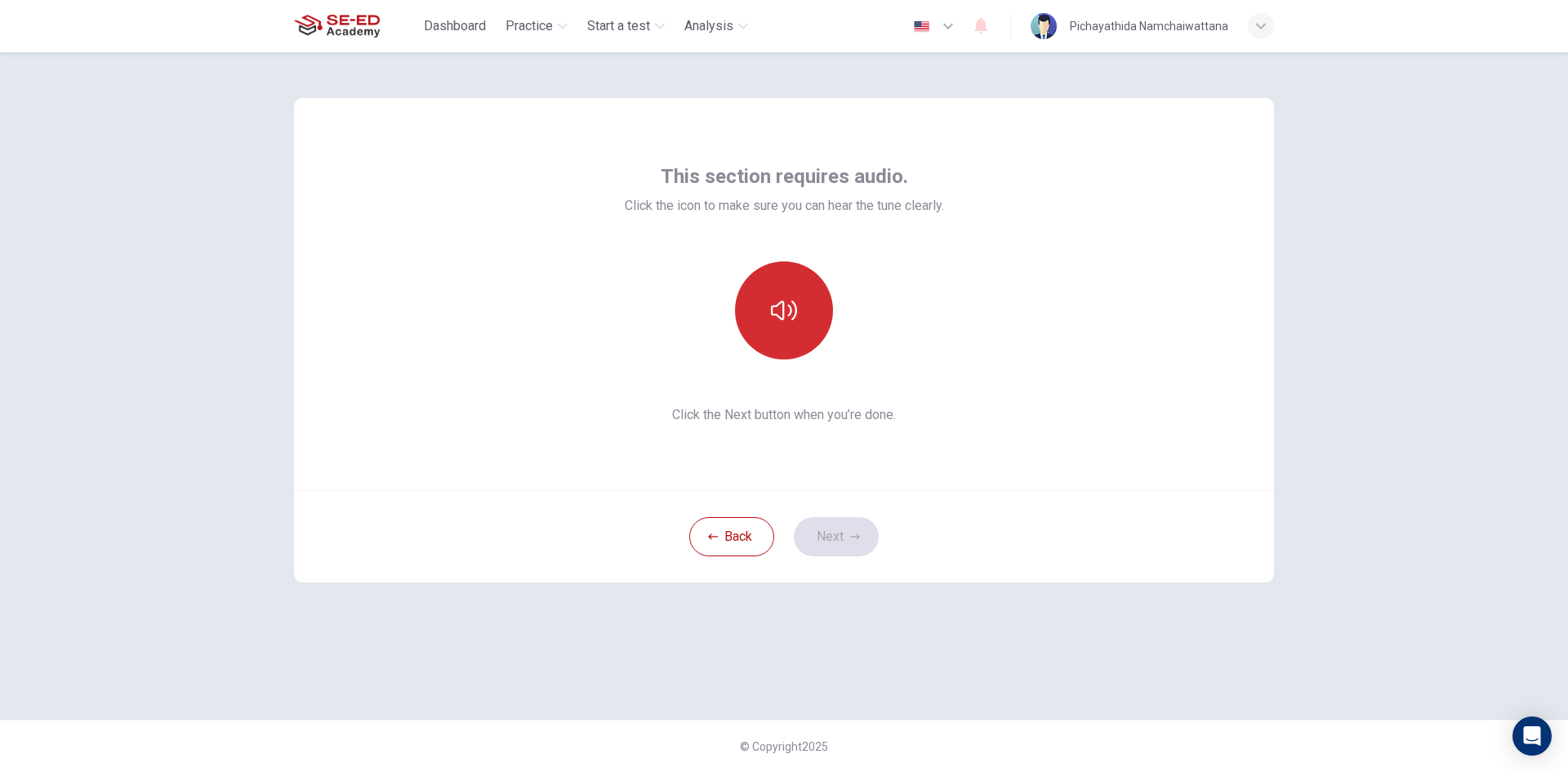
click at [793, 304] on icon "button" at bounding box center [784, 311] width 26 height 26
click at [799, 299] on button "button" at bounding box center [784, 311] width 98 height 98
click at [804, 300] on button "button" at bounding box center [784, 311] width 98 height 98
click at [999, 422] on div "This section requires audio. Click the icon to make sure you can hear the tune …" at bounding box center [783, 294] width 980 height 392
click at [800, 310] on button "button" at bounding box center [784, 311] width 98 height 98
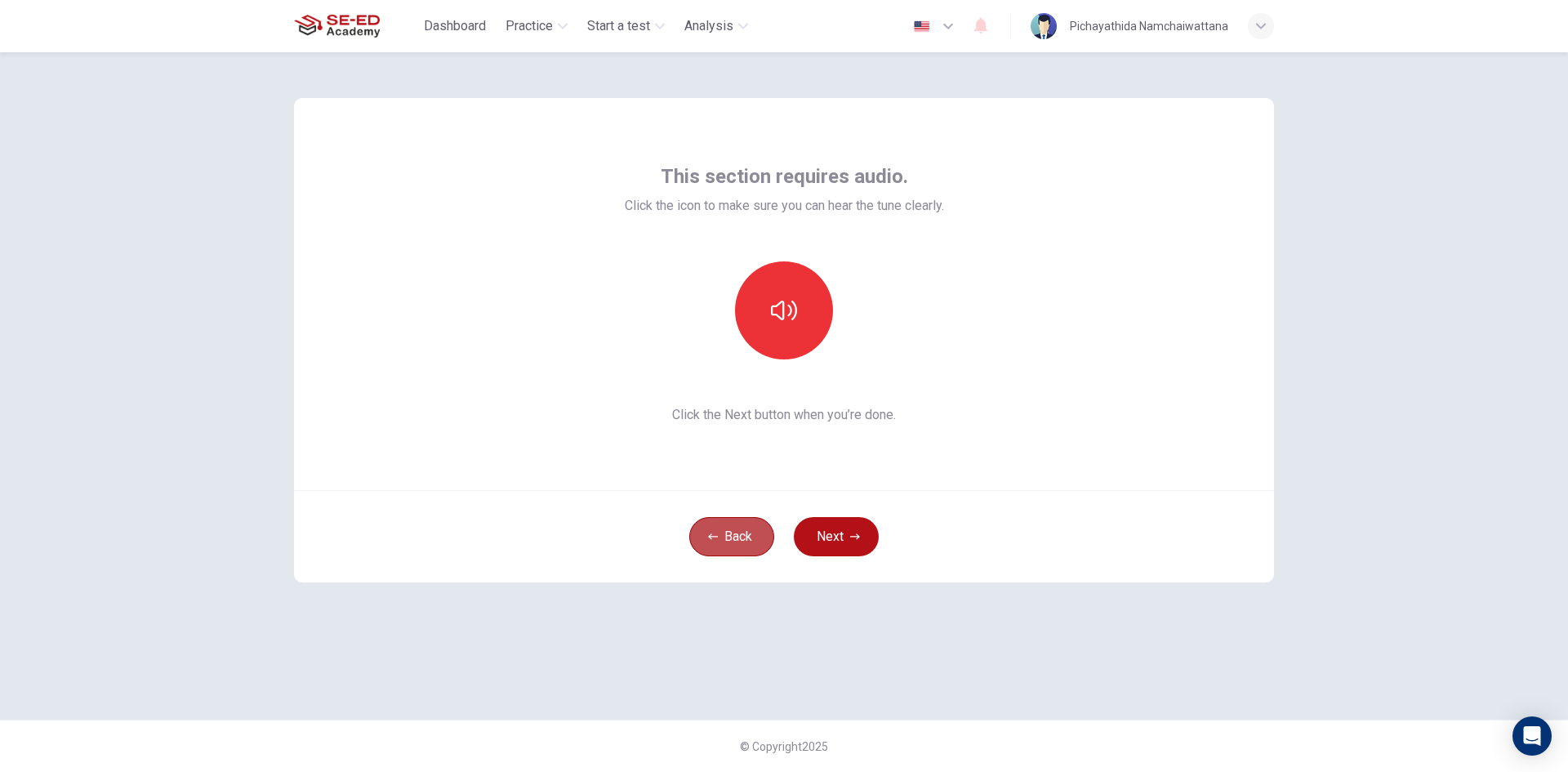
click at [738, 553] on button "Back" at bounding box center [732, 536] width 85 height 39
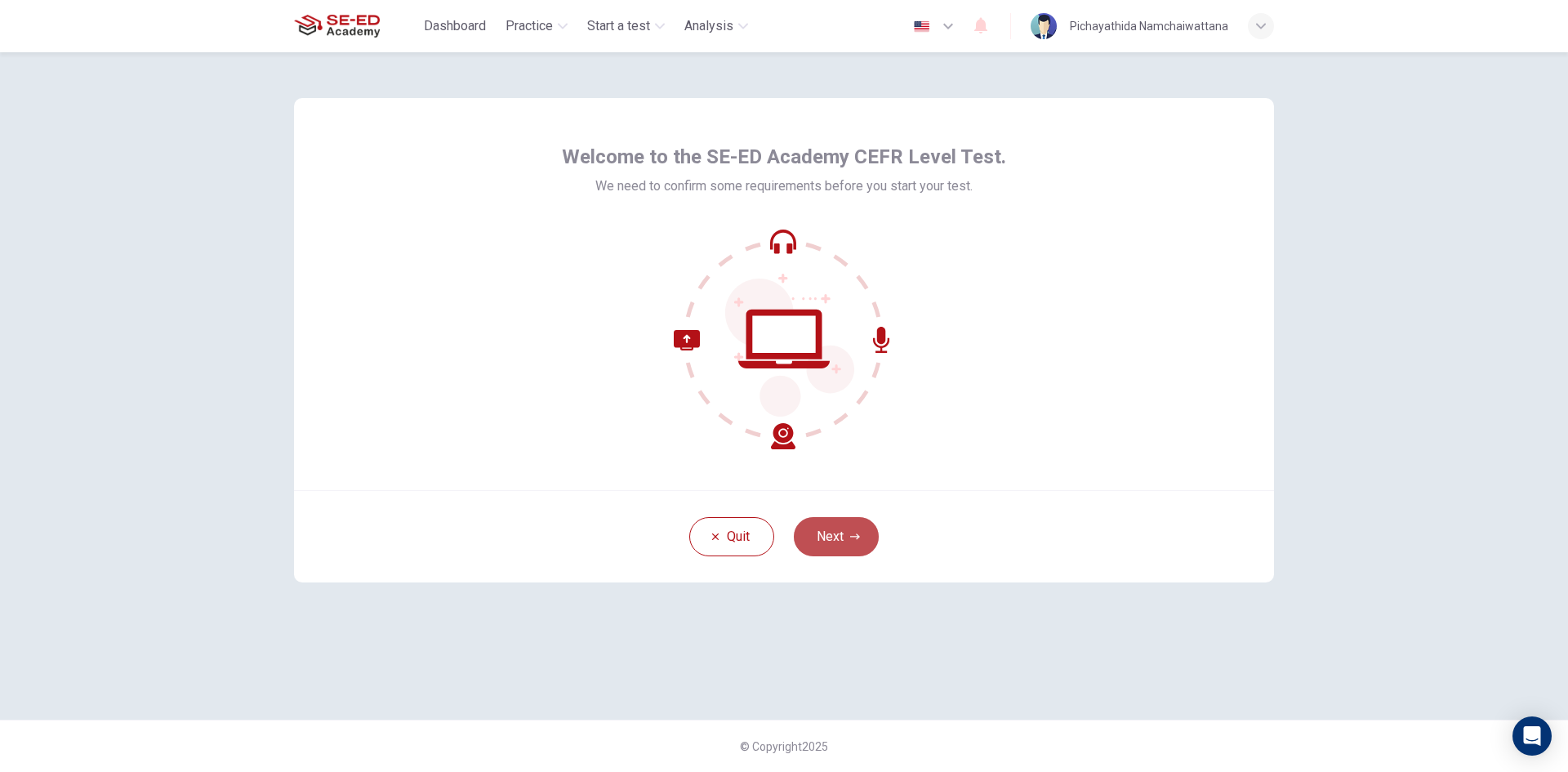
drag, startPoint x: 827, startPoint y: 545, endPoint x: 827, endPoint y: 533, distance: 12.0
click at [827, 543] on button "Next" at bounding box center [836, 536] width 85 height 39
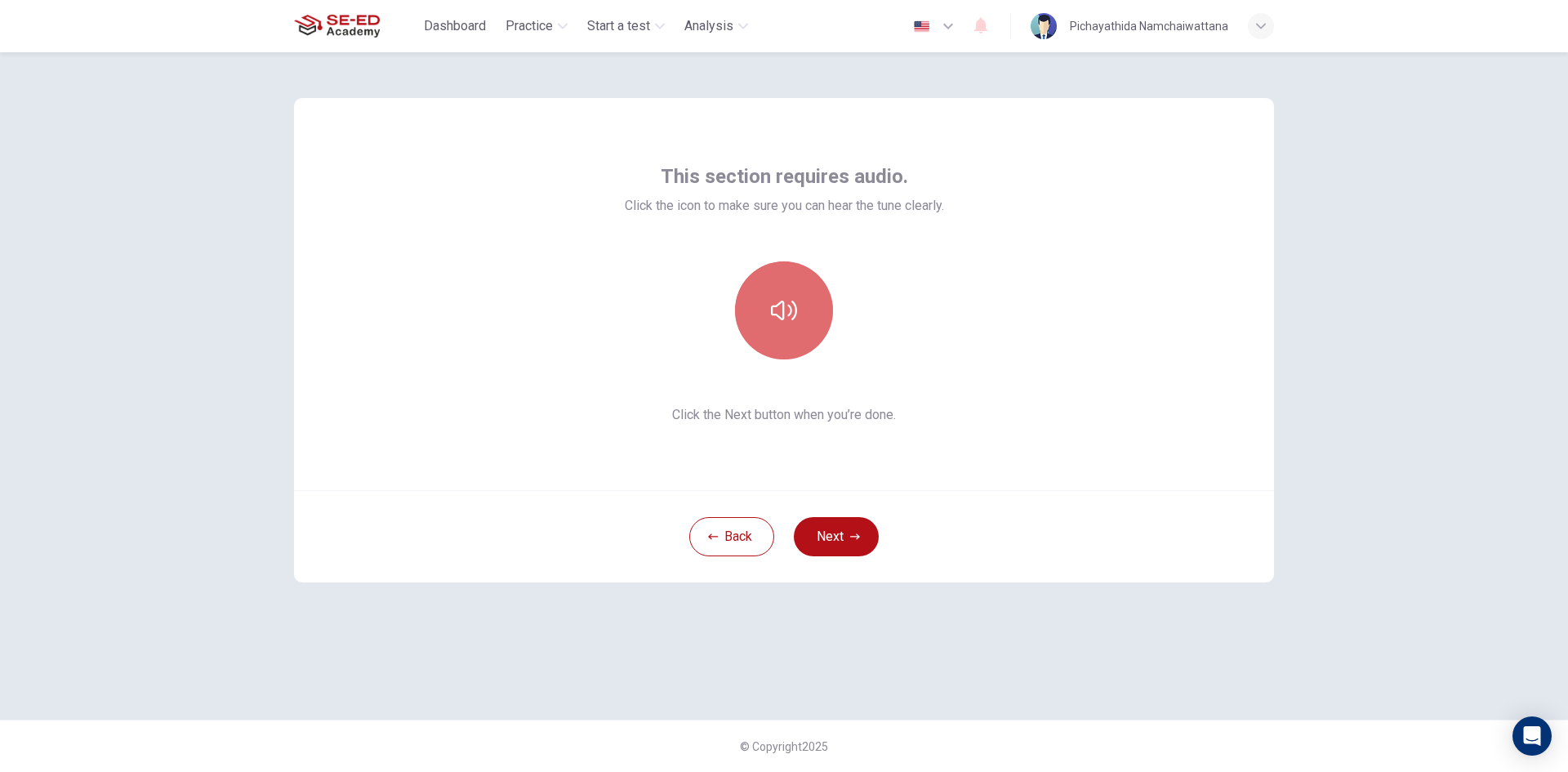
click at [809, 329] on button "button" at bounding box center [784, 311] width 98 height 98
click at [847, 521] on button "Next" at bounding box center [836, 536] width 85 height 39
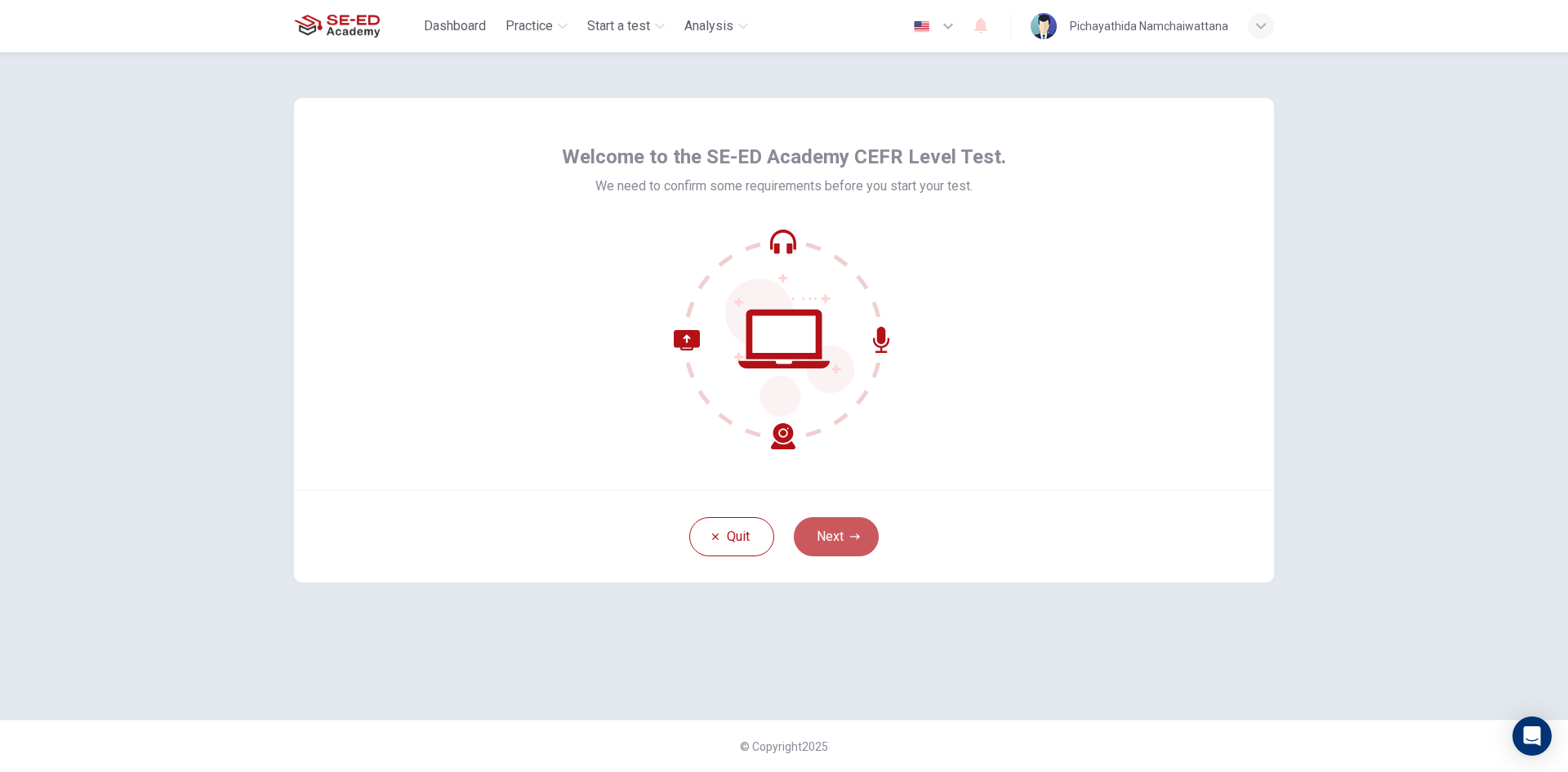
click at [836, 536] on button "Next" at bounding box center [836, 536] width 85 height 39
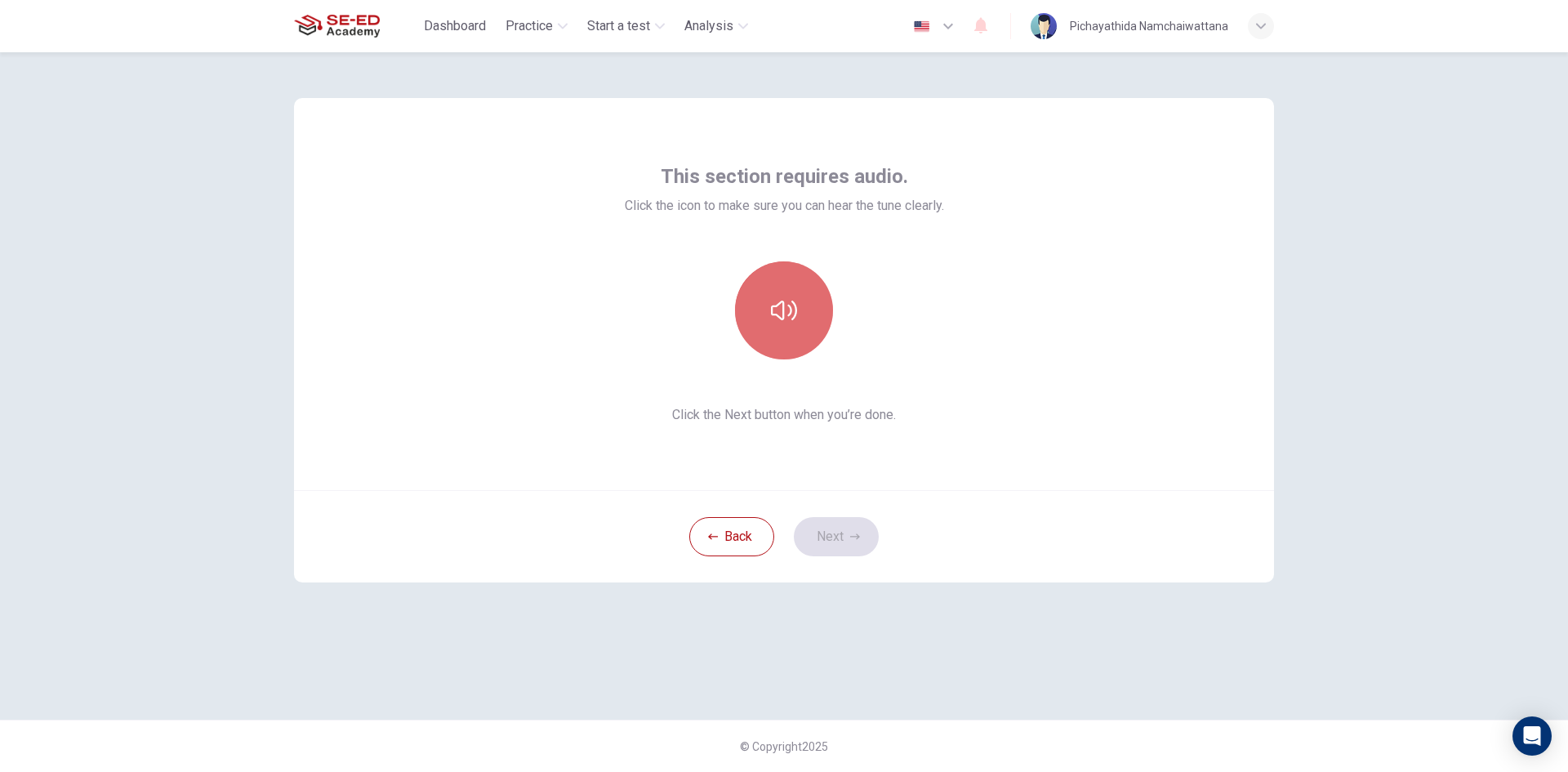
click at [768, 317] on button "button" at bounding box center [784, 311] width 98 height 98
click at [841, 540] on button "Next" at bounding box center [836, 536] width 85 height 39
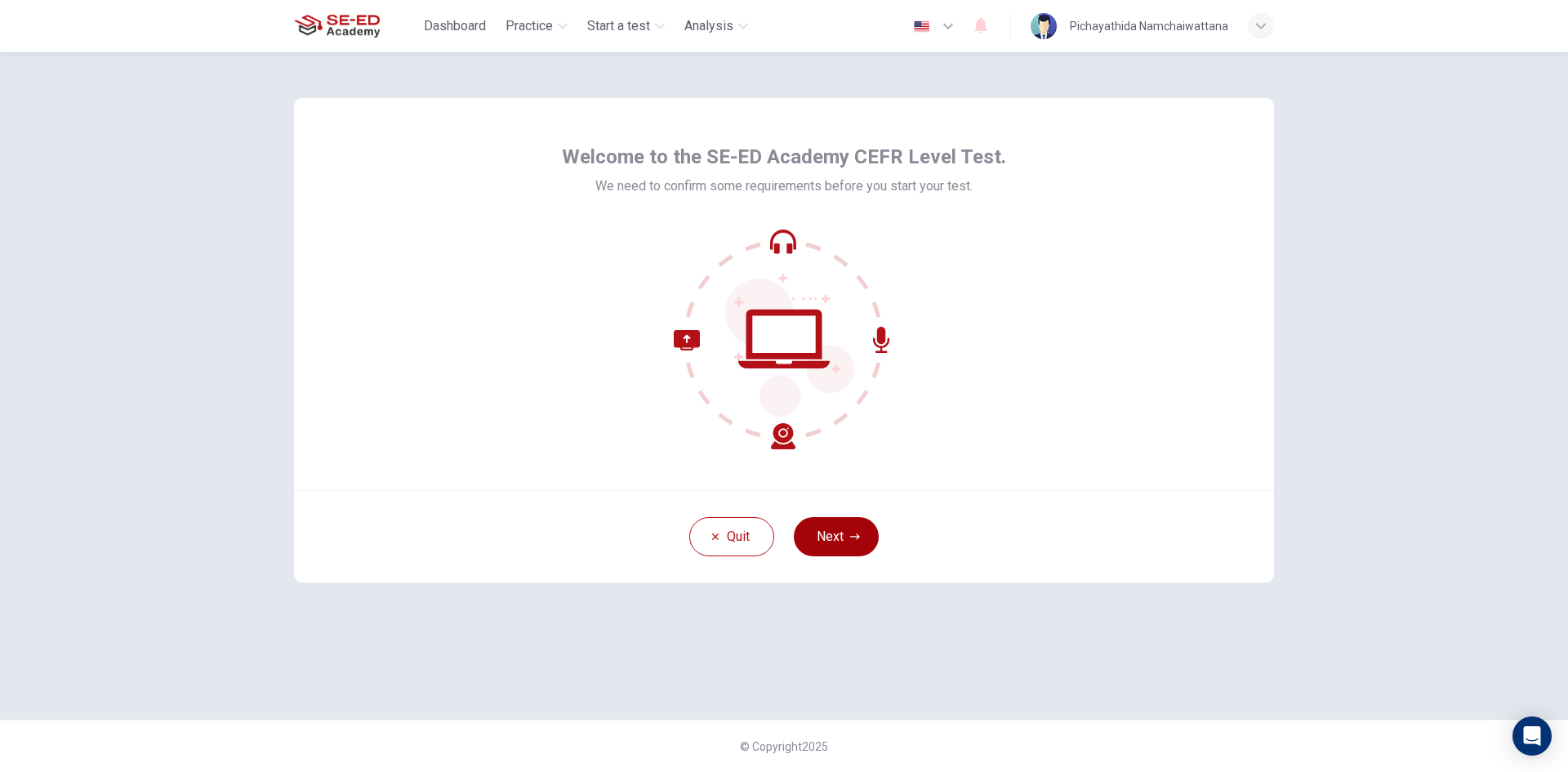
click at [828, 541] on button "Next" at bounding box center [836, 536] width 85 height 39
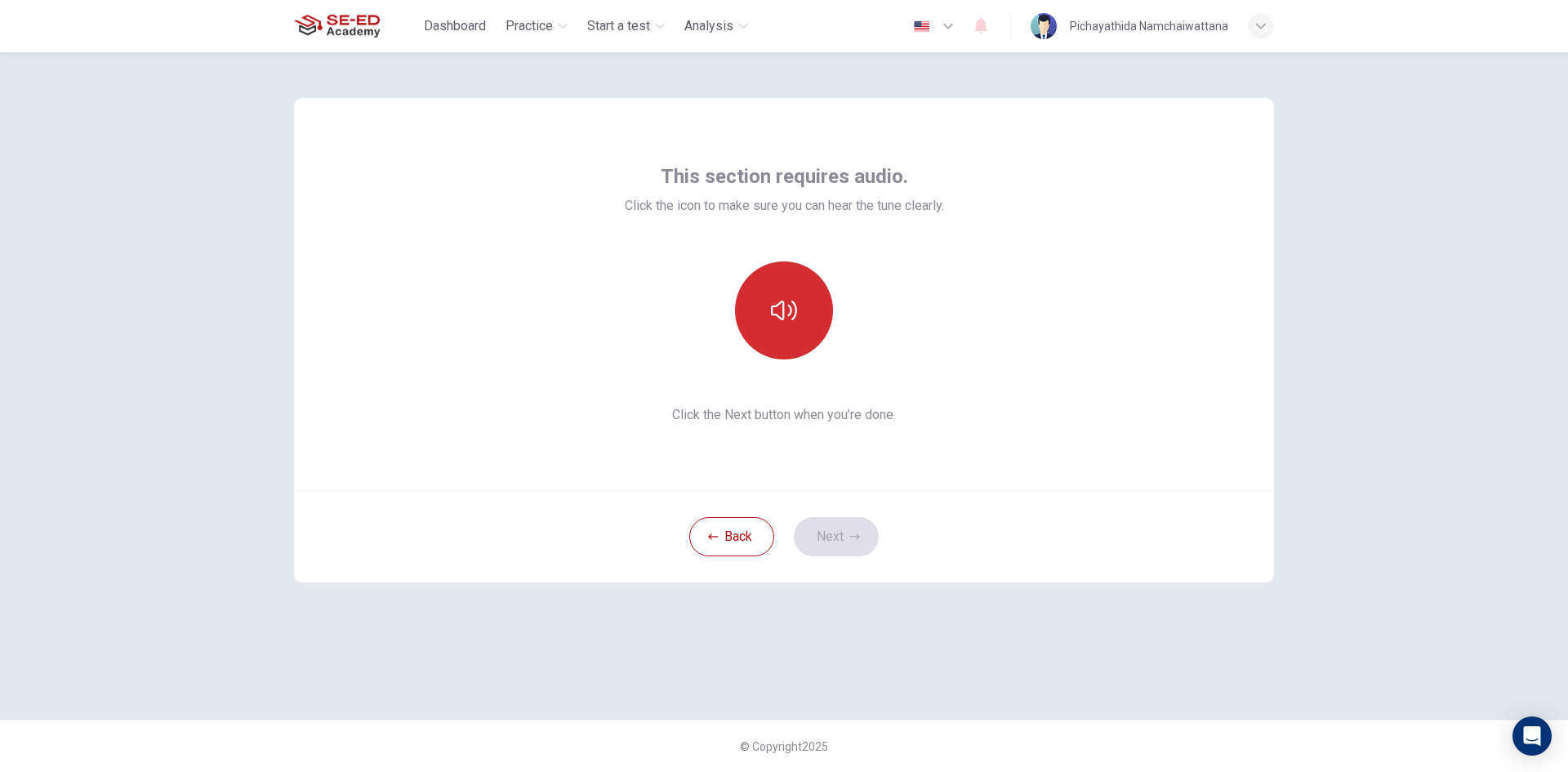
drag, startPoint x: 0, startPoint y: 737, endPoint x: 779, endPoint y: 288, distance: 899.1
click at [775, 288] on button "button" at bounding box center [784, 311] width 98 height 98
click at [775, 317] on icon "button" at bounding box center [784, 311] width 26 height 26
click at [859, 527] on button "Next" at bounding box center [836, 536] width 85 height 39
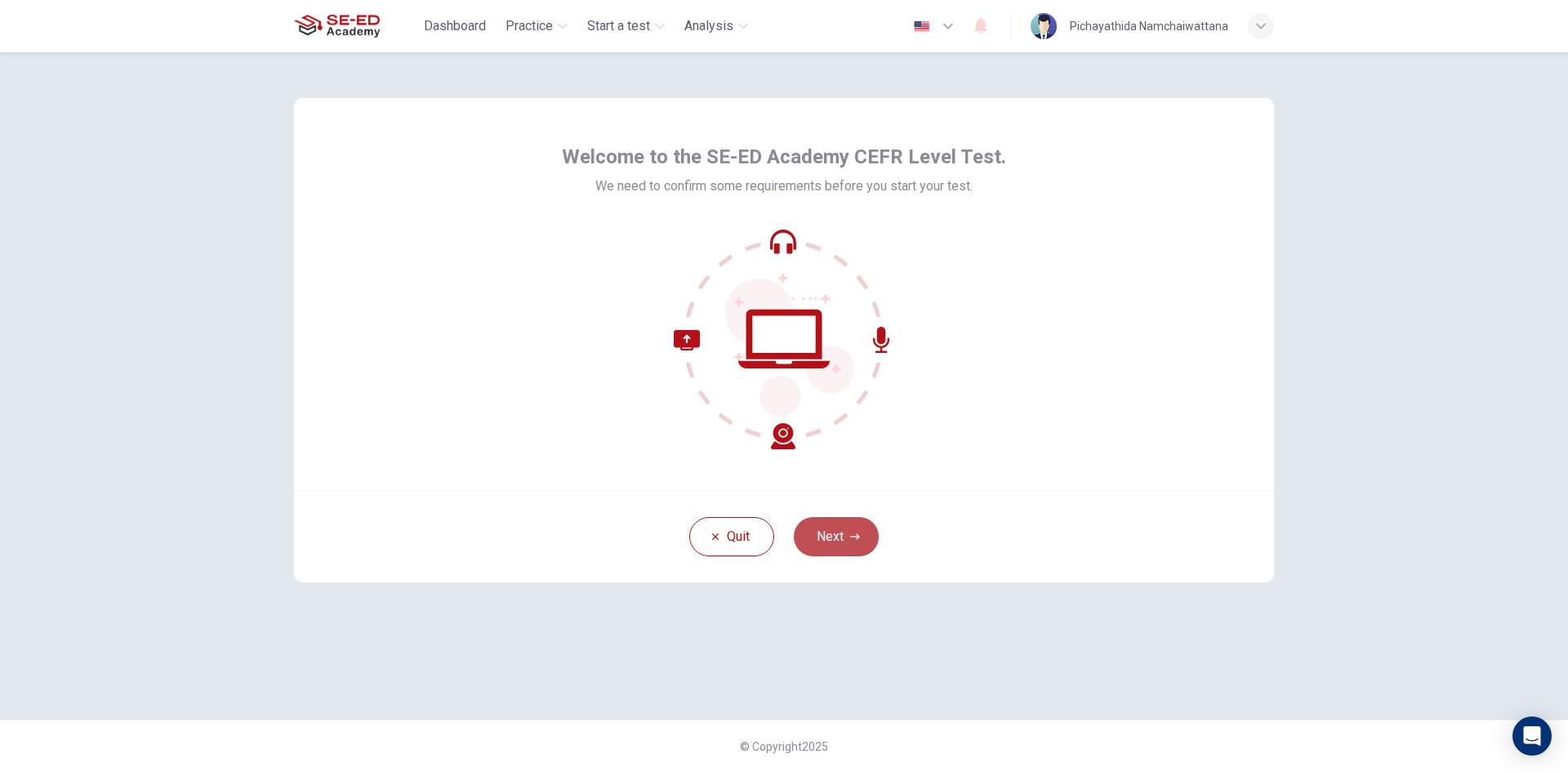
click at [842, 527] on button "Next" at bounding box center [836, 536] width 85 height 39
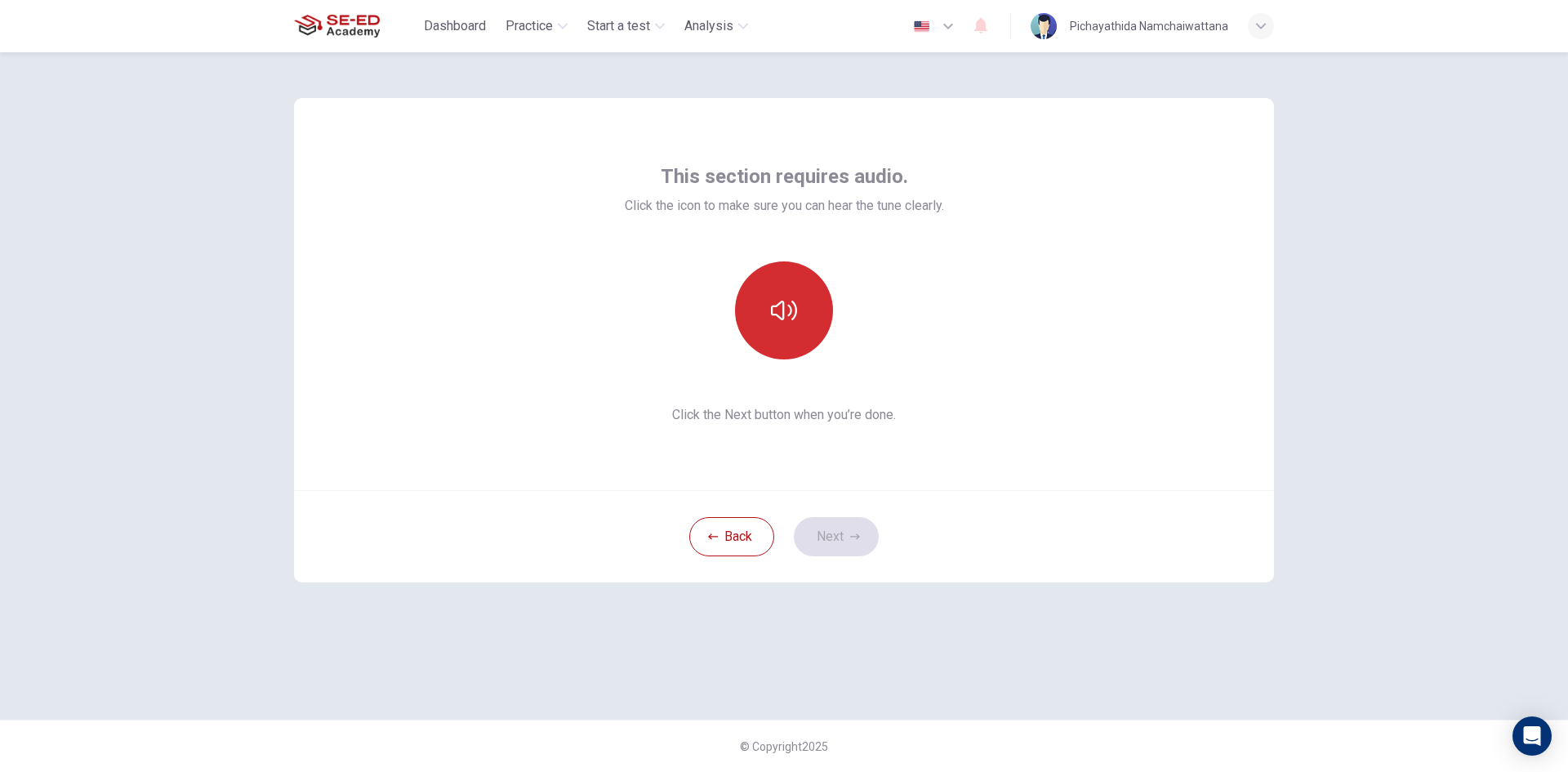
click at [797, 317] on button "button" at bounding box center [784, 311] width 98 height 98
click at [844, 540] on button "Next" at bounding box center [836, 536] width 85 height 39
